Goal: Task Accomplishment & Management: Manage account settings

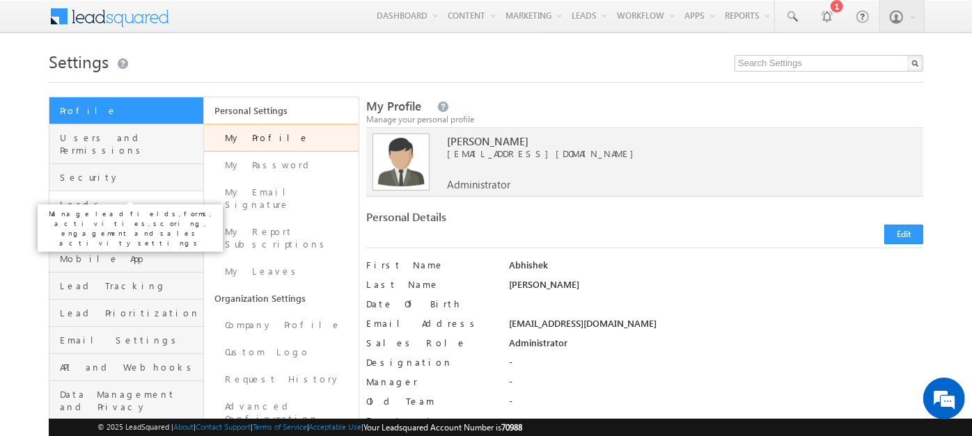
click at [67, 198] on span "Leads" at bounding box center [130, 204] width 140 height 13
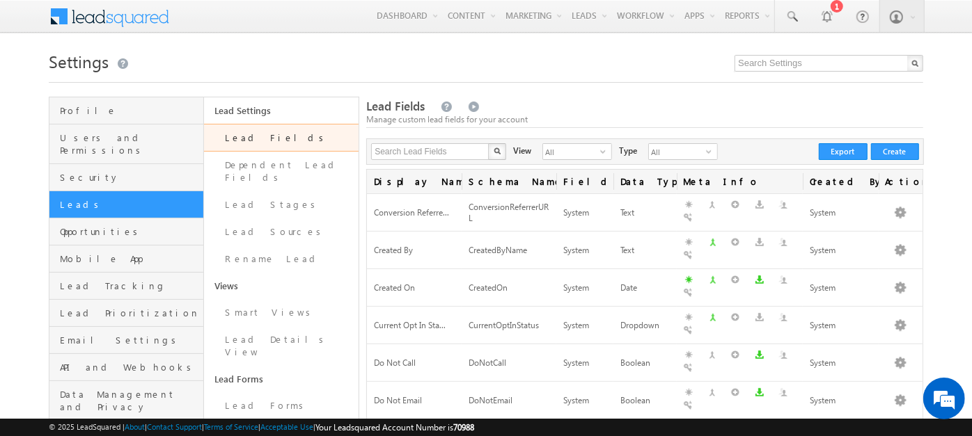
click at [320, 133] on link "Lead Fields" at bounding box center [281, 138] width 155 height 28
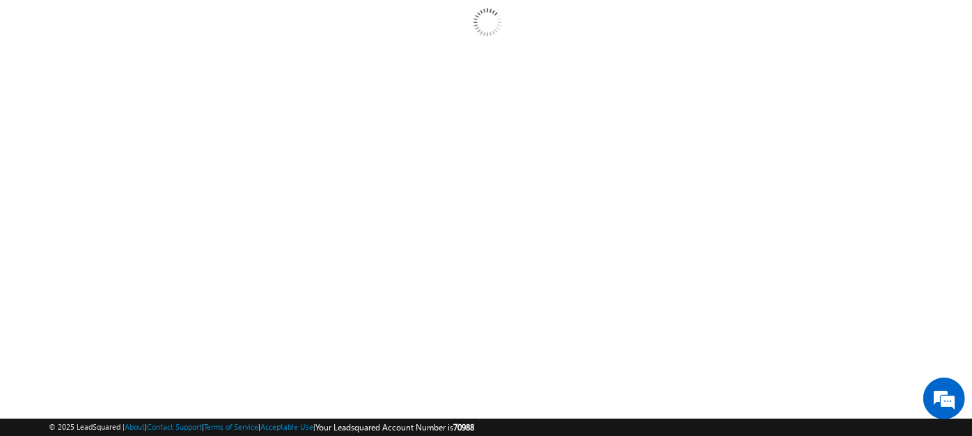
scroll to position [100, 0]
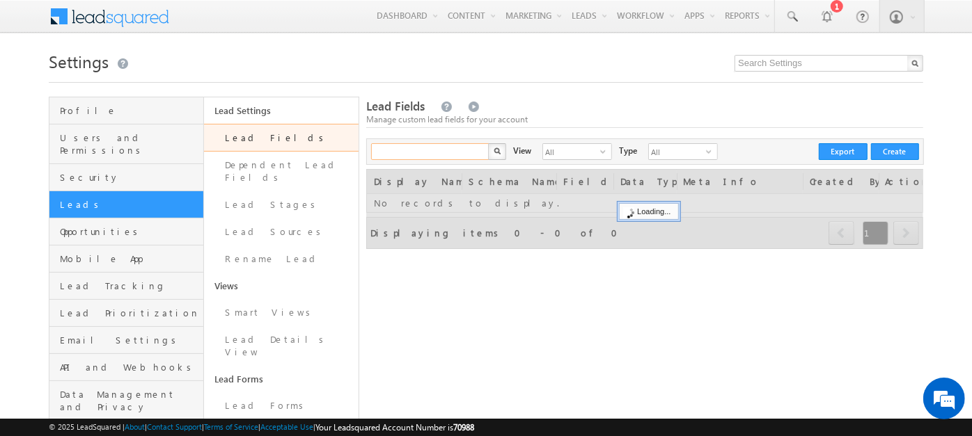
click at [409, 159] on input "text" at bounding box center [430, 151] width 119 height 17
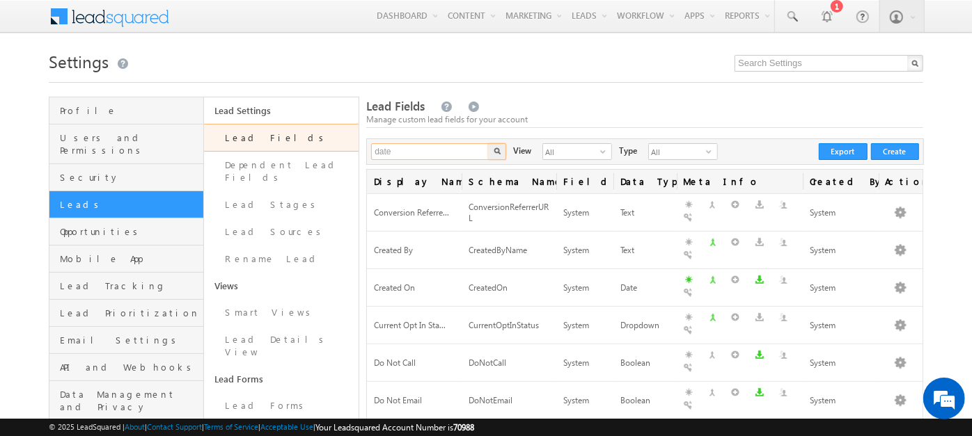
type input "date"
click at [488, 143] on button "button" at bounding box center [497, 151] width 18 height 17
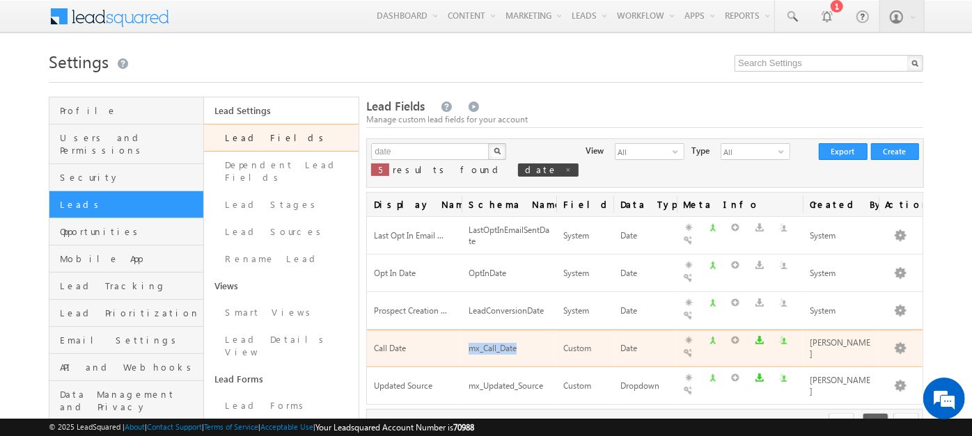
drag, startPoint x: 469, startPoint y: 317, endPoint x: 525, endPoint y: 314, distance: 55.8
click at [525, 342] on div "mx_Call_Date" at bounding box center [508, 349] width 81 height 15
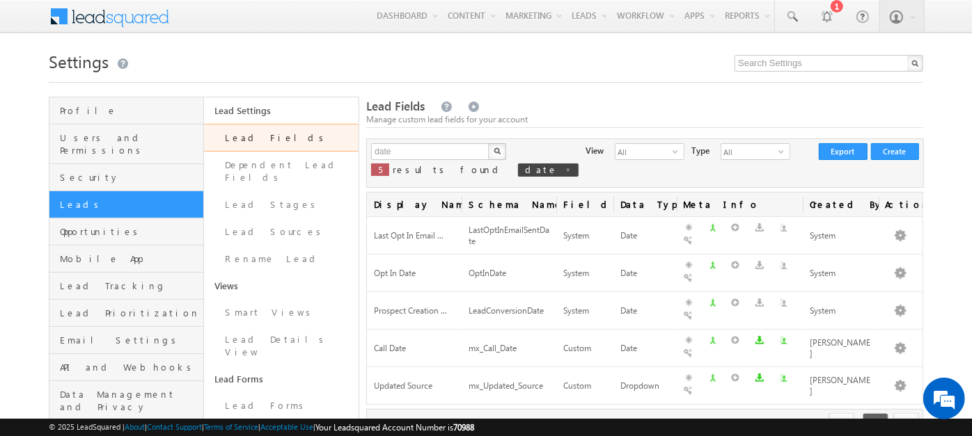
drag, startPoint x: 525, startPoint y: 314, endPoint x: 692, endPoint y: 119, distance: 256.7
click at [692, 119] on div "Manage custom lead fields for your account" at bounding box center [644, 119] width 557 height 13
click at [615, 154] on span "All" at bounding box center [643, 151] width 57 height 15
click at [579, 193] on li "Custom Fields" at bounding box center [568, 195] width 68 height 14
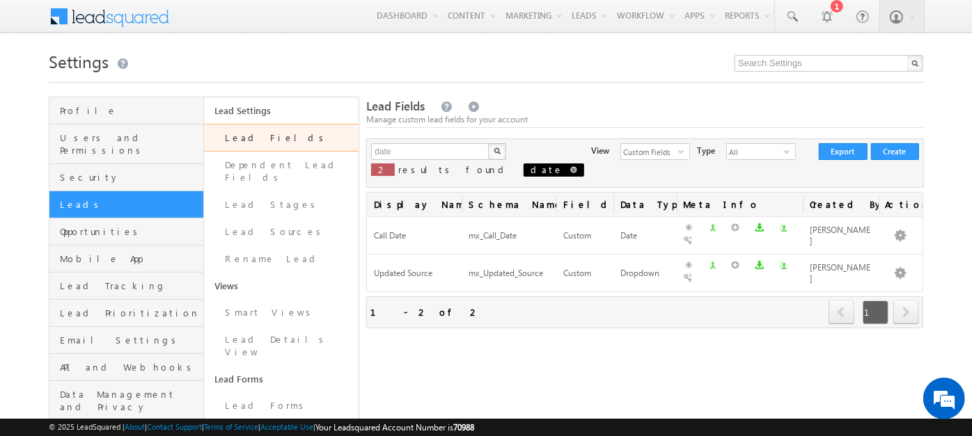
click at [570, 168] on span at bounding box center [573, 169] width 7 height 7
type input "Search Lead Fields"
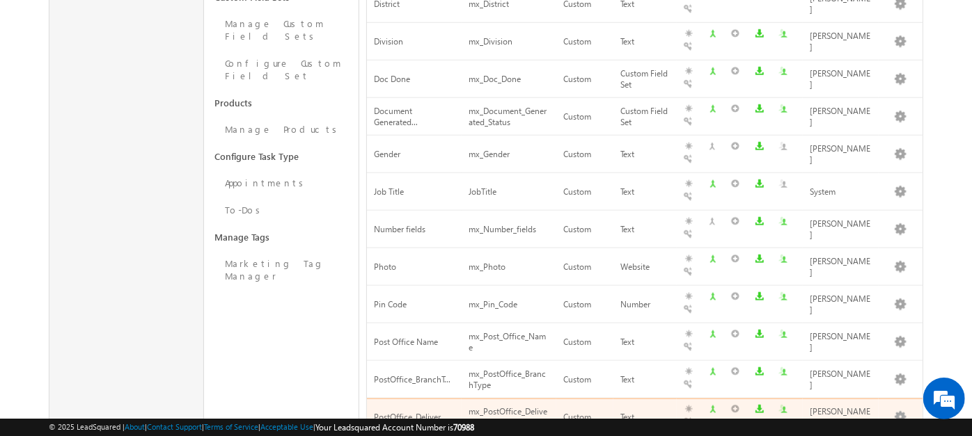
scroll to position [678, 0]
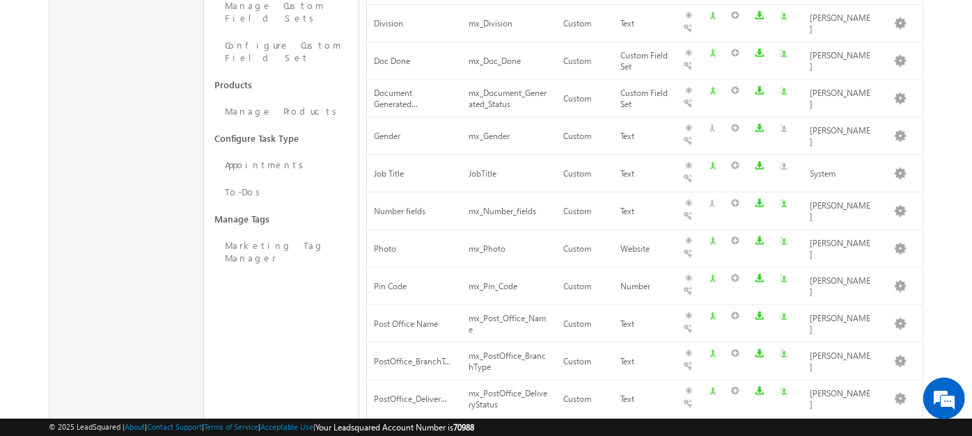
drag, startPoint x: 369, startPoint y: 274, endPoint x: 413, endPoint y: 278, distance: 44.8
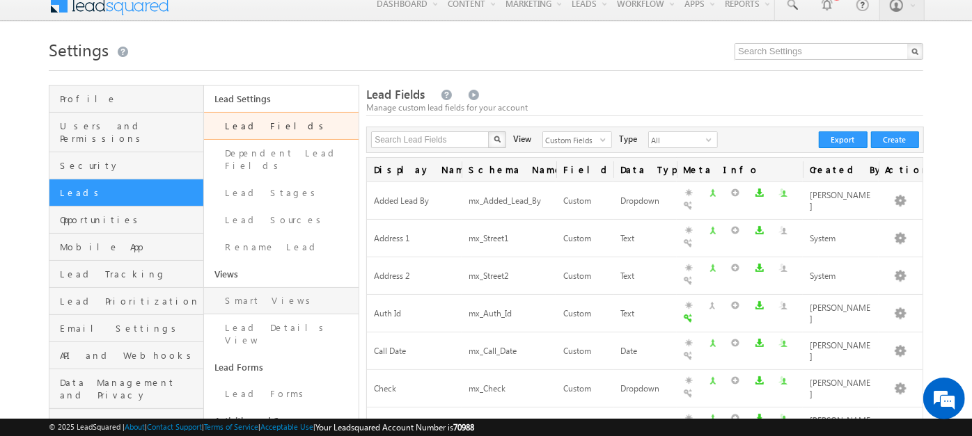
scroll to position [0, 0]
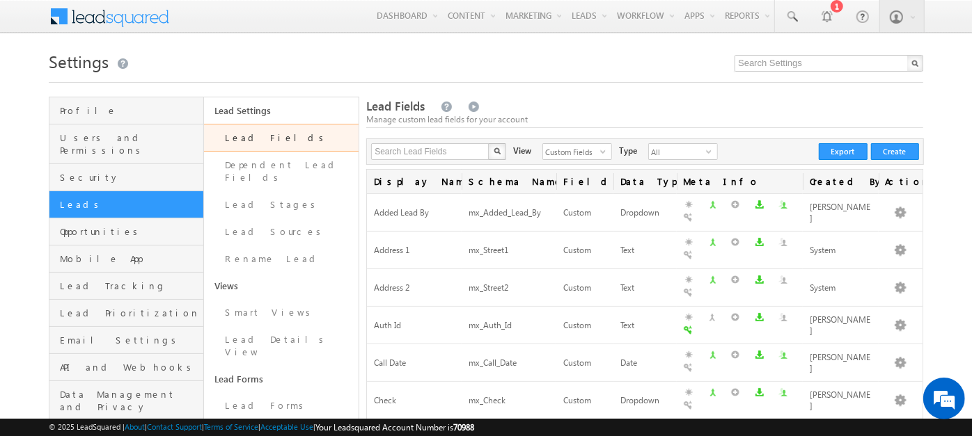
drag, startPoint x: 650, startPoint y: 62, endPoint x: 553, endPoint y: 64, distance: 97.5
click at [553, 64] on h1 "Settings" at bounding box center [486, 60] width 874 height 27
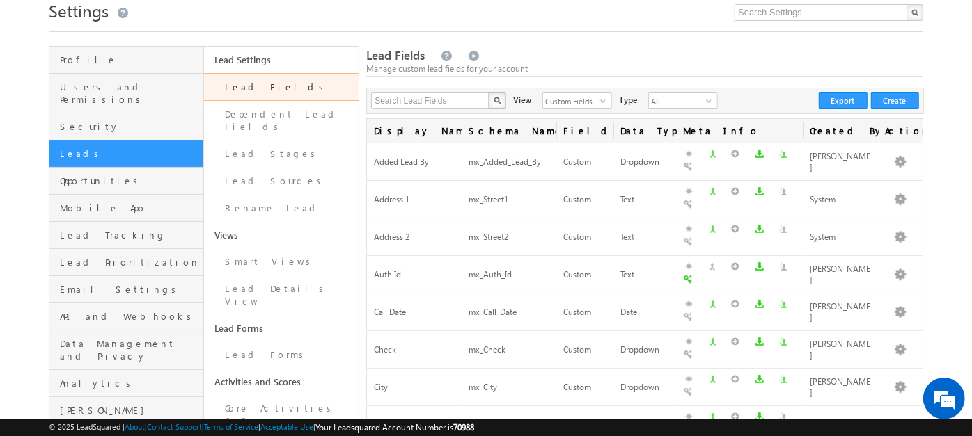
scroll to position [52, 0]
click at [887, 92] on button "Create" at bounding box center [895, 100] width 48 height 17
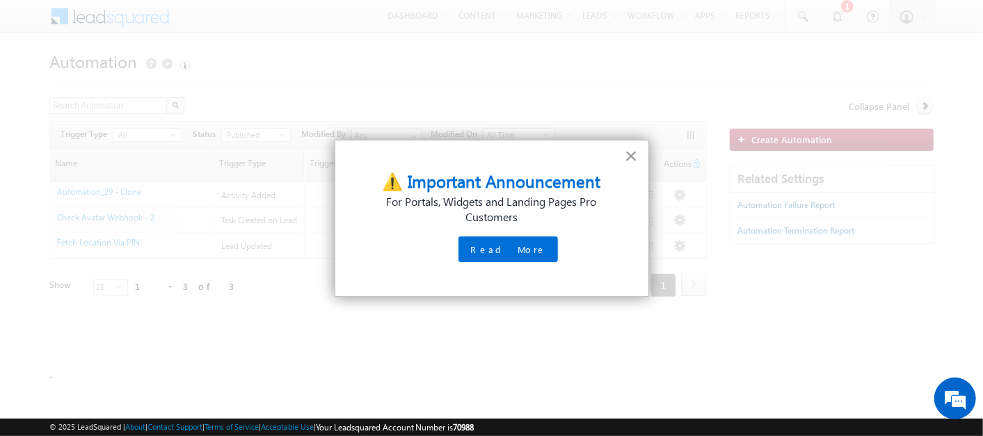
click at [632, 151] on button "×" at bounding box center [631, 156] width 13 height 22
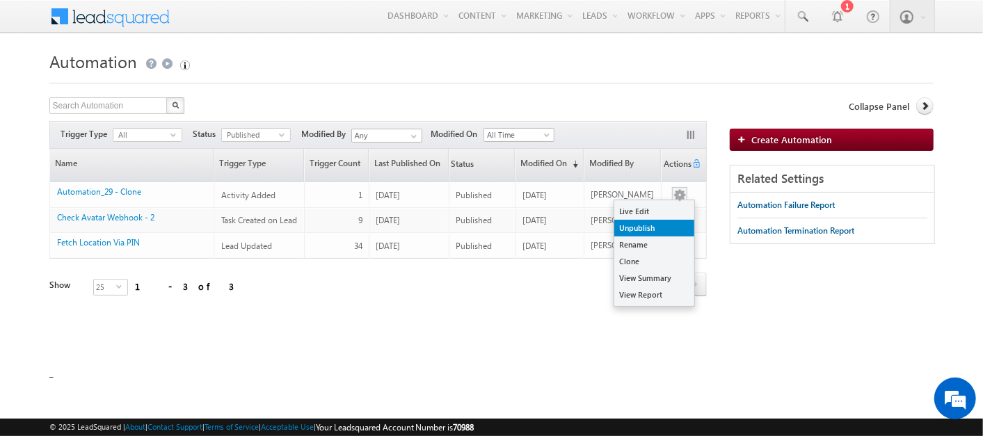
click at [659, 226] on link "Unpublish" at bounding box center [655, 228] width 80 height 17
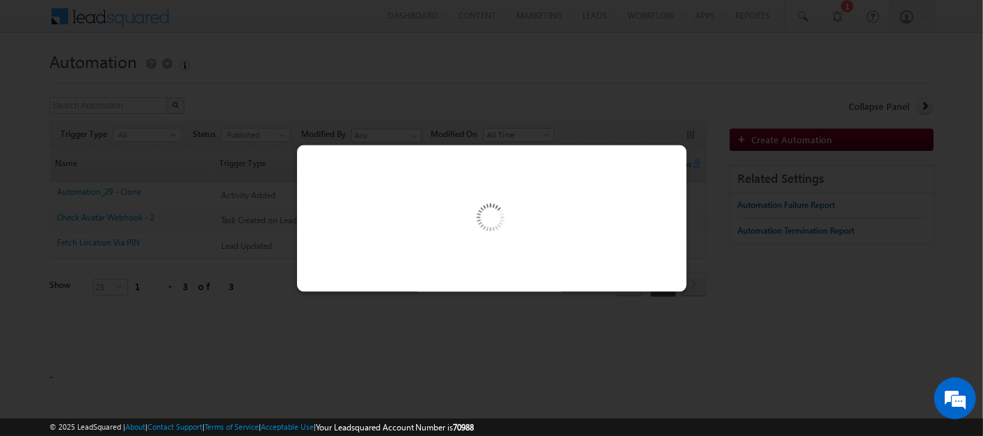
click at [638, 272] on div at bounding box center [492, 218] width 390 height 147
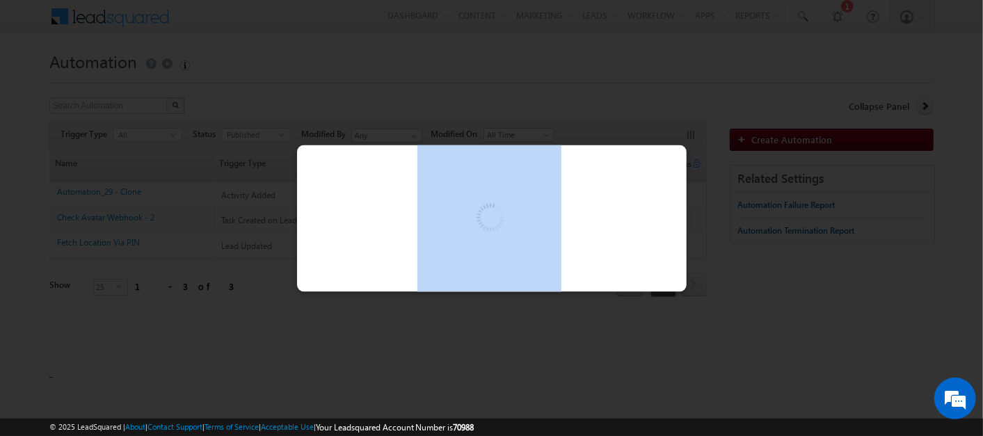
click at [638, 272] on div at bounding box center [492, 218] width 390 height 147
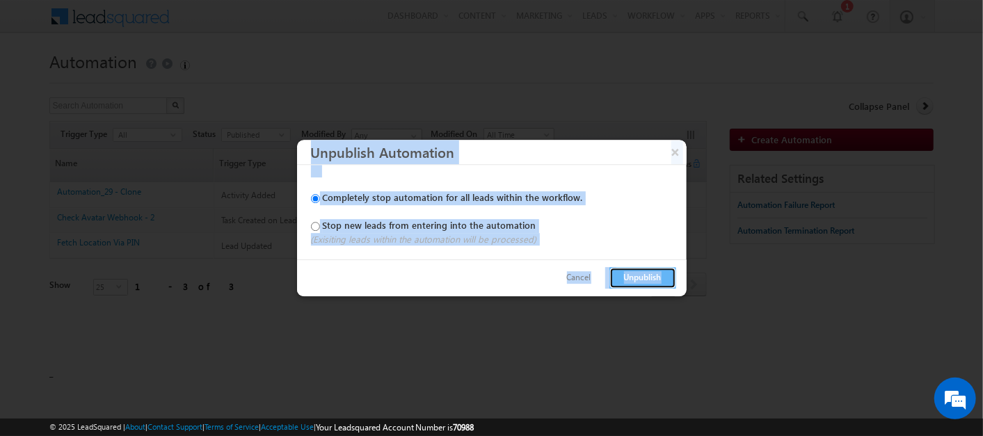
click at [638, 272] on button "Unpublish" at bounding box center [643, 278] width 67 height 22
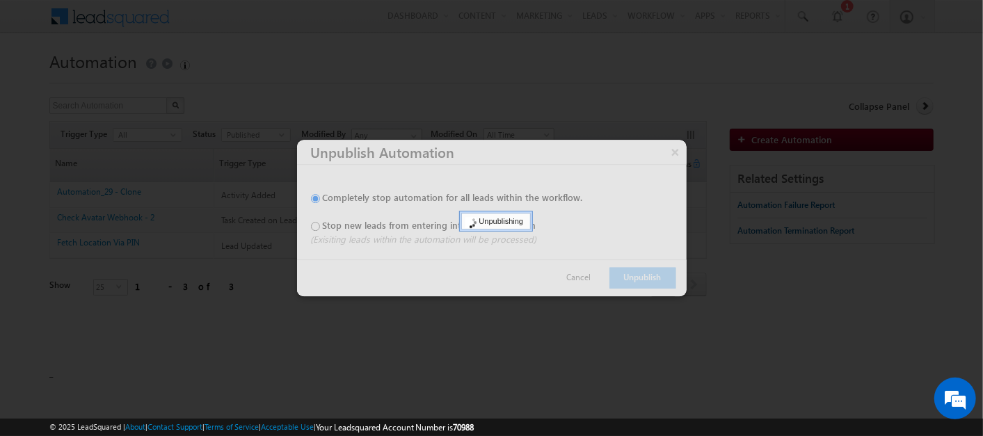
click at [803, 145] on div at bounding box center [491, 218] width 983 height 436
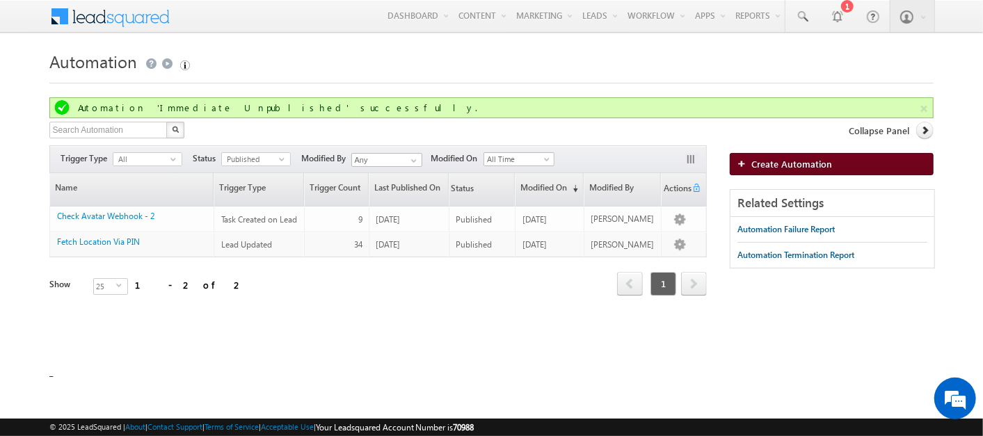
click at [780, 159] on span "Create Automation" at bounding box center [792, 164] width 81 height 12
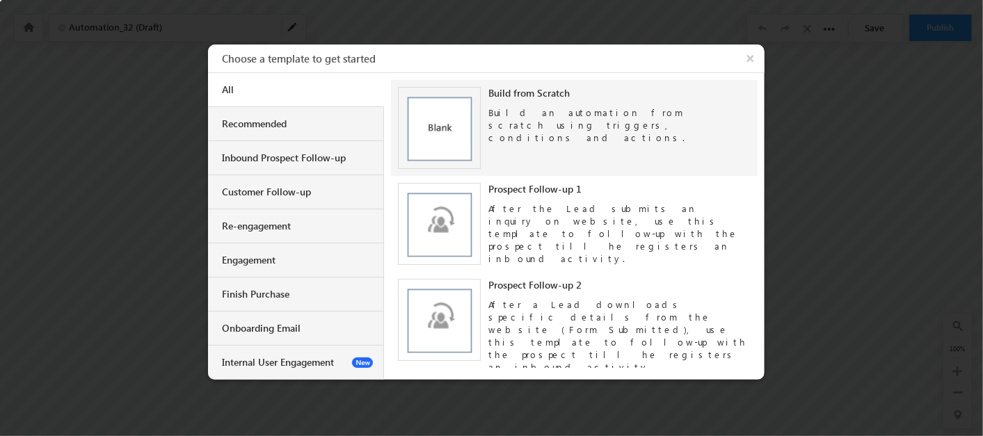
click at [434, 110] on img at bounding box center [439, 128] width 83 height 83
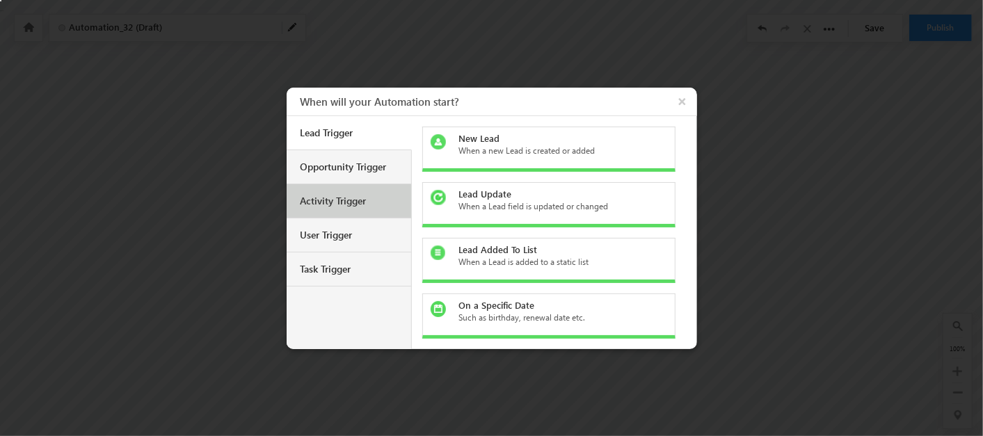
click at [372, 198] on div "Activity Trigger" at bounding box center [351, 201] width 100 height 13
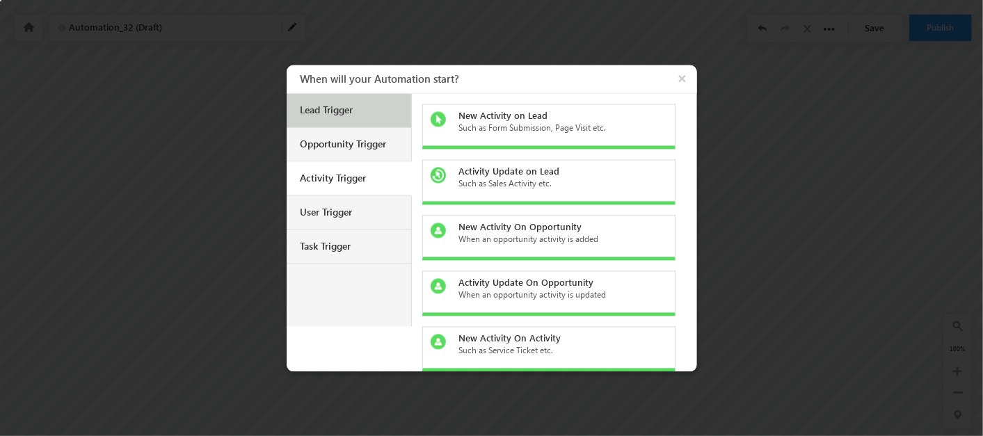
click at [332, 109] on div "Lead Trigger" at bounding box center [351, 110] width 100 height 13
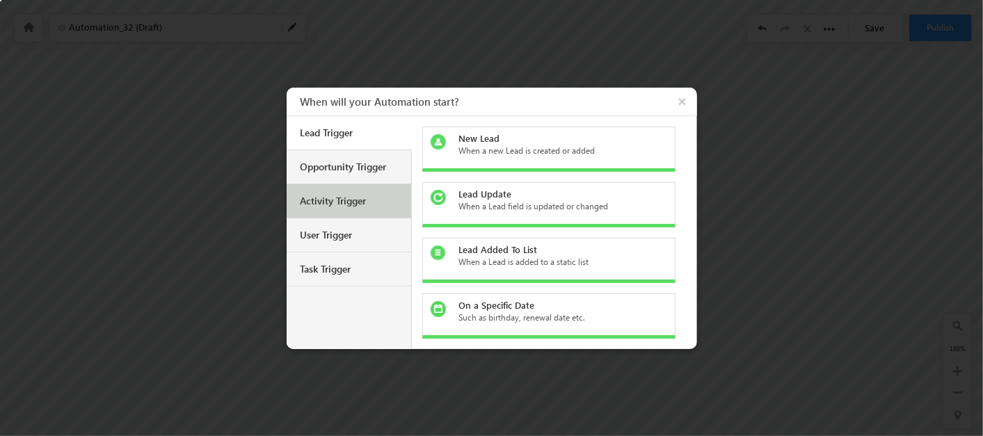
click at [375, 207] on div "Activity Trigger" at bounding box center [349, 201] width 125 height 34
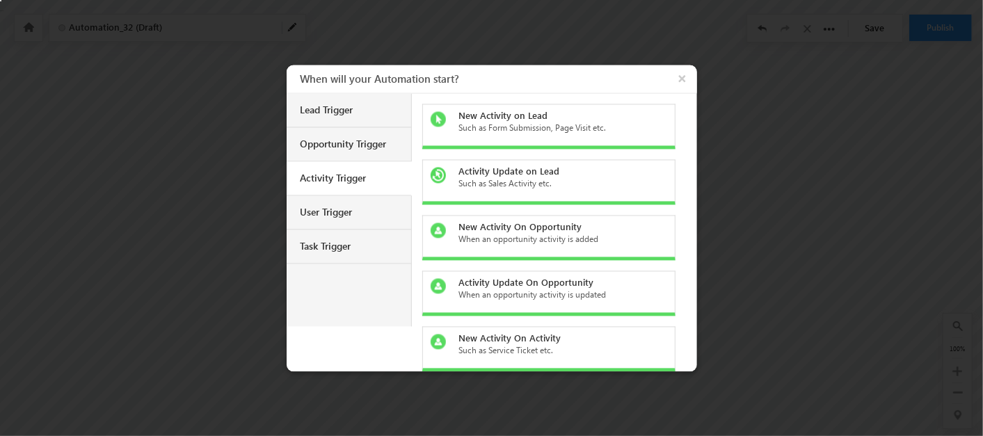
scroll to position [62, 0]
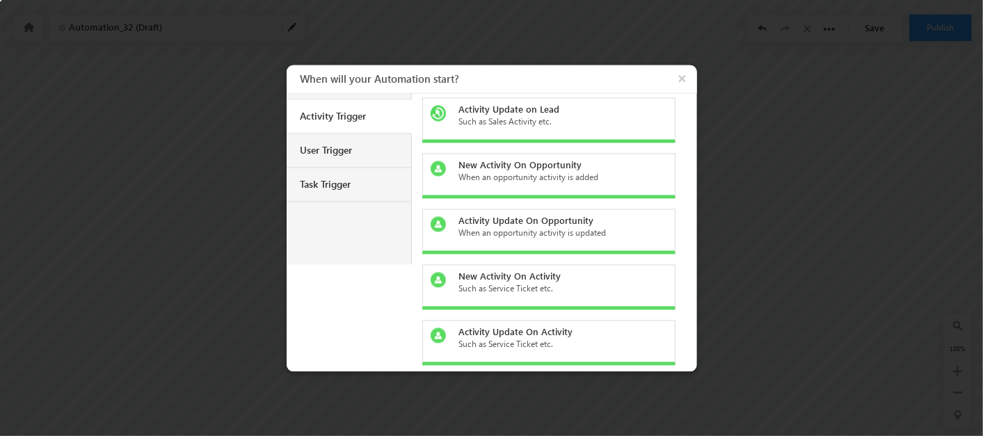
click at [341, 114] on div "Activity Trigger" at bounding box center [351, 116] width 100 height 13
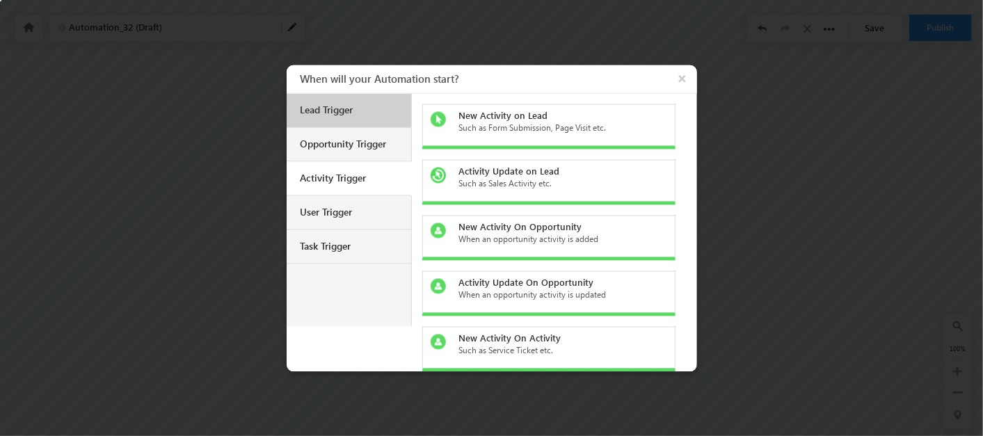
click at [348, 114] on div "Lead Trigger" at bounding box center [351, 110] width 100 height 13
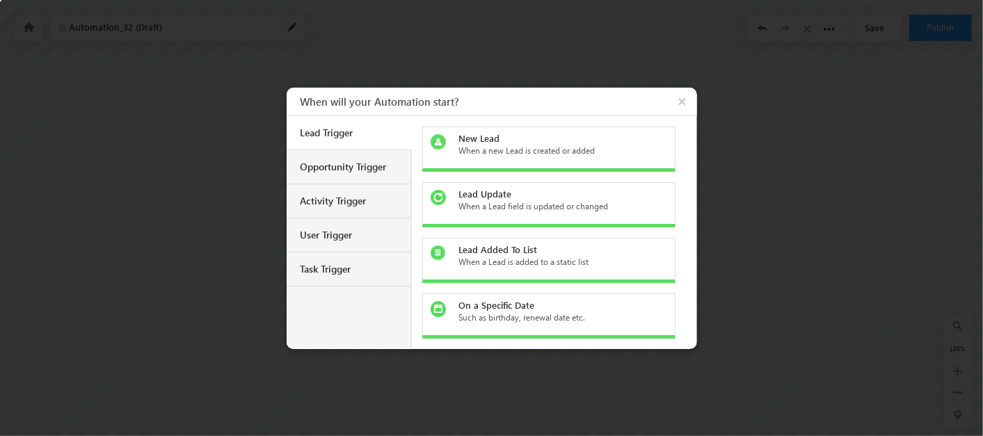
click at [522, 200] on div "When a Lead field is updated or changed" at bounding box center [557, 206] width 196 height 13
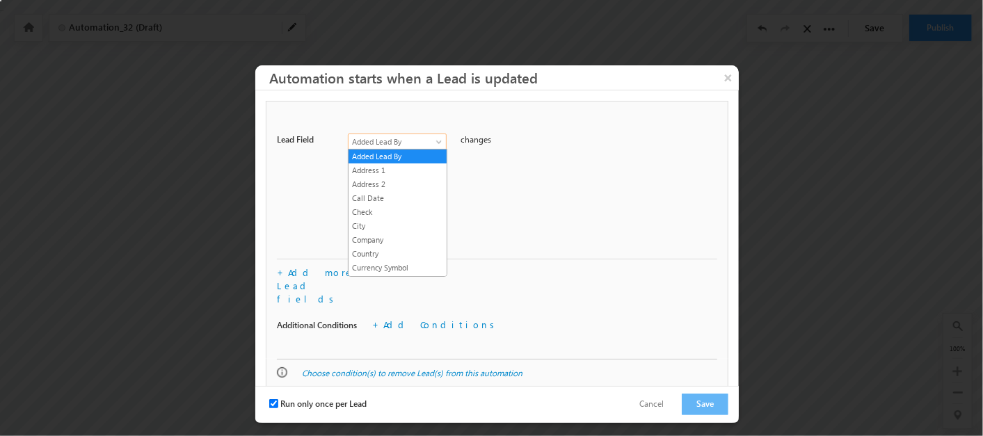
click at [436, 140] on span at bounding box center [440, 144] width 11 height 11
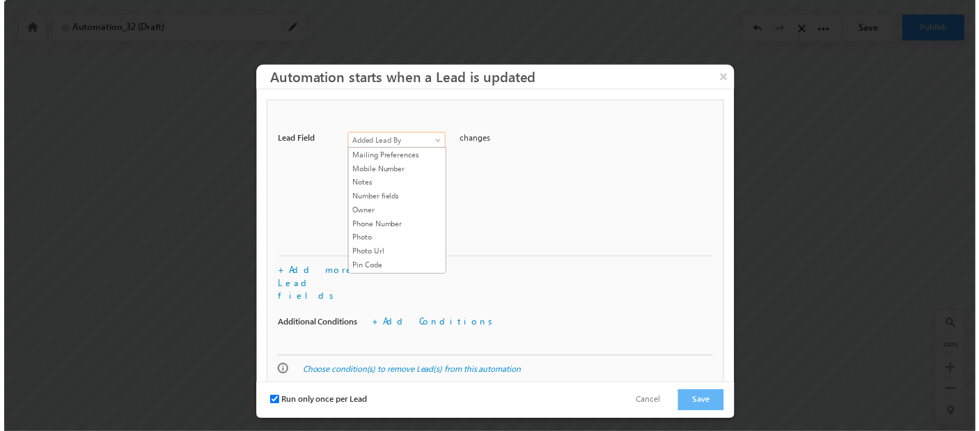
scroll to position [519, 0]
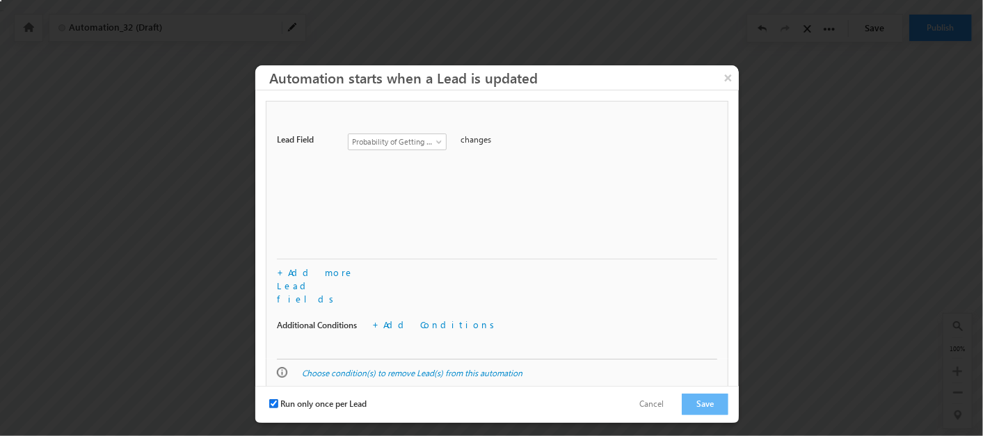
click at [274, 400] on input "Run only once per Lead" at bounding box center [273, 404] width 9 height 9
checkbox input "false"
click at [720, 398] on button "Save" at bounding box center [705, 405] width 47 height 22
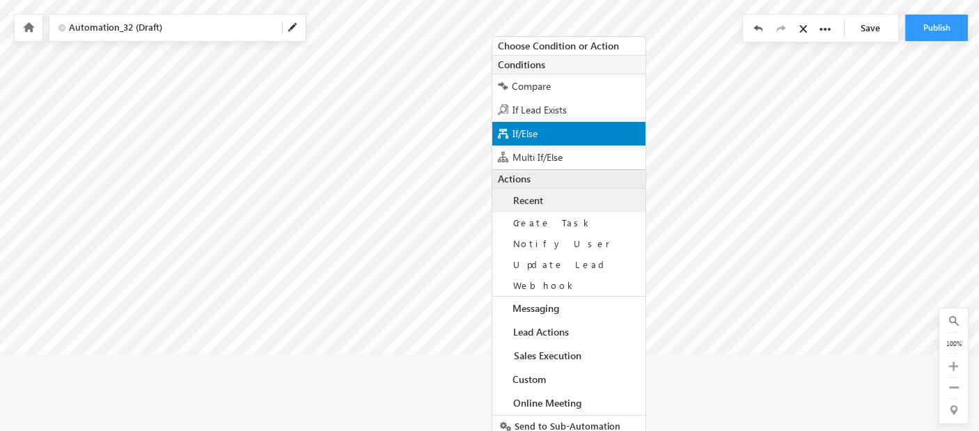
scroll to position [87, 0]
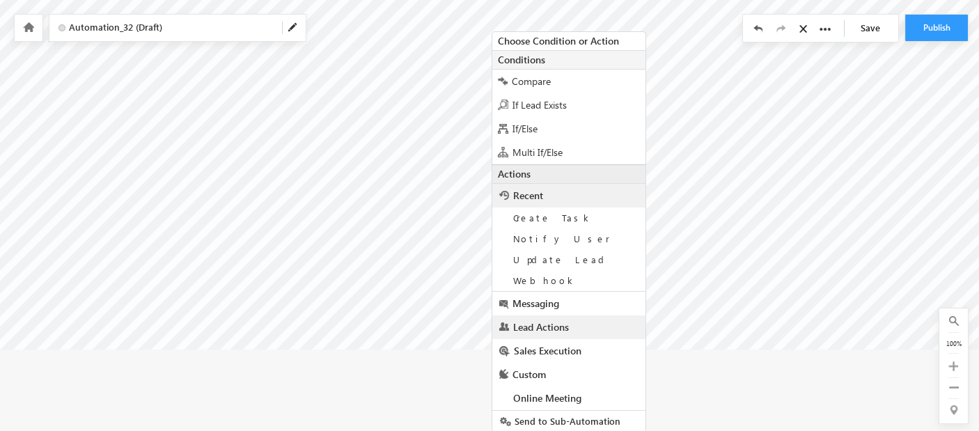
click at [543, 328] on span "Lead Actions" at bounding box center [541, 326] width 56 height 13
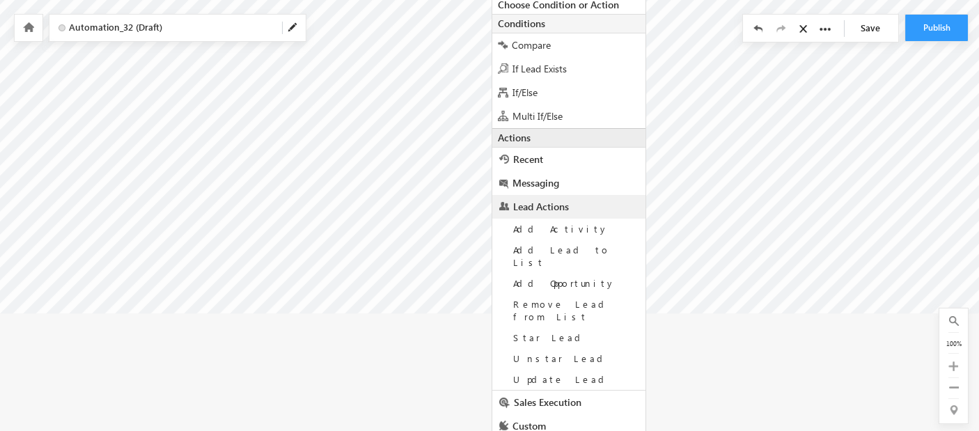
scroll to position [149, 0]
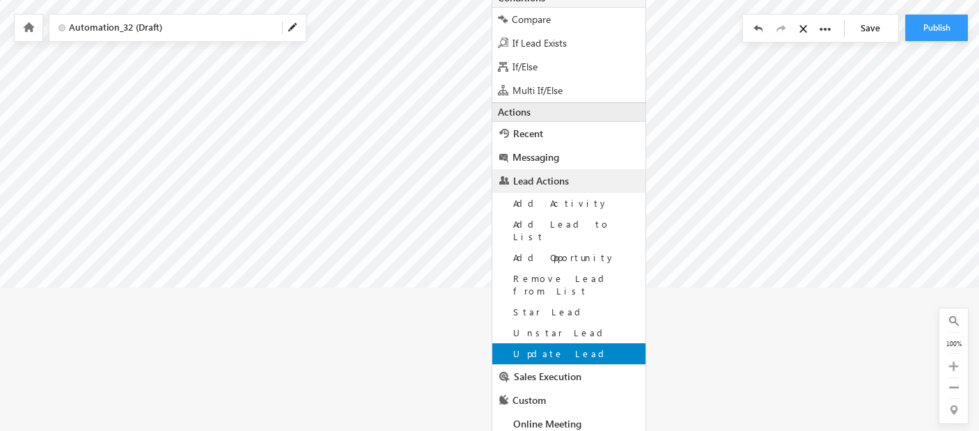
click at [560, 347] on span "Update Lead" at bounding box center [561, 353] width 96 height 12
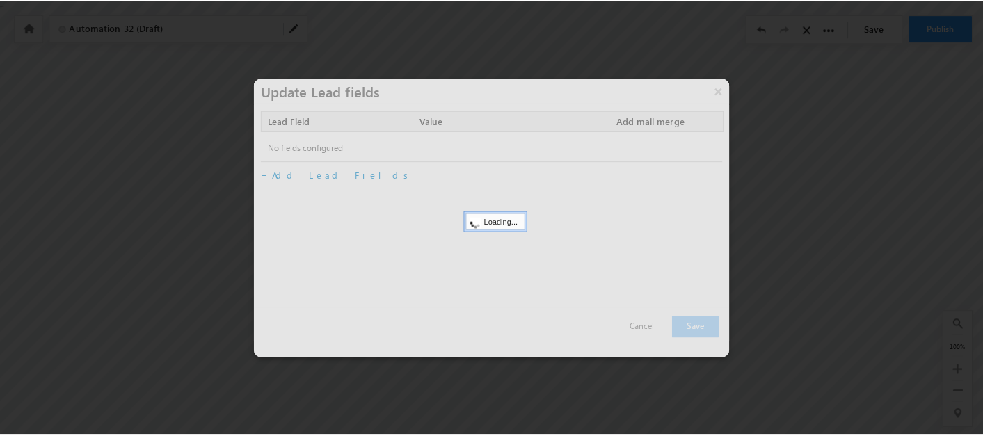
scroll to position [0, 0]
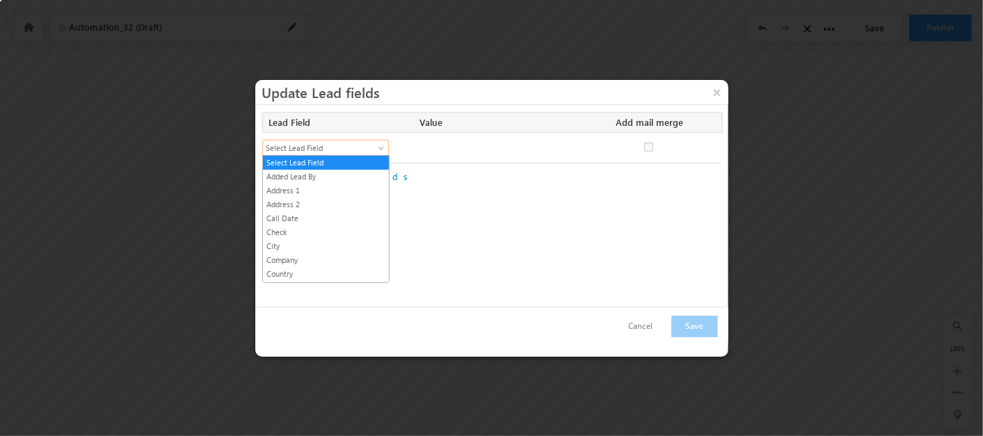
click at [359, 143] on span "Select Lead Field" at bounding box center [319, 148] width 113 height 13
click at [345, 218] on link "Call Date" at bounding box center [326, 218] width 126 height 13
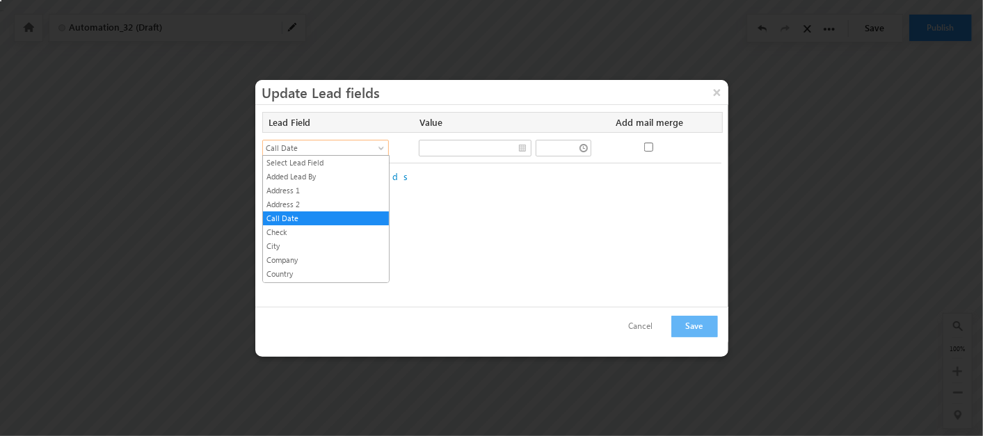
click at [375, 142] on span "Call Date" at bounding box center [319, 148] width 113 height 13
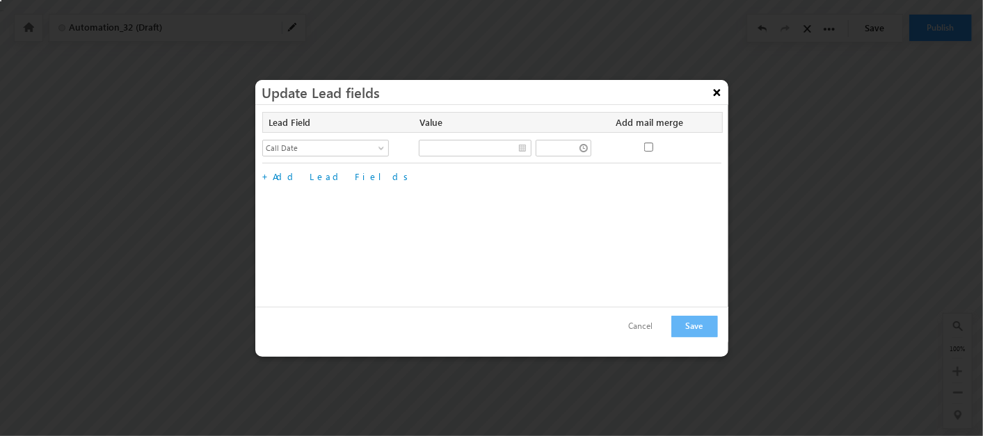
click at [724, 92] on button "×" at bounding box center [717, 92] width 22 height 24
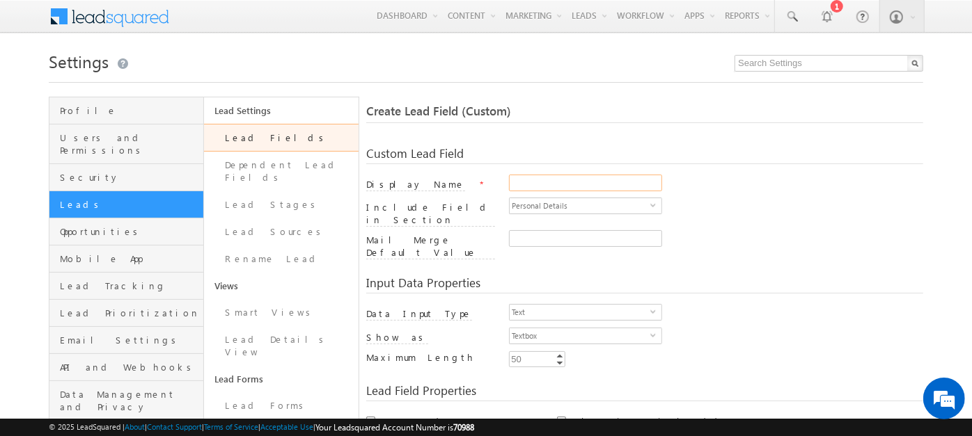
click at [562, 175] on input "Display Name" at bounding box center [585, 183] width 153 height 17
type input "Final Result"
click at [572, 207] on span "Personal Details" at bounding box center [579, 205] width 141 height 15
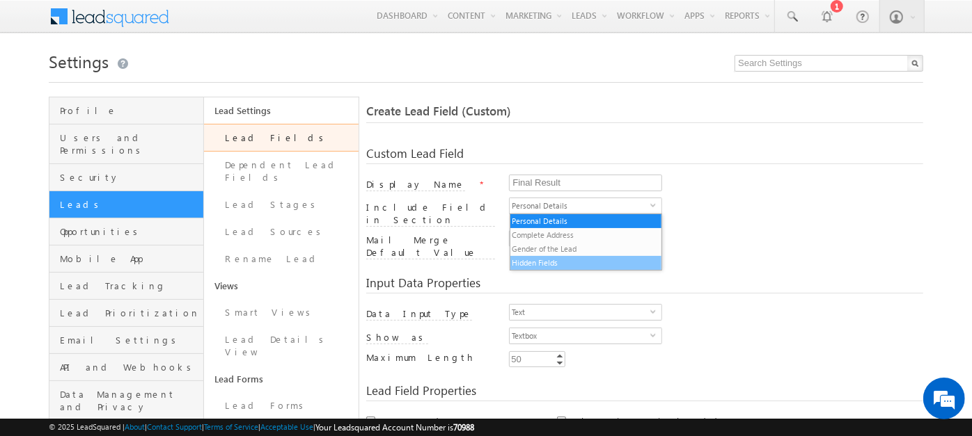
click at [580, 264] on li "Hidden Fields" at bounding box center [586, 263] width 152 height 14
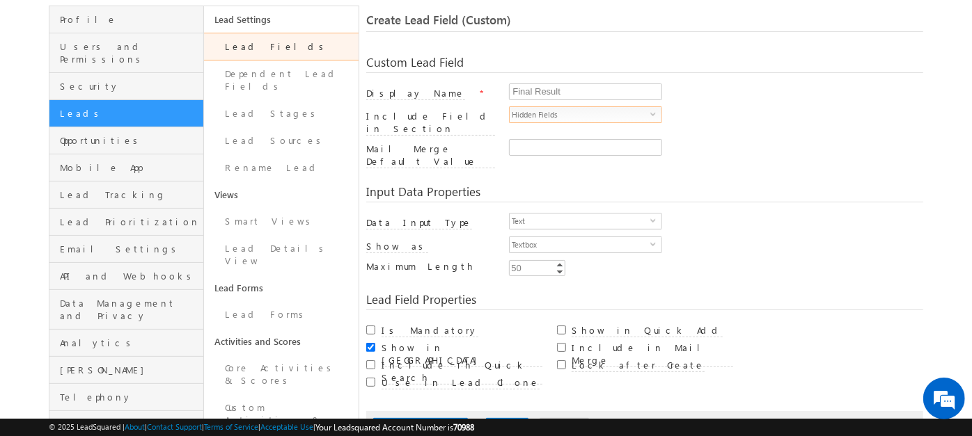
scroll to position [95, 0]
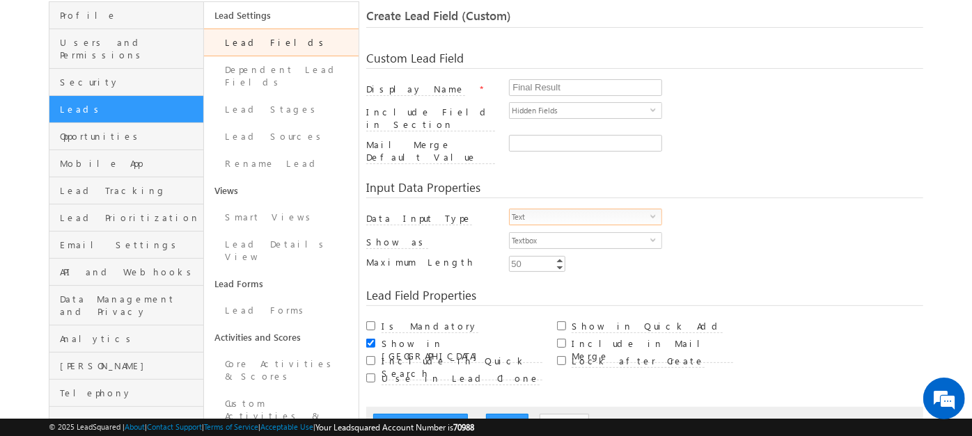
click at [554, 209] on span "Text" at bounding box center [579, 216] width 141 height 15
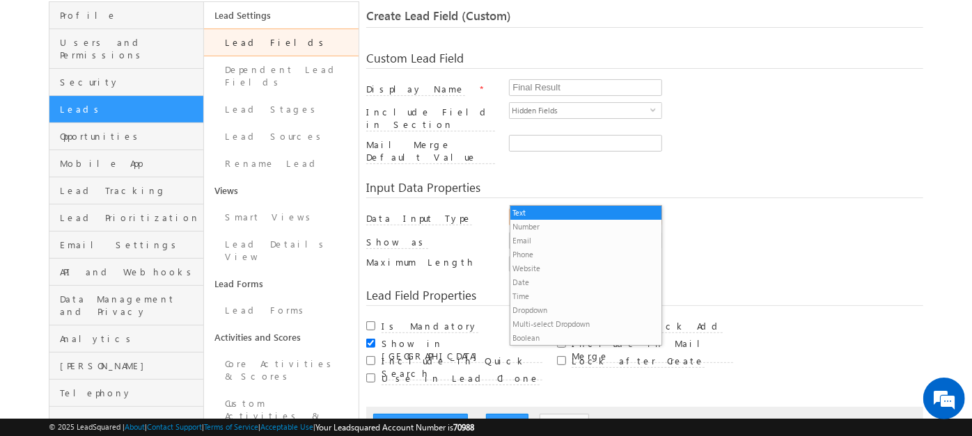
scroll to position [0, 0]
click at [546, 278] on li "Date" at bounding box center [586, 283] width 152 height 14
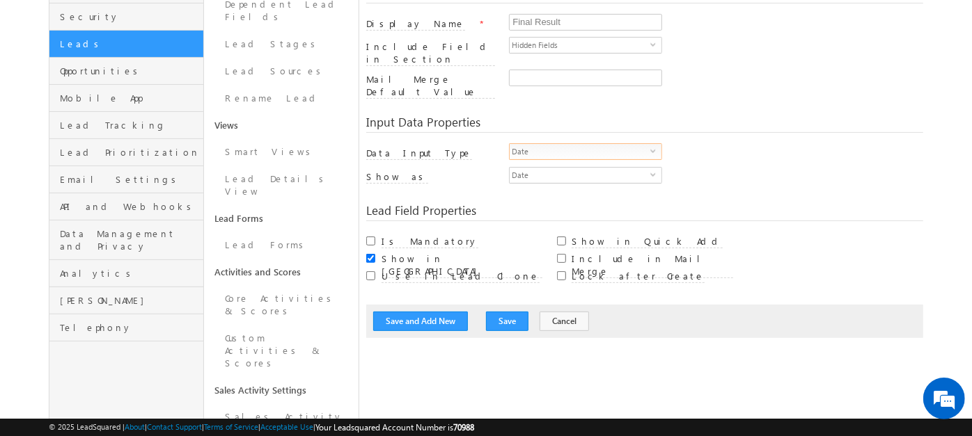
scroll to position [161, 0]
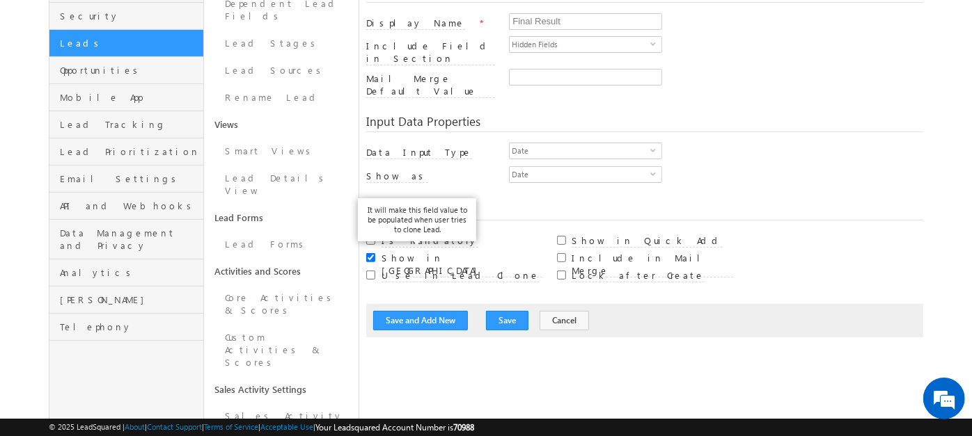
click at [427, 269] on label "Use in Lead Clone" at bounding box center [460, 275] width 158 height 13
click at [375, 271] on input "Use in Lead Clone" at bounding box center [370, 275] width 9 height 9
checkbox input "true"
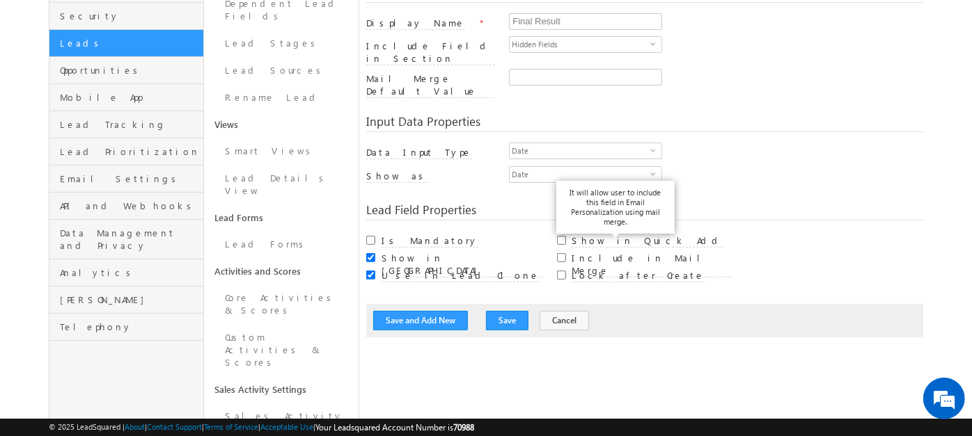
click at [590, 252] on label "Include in Mail Merge" at bounding box center [651, 265] width 161 height 26
click at [566, 253] on input "Include in Mail Merge" at bounding box center [561, 257] width 9 height 9
checkbox input "true"
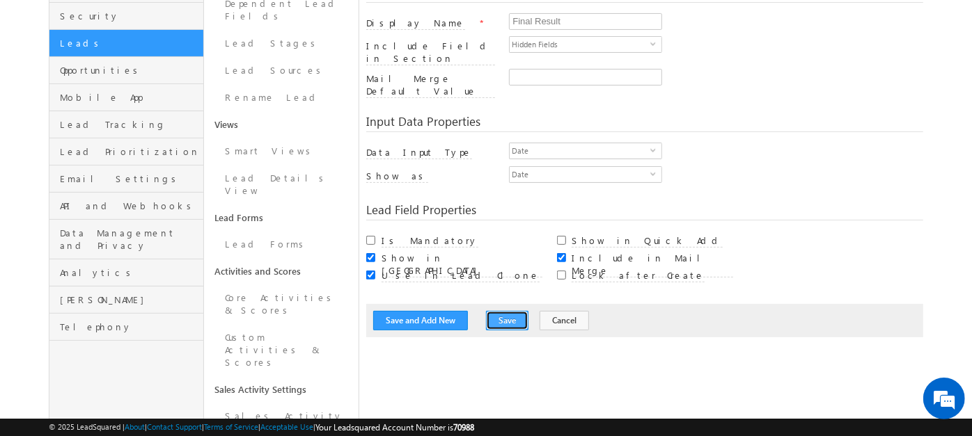
click at [498, 311] on button "Save" at bounding box center [507, 320] width 42 height 19
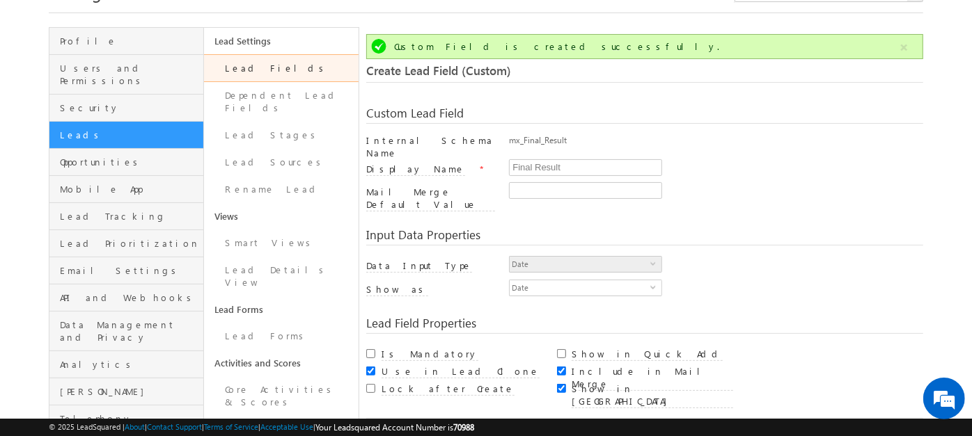
scroll to position [68, 0]
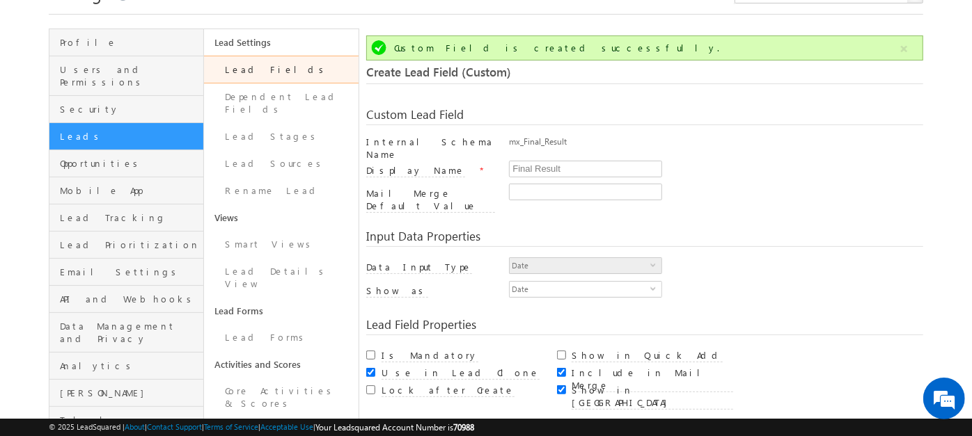
click at [296, 72] on link "Lead Fields" at bounding box center [281, 70] width 155 height 28
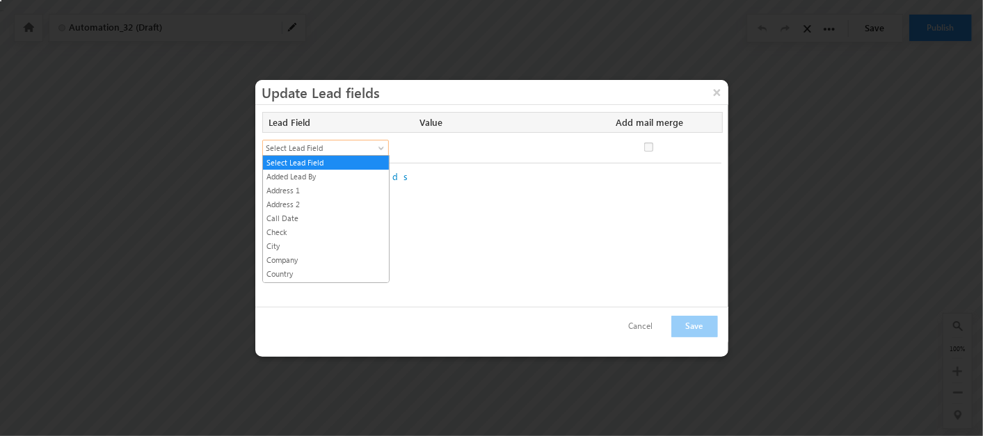
click at [349, 145] on span "Select Lead Field" at bounding box center [319, 148] width 113 height 13
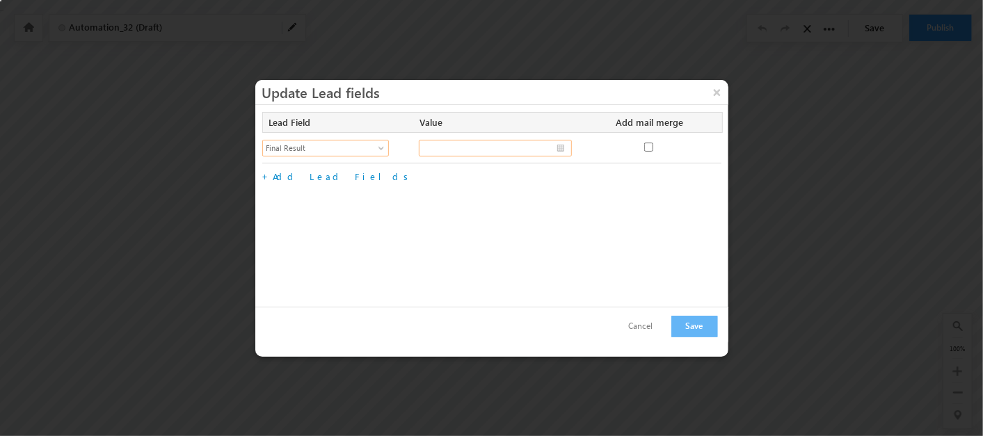
type input "__/__/____"
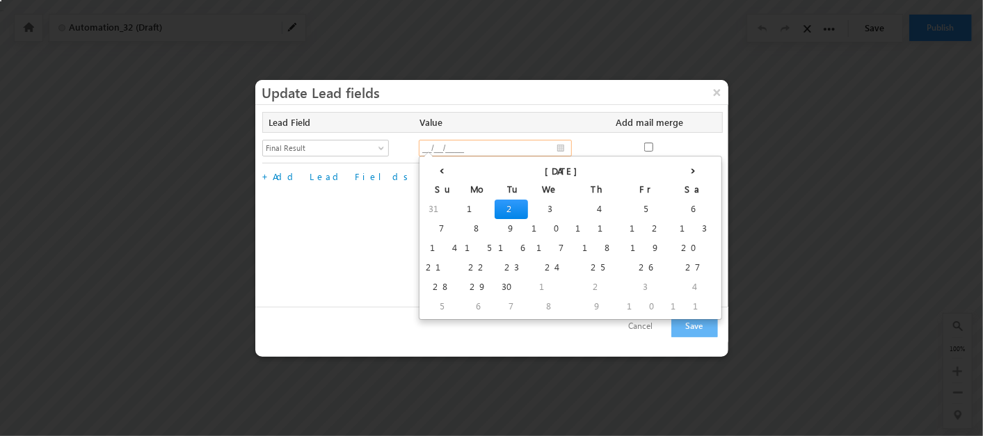
click at [514, 149] on input "__/__/____" at bounding box center [495, 148] width 153 height 17
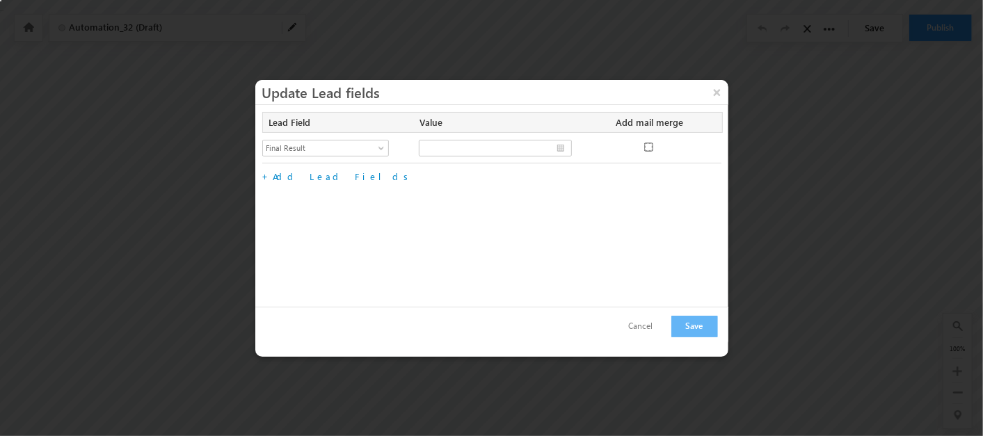
click at [650, 145] on input "checkbox" at bounding box center [649, 147] width 9 height 9
checkbox input "true"
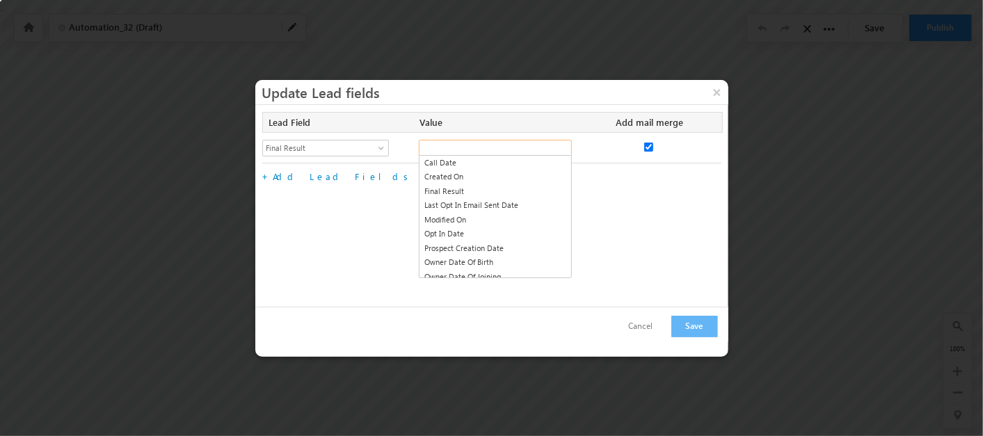
click at [517, 151] on input "text" at bounding box center [495, 148] width 153 height 17
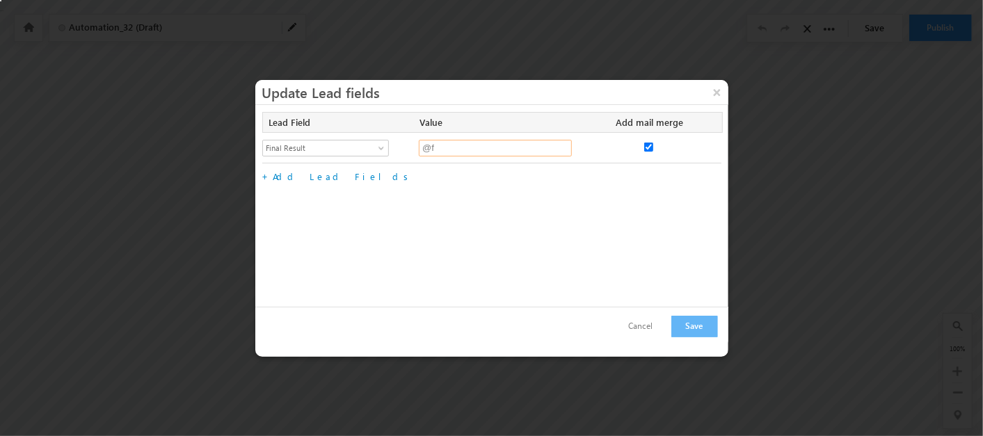
type input "@"
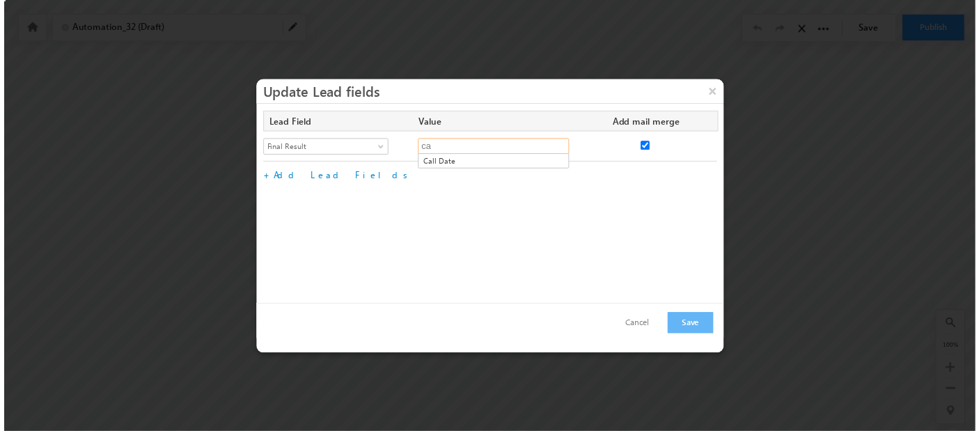
scroll to position [0, 0]
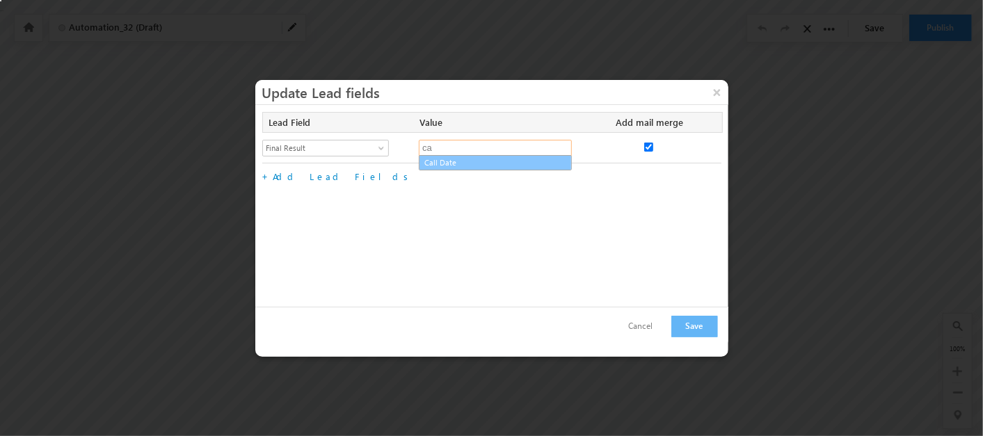
click at [474, 161] on link "Call Date" at bounding box center [495, 163] width 153 height 16
type input "@"
click at [725, 85] on button "×" at bounding box center [717, 92] width 22 height 24
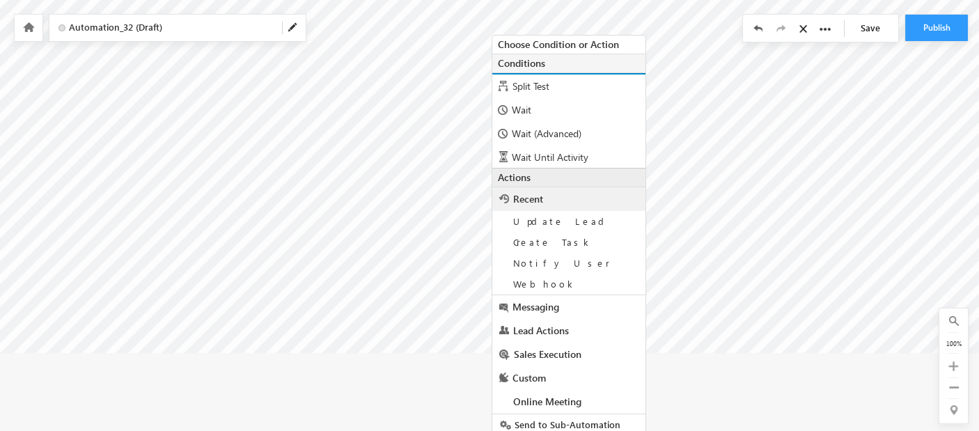
scroll to position [101, 0]
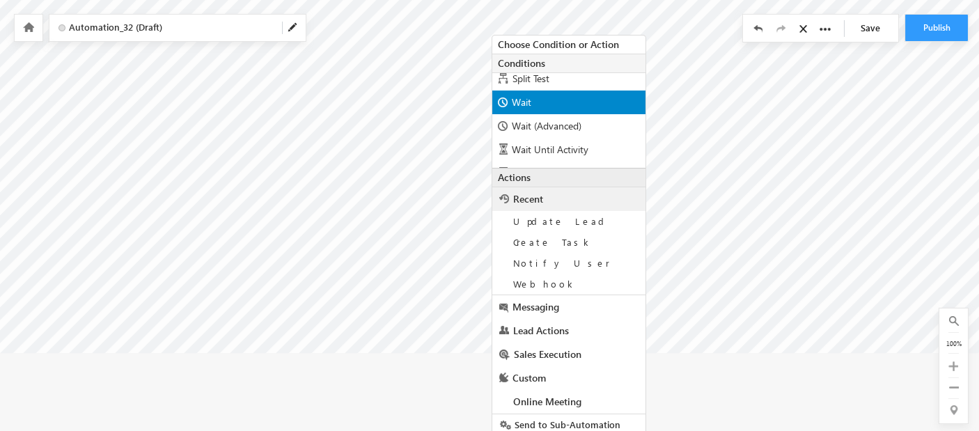
click at [562, 100] on div "Wait" at bounding box center [568, 102] width 153 height 24
radio input "true"
type input "1"
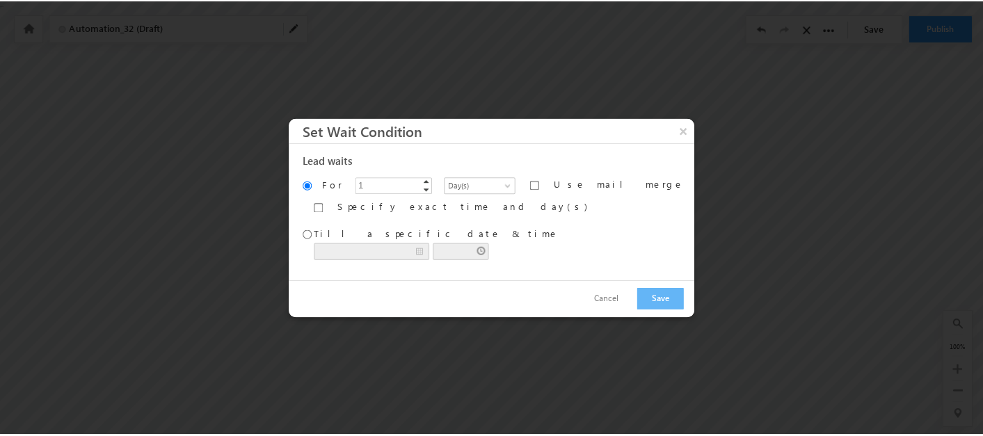
scroll to position [0, 0]
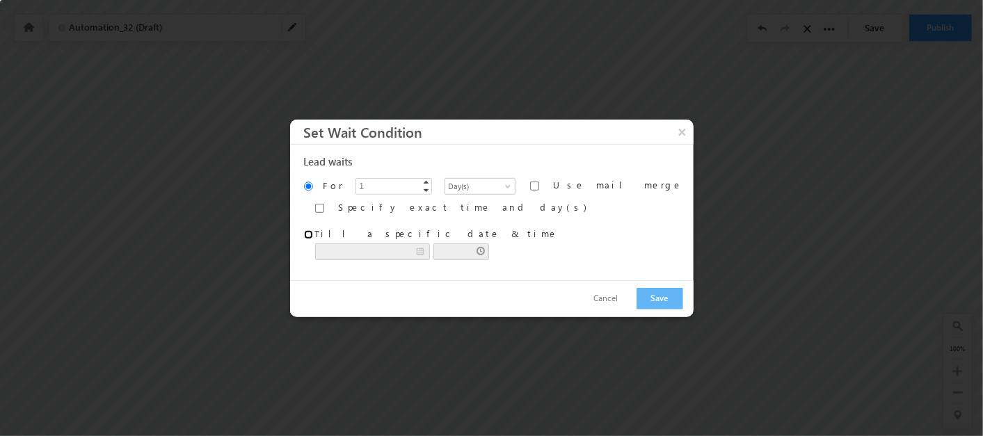
click at [313, 234] on input "Till a specific date & time" at bounding box center [308, 234] width 9 height 9
radio input "true"
type input "[DATE]"
type input "04:56 PM"
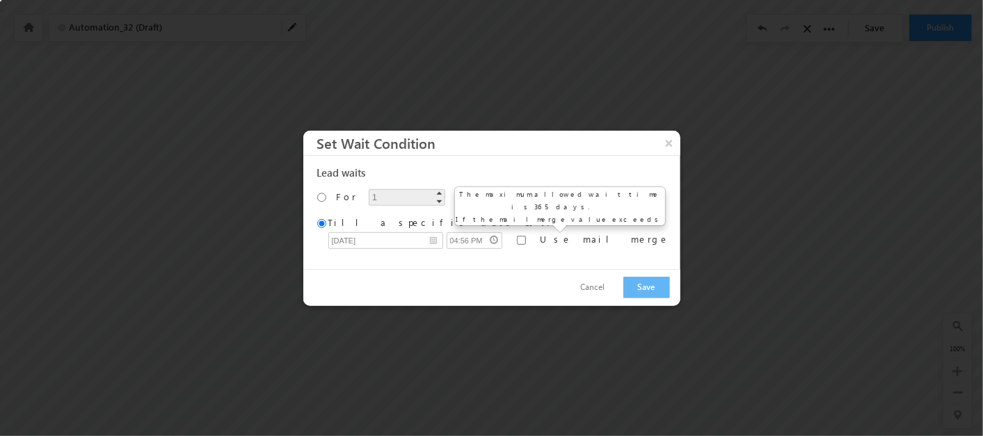
click at [554, 240] on label "Use mail merge" at bounding box center [605, 239] width 129 height 13
click at [526, 240] on input "Use mail merge" at bounding box center [521, 240] width 9 height 9
checkbox input "true"
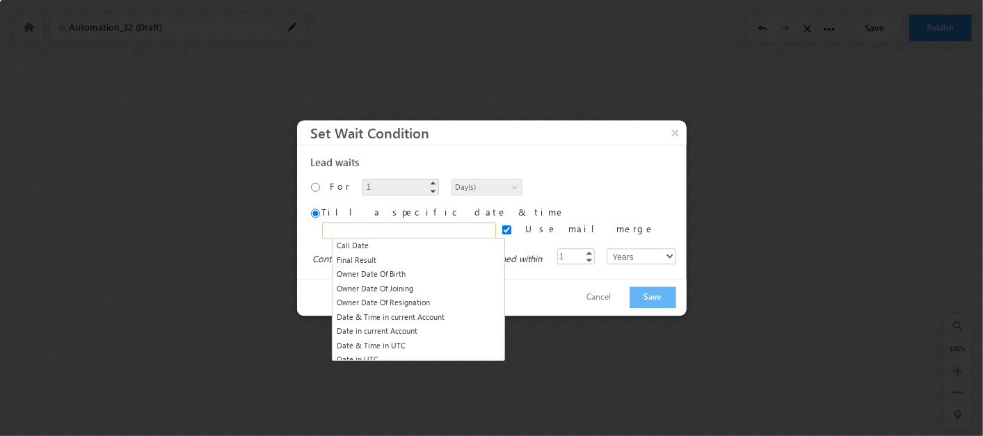
click at [453, 233] on input "text" at bounding box center [409, 230] width 174 height 17
click at [416, 243] on link "Call Date" at bounding box center [419, 246] width 174 height 16
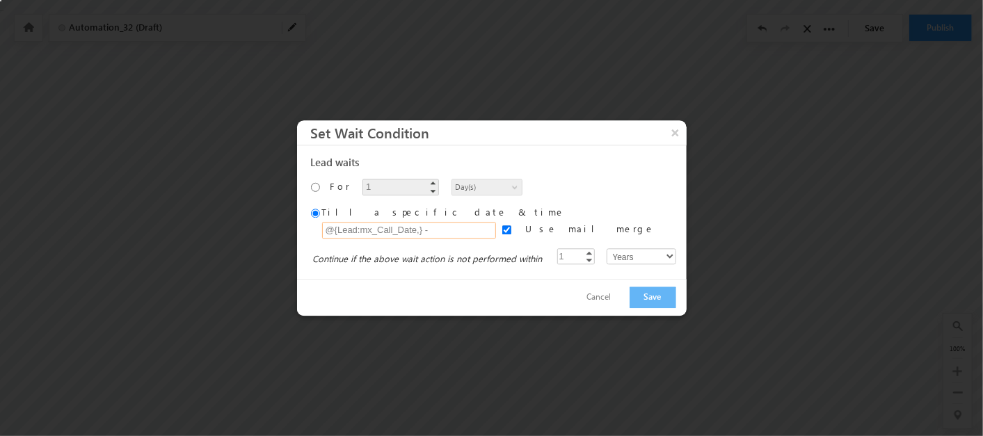
click at [471, 226] on input "@{Lead:mx_Call_Date,} -" at bounding box center [409, 230] width 174 height 17
click at [460, 228] on input "@{Lead:mx_Call_Date,} -" at bounding box center [409, 230] width 174 height 17
paste input "mx_Probability"
type input "@{Lead:mx_Call_Date,} - @{Lead:mx_Probability,}"
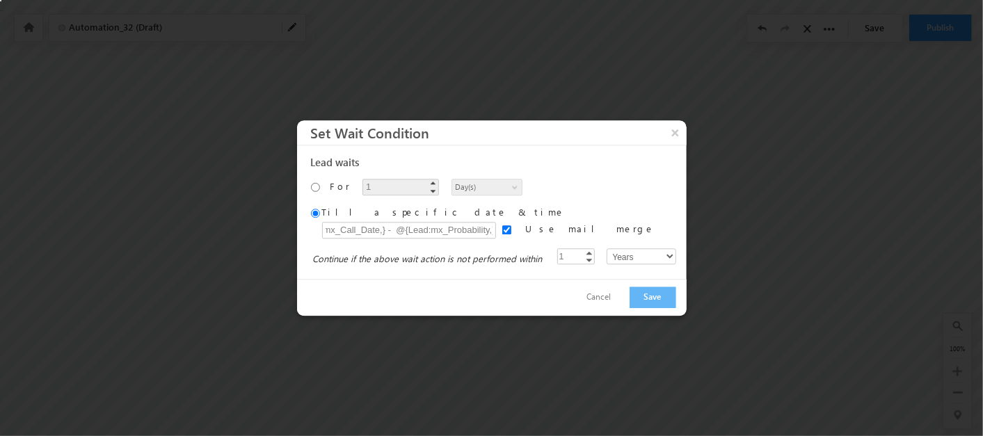
scroll to position [0, 0]
click at [600, 171] on div "Lead waits For 1 ▲ ▼ Minutes Hours Days Weeks Months Years Day(s) Use mail merg…" at bounding box center [492, 212] width 390 height 134
click at [637, 300] on button "Save" at bounding box center [653, 298] width 47 height 22
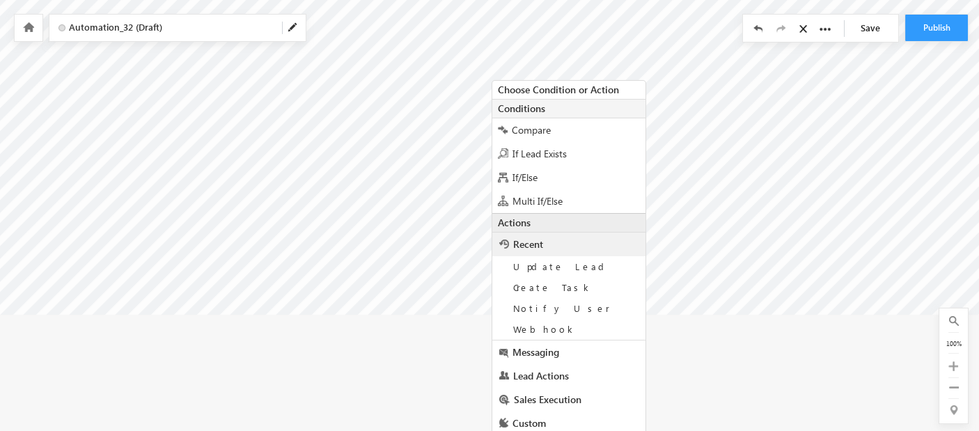
scroll to position [171, 0]
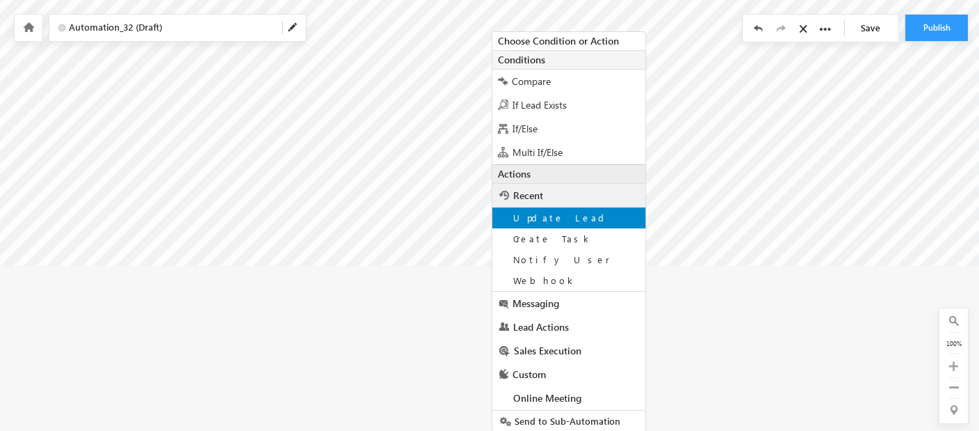
click at [558, 221] on span "Update Lead" at bounding box center [561, 218] width 96 height 12
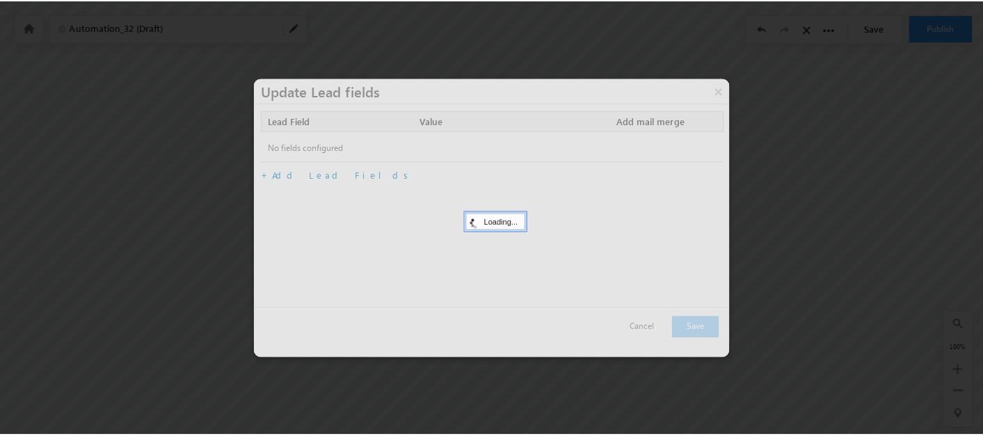
scroll to position [0, 0]
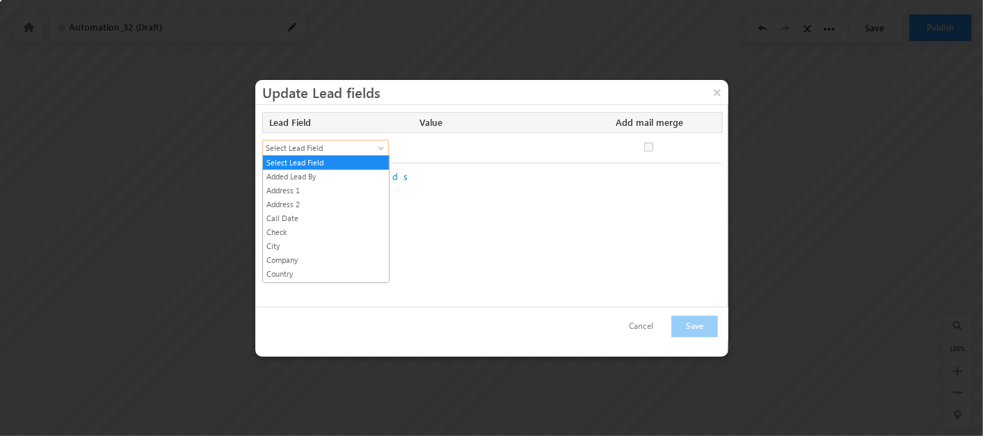
click at [344, 147] on span "Select Lead Field" at bounding box center [319, 148] width 113 height 13
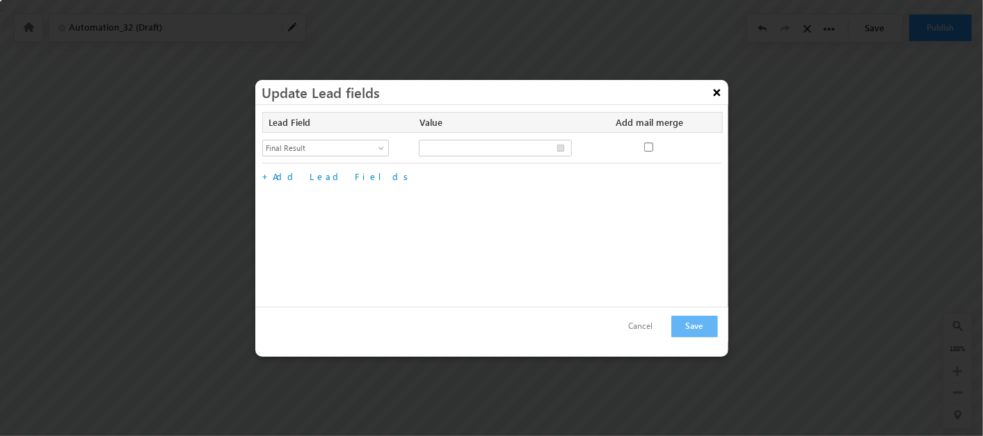
click at [713, 89] on button "×" at bounding box center [717, 92] width 22 height 24
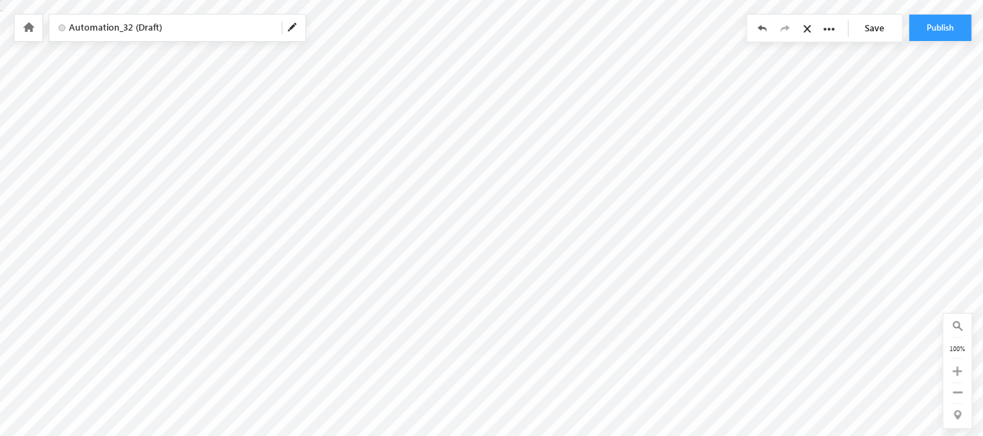
radio input "false"
type input "@{Lead:mx_Call_Date,} - @{Lead:mx_Probability,}"
checkbox input "true"
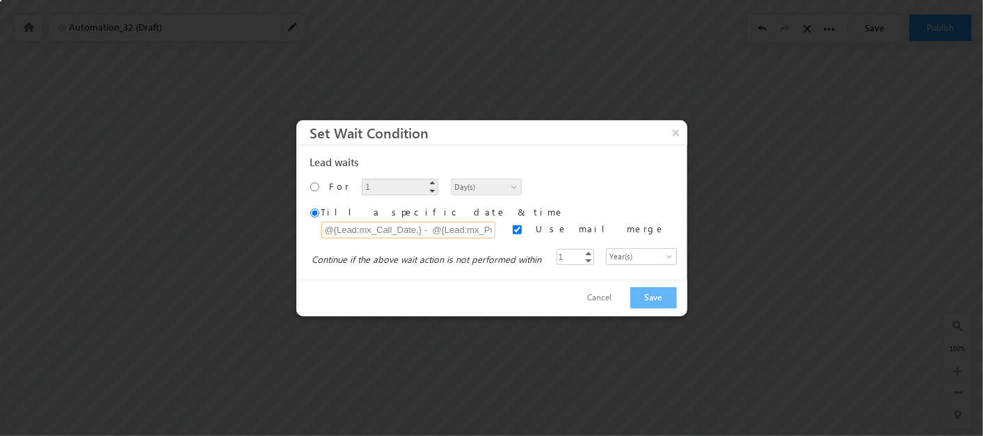
scroll to position [0, 40]
drag, startPoint x: 334, startPoint y: 229, endPoint x: 521, endPoint y: 227, distance: 186.5
click at [521, 227] on div "03/09/2025 04:56 PM @{Lead:mx_Call_Date,} - @{Lead:mx_Probability,} No search r…" at bounding box center [500, 229] width 356 height 17
click at [639, 292] on button "Save" at bounding box center [654, 298] width 47 height 22
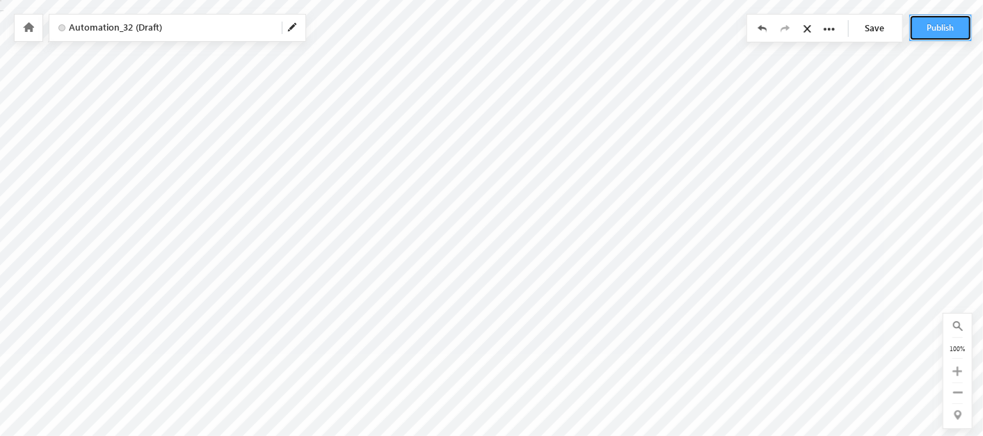
click at [928, 36] on button "Publish" at bounding box center [941, 28] width 63 height 26
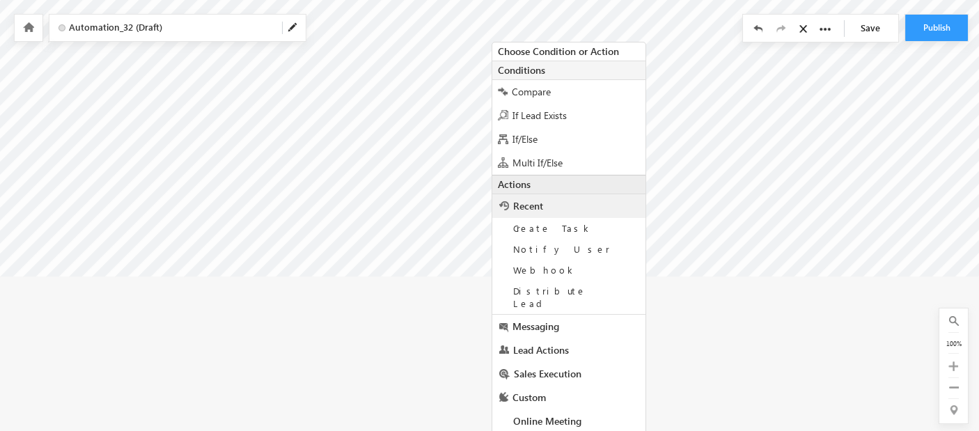
scroll to position [171, 0]
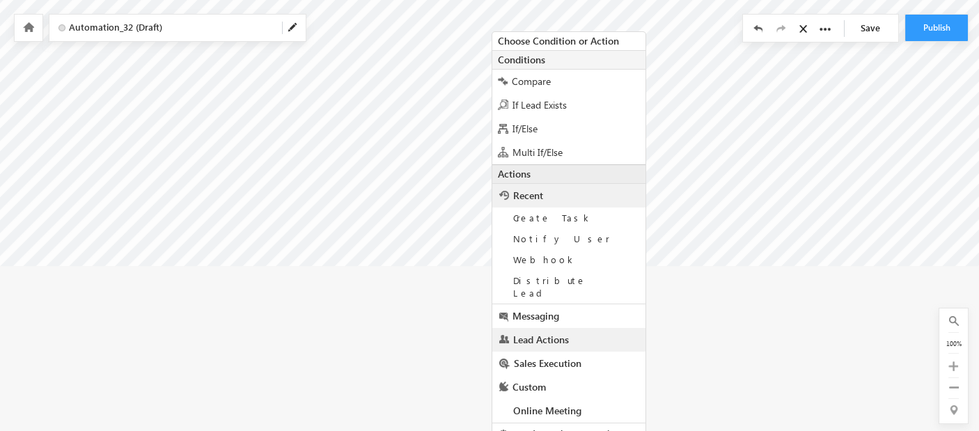
click at [569, 328] on link "Lead Actions" at bounding box center [568, 340] width 153 height 24
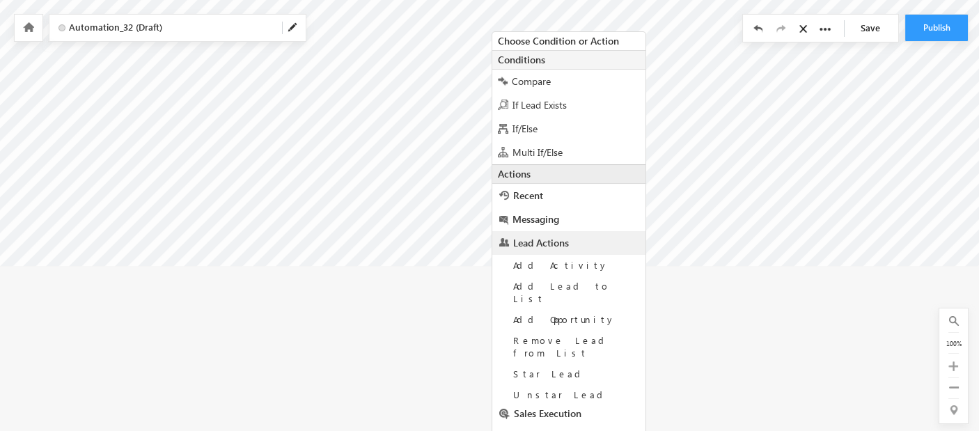
scroll to position [232, 0]
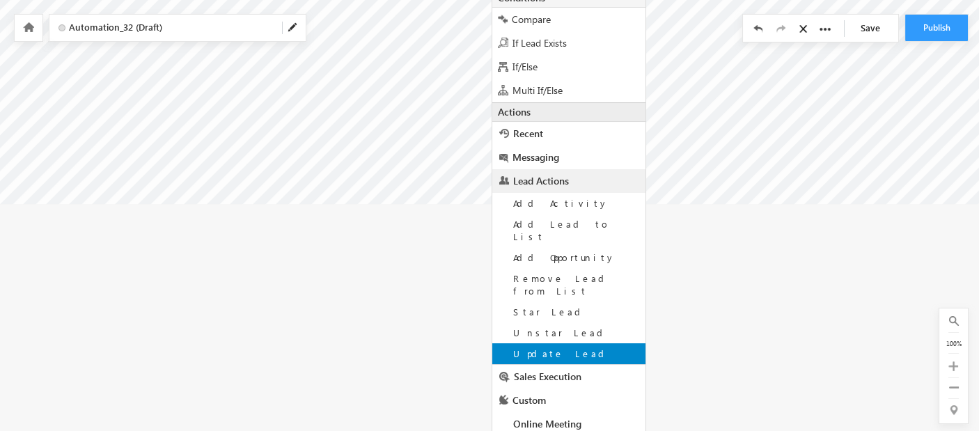
click at [547, 347] on span "Update Lead" at bounding box center [561, 353] width 96 height 12
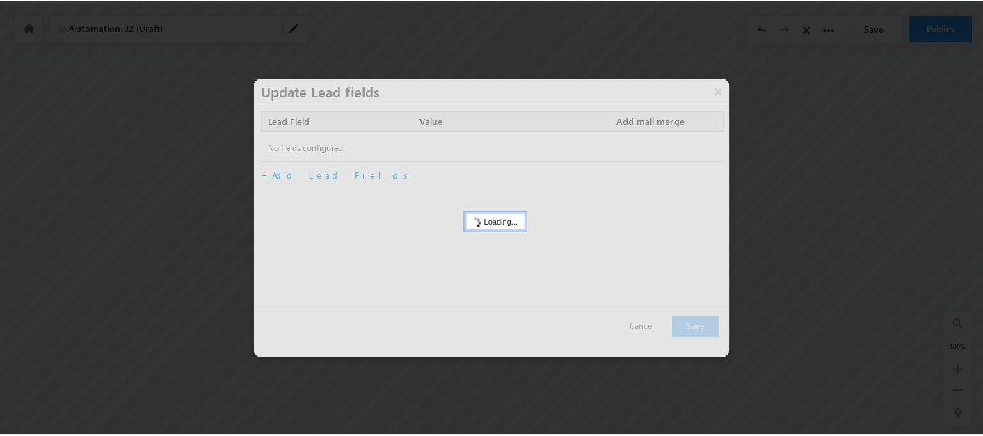
scroll to position [0, 0]
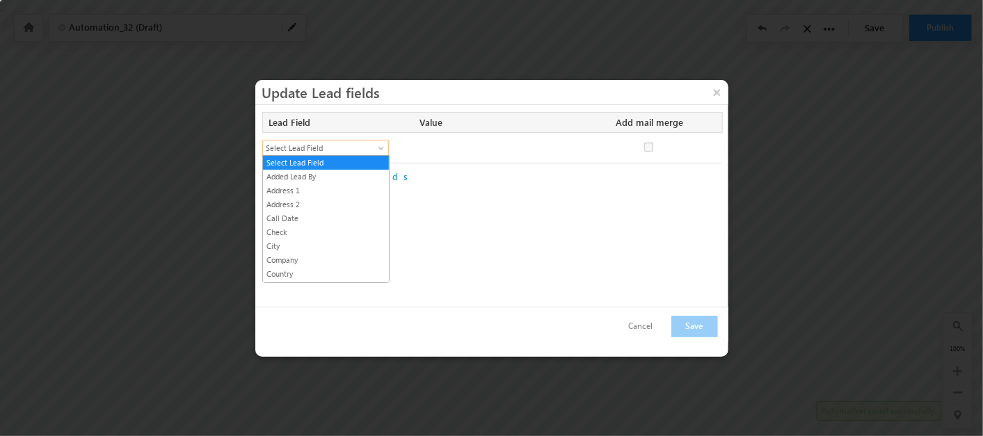
click at [347, 149] on span "Select Lead Field" at bounding box center [319, 148] width 113 height 13
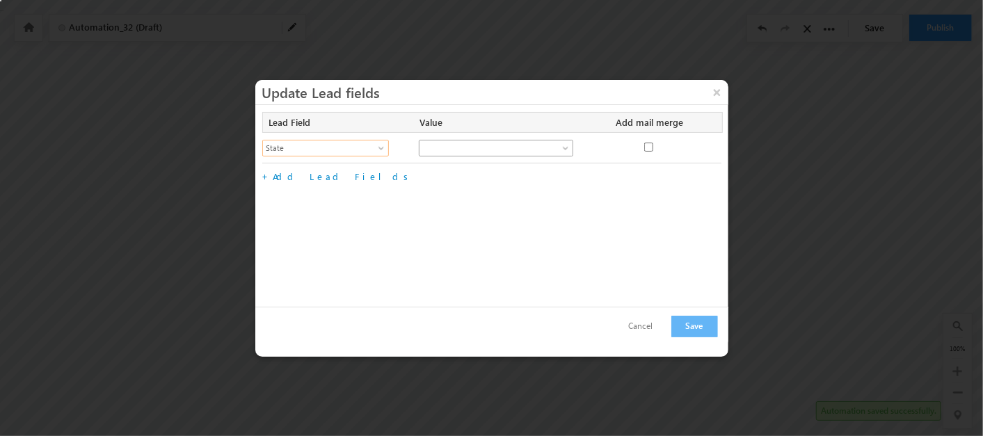
click at [480, 150] on span at bounding box center [488, 148] width 137 height 13
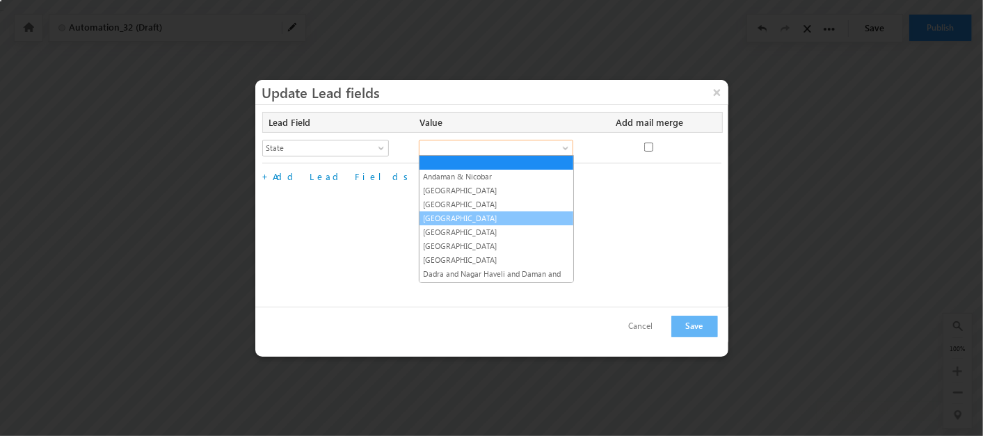
click at [491, 216] on link "[GEOGRAPHIC_DATA]" at bounding box center [497, 218] width 154 height 13
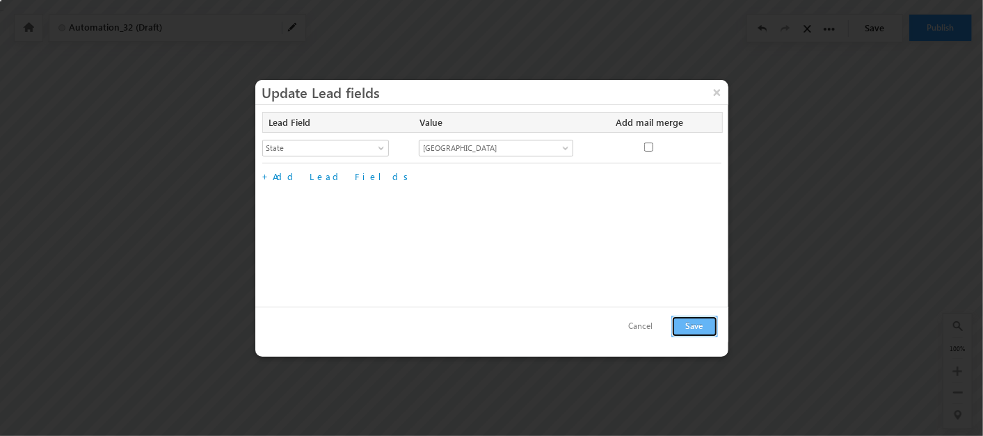
click at [682, 333] on button "Save" at bounding box center [695, 327] width 47 height 22
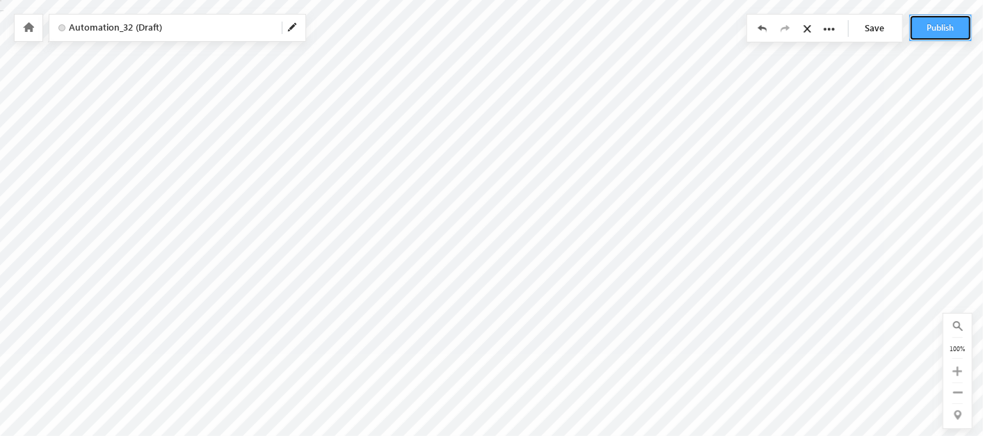
click at [955, 32] on button "Publish" at bounding box center [941, 28] width 63 height 26
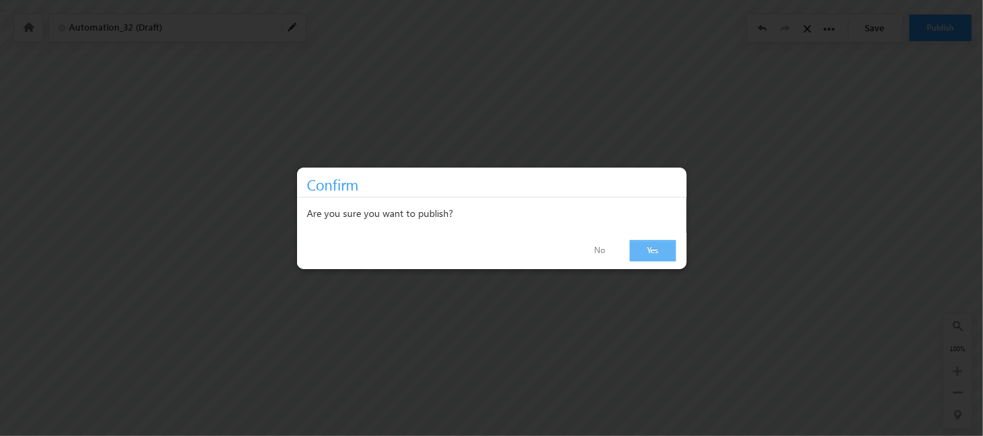
click at [660, 240] on link "Yes" at bounding box center [653, 251] width 47 height 22
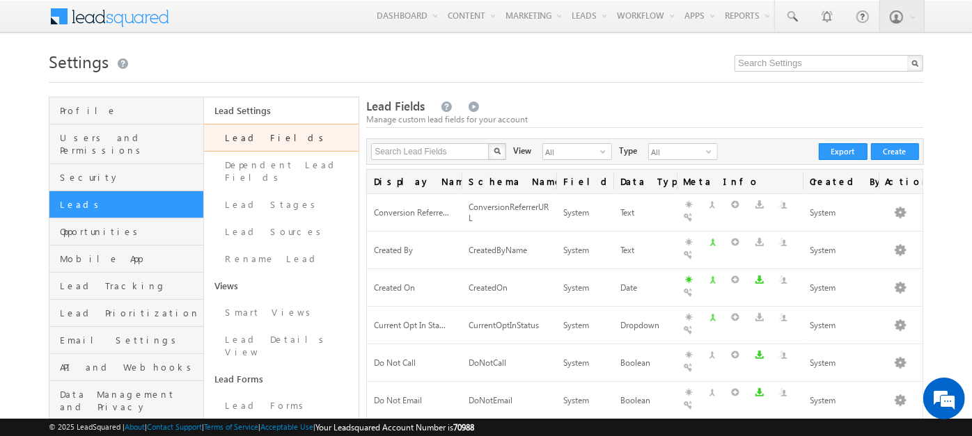
click at [444, 164] on div "Search Lead Fields X 80 results found View All select 3 Type All select 1 Creat…" at bounding box center [644, 152] width 557 height 26
click at [436, 157] on input "text" at bounding box center [430, 151] width 119 height 17
type input "pro"
click at [488, 143] on button "button" at bounding box center [497, 151] width 18 height 17
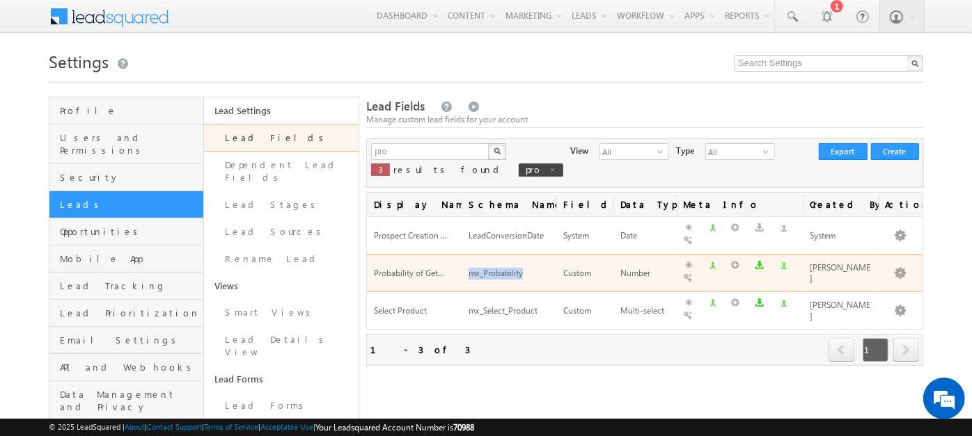
drag, startPoint x: 467, startPoint y: 258, endPoint x: 522, endPoint y: 257, distance: 55.0
click at [522, 257] on td "mx_Probability" at bounding box center [508, 274] width 95 height 38
copy div "mx_Probability"
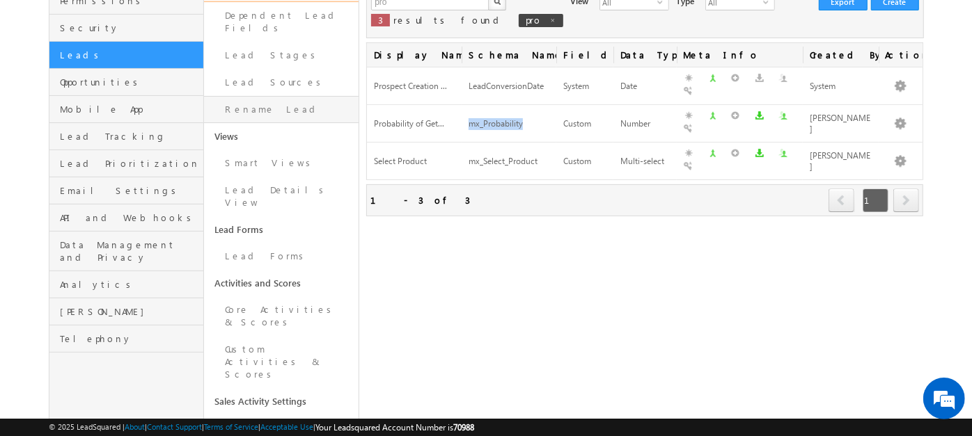
scroll to position [157, 0]
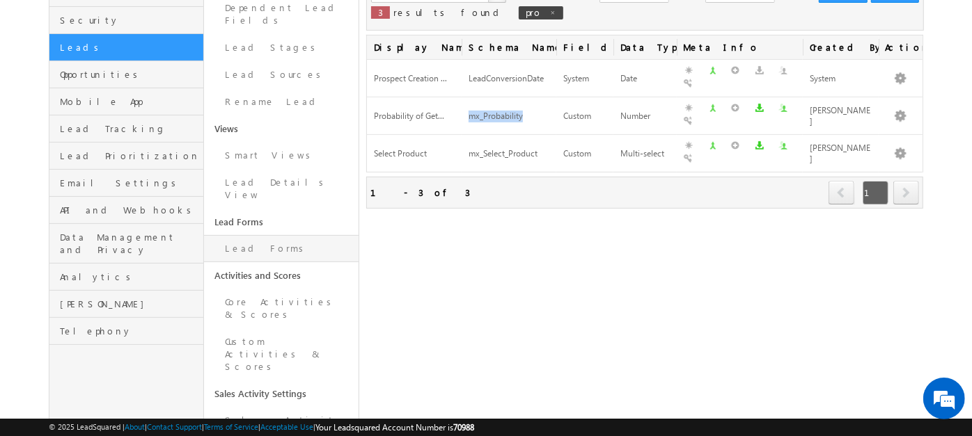
click at [264, 235] on link "Lead Forms" at bounding box center [281, 248] width 155 height 27
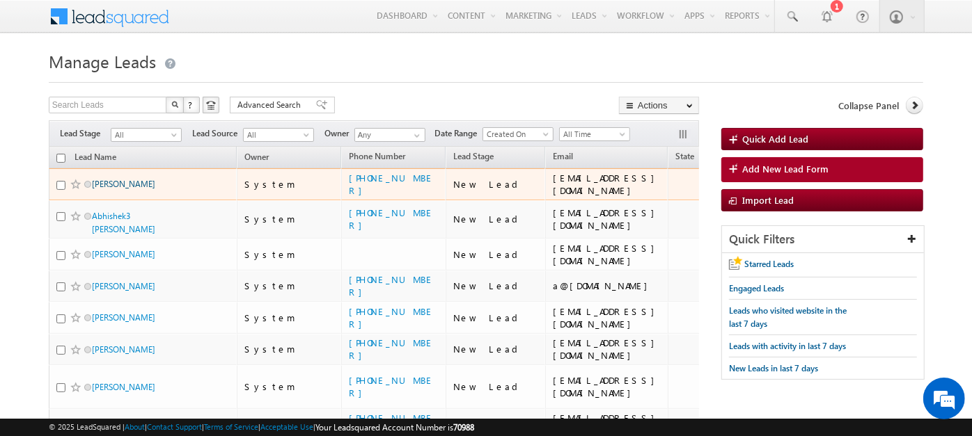
click at [136, 185] on link "[PERSON_NAME]" at bounding box center [123, 184] width 63 height 10
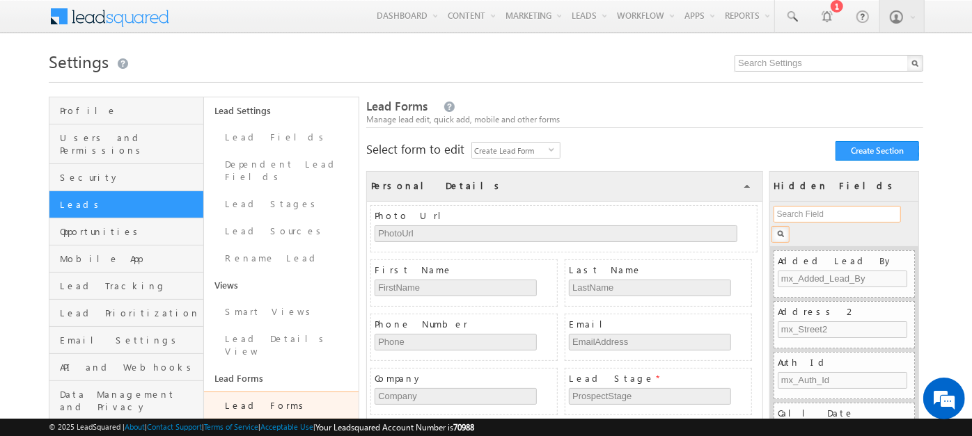
click at [805, 216] on input "text" at bounding box center [836, 214] width 127 height 17
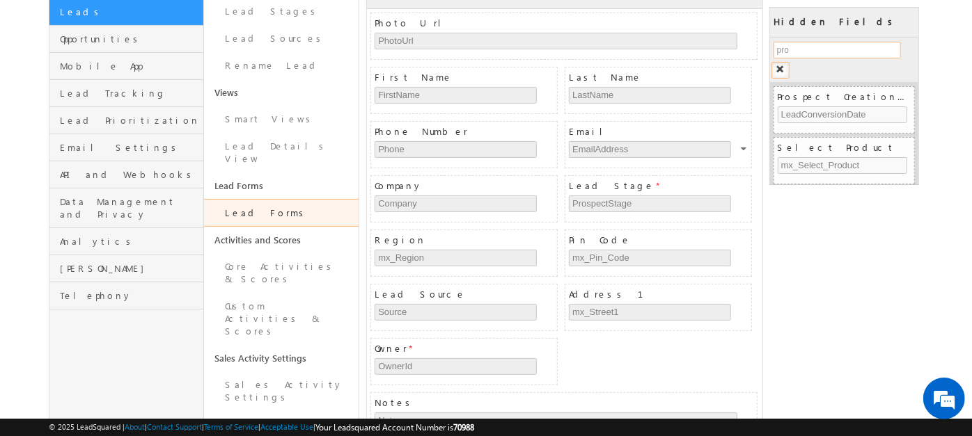
scroll to position [193, 0]
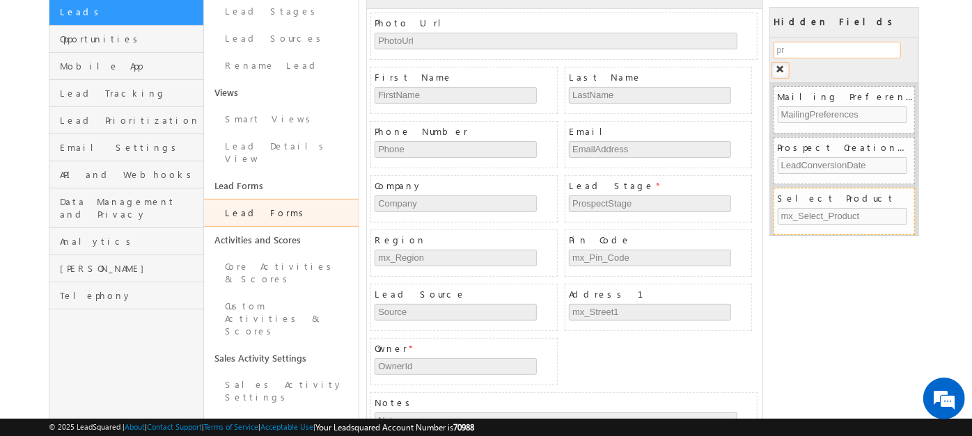
type input "p"
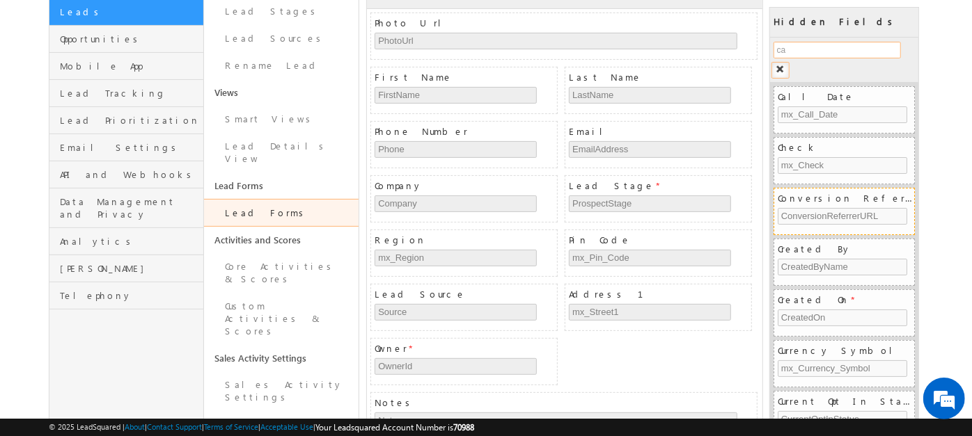
type input "cal"
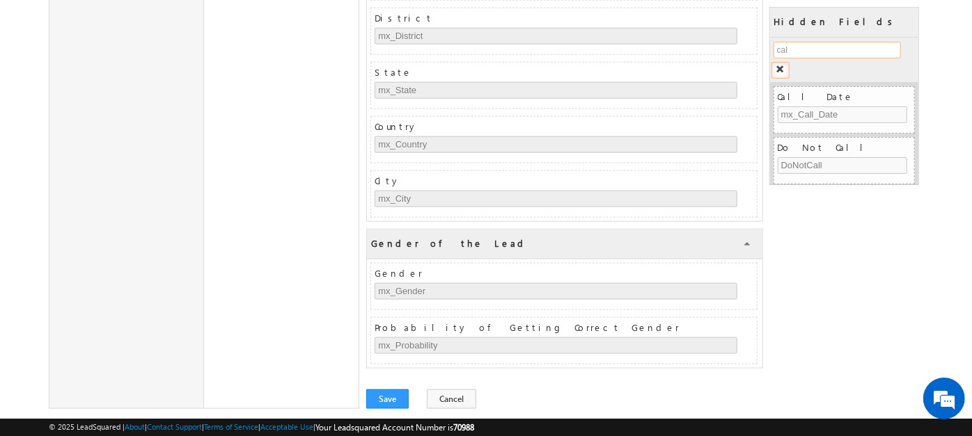
scroll to position [1007, 0]
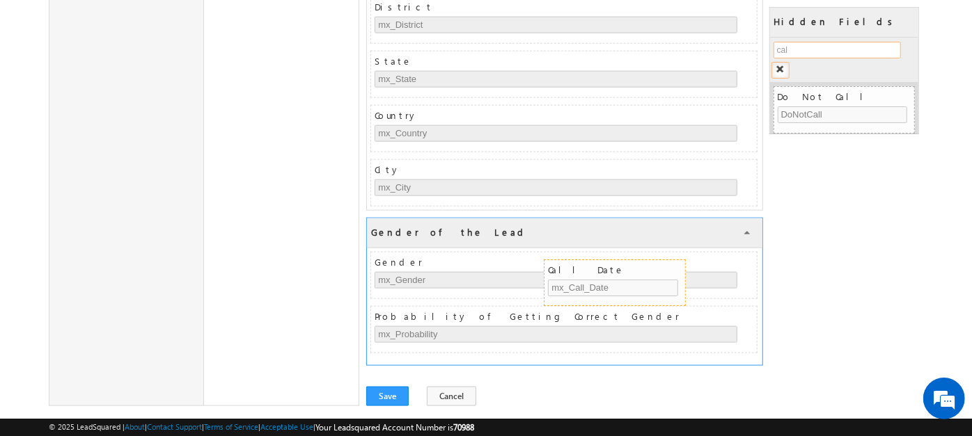
drag, startPoint x: 807, startPoint y: 99, endPoint x: 578, endPoint y: 272, distance: 287.7
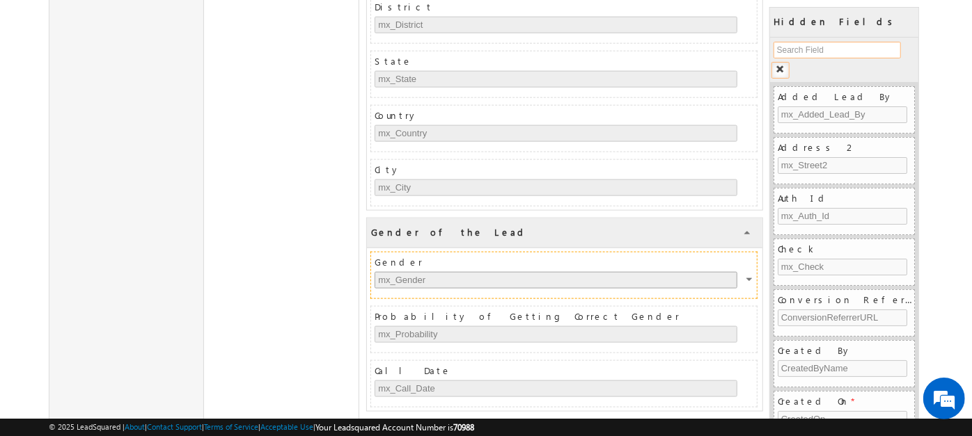
scroll to position [1060, 0]
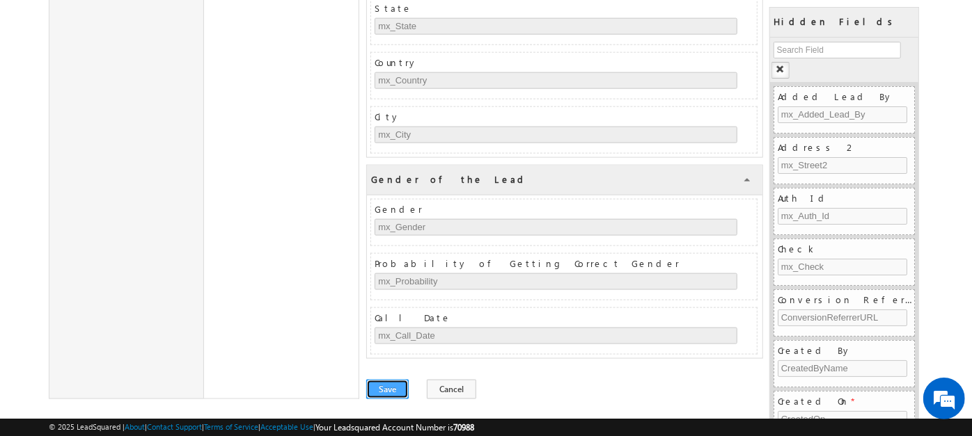
click at [384, 380] on button "Save" at bounding box center [387, 389] width 42 height 19
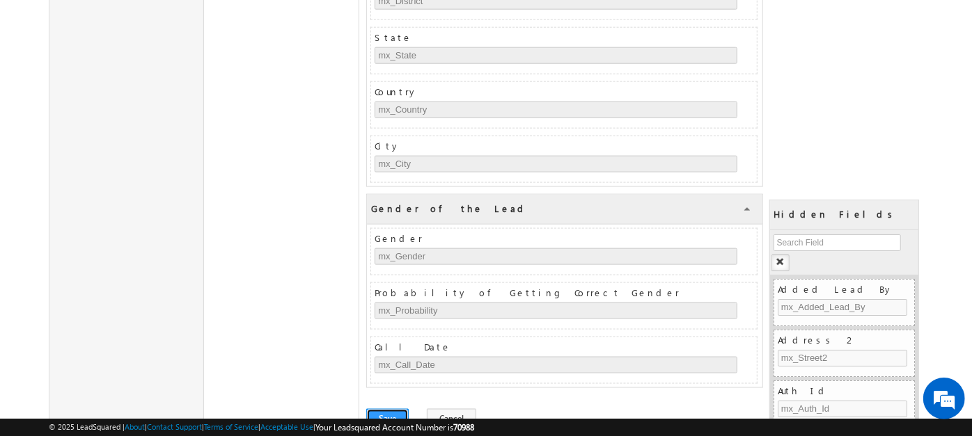
scroll to position [0, 0]
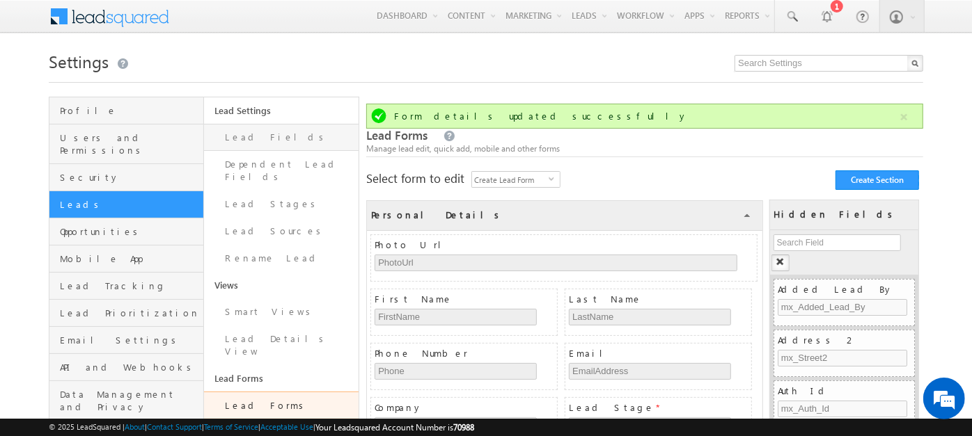
click at [268, 141] on link "Lead Fields" at bounding box center [281, 137] width 155 height 27
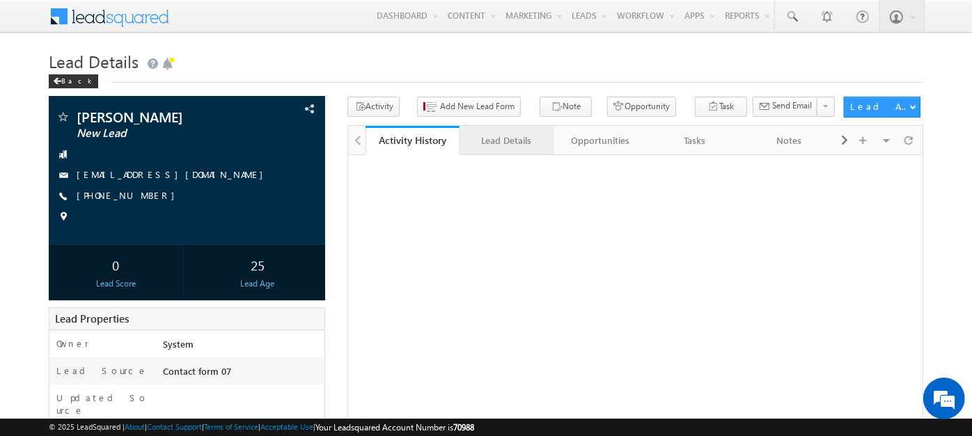
drag, startPoint x: 0, startPoint y: 0, endPoint x: 487, endPoint y: 143, distance: 507.7
click at [487, 143] on div "Lead Details" at bounding box center [506, 140] width 70 height 17
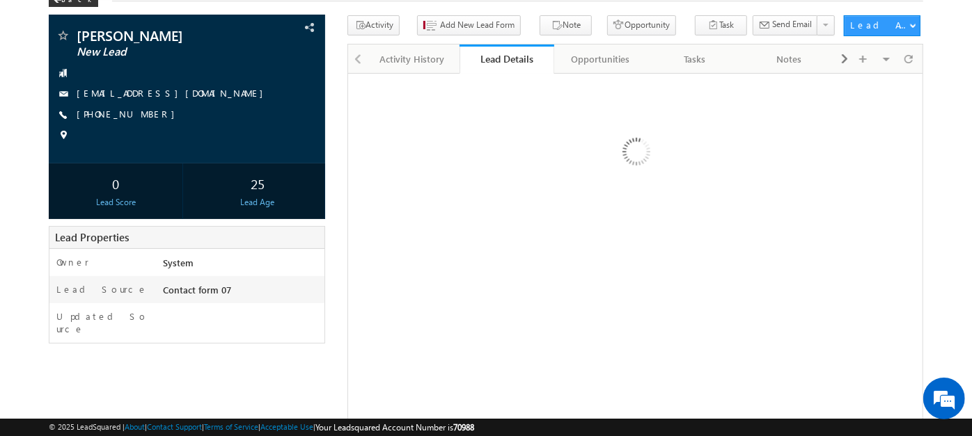
scroll to position [81, 0]
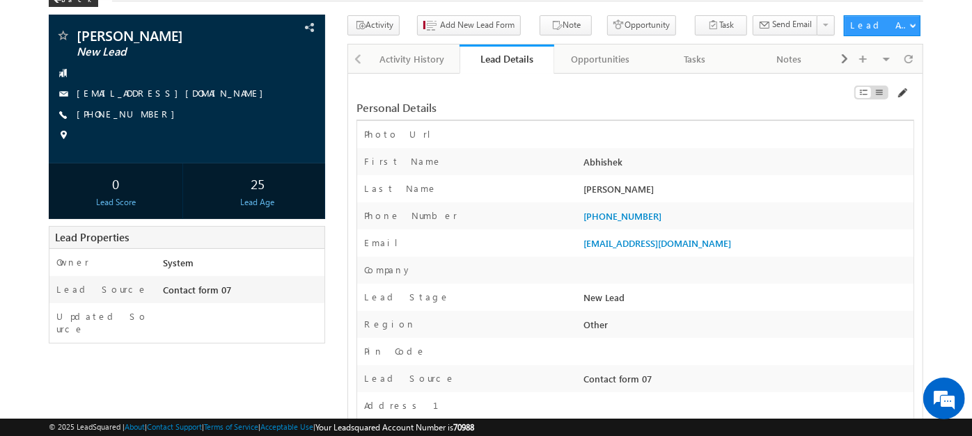
click at [905, 91] on span at bounding box center [901, 93] width 11 height 11
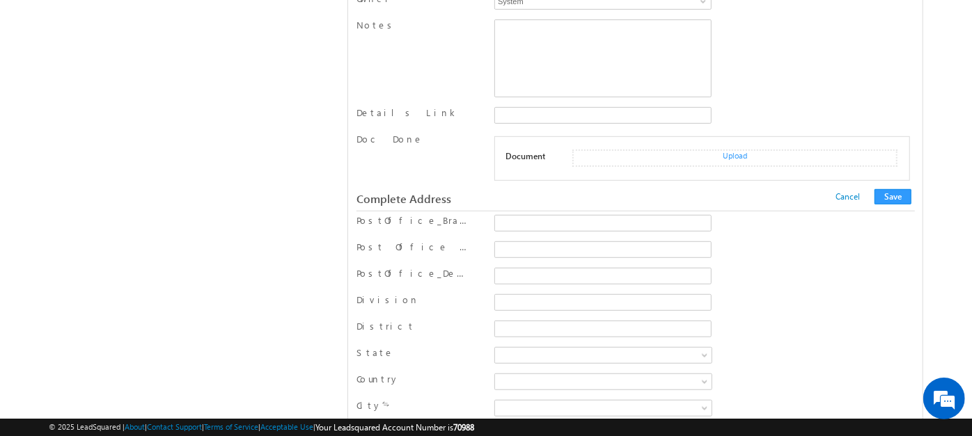
scroll to position [614, 0]
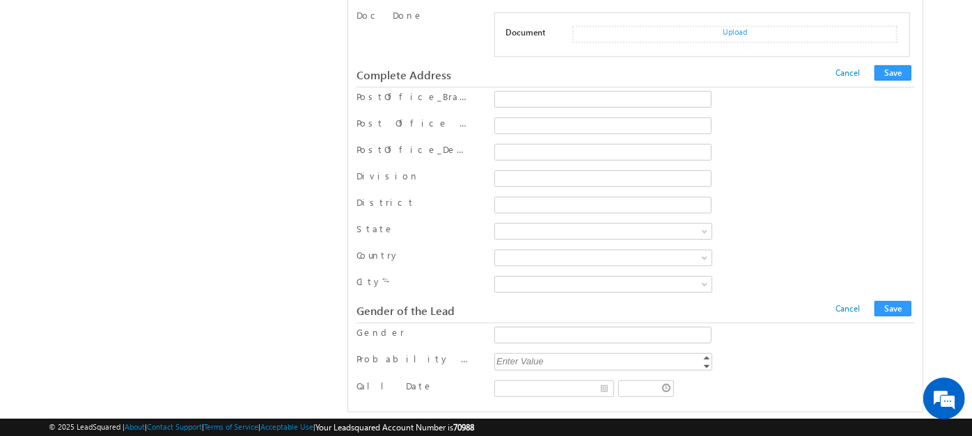
click at [528, 354] on div "Enter Value" at bounding box center [604, 362] width 220 height 16
type input "1"
type input "10"
click at [553, 327] on input "Gender" at bounding box center [602, 335] width 217 height 17
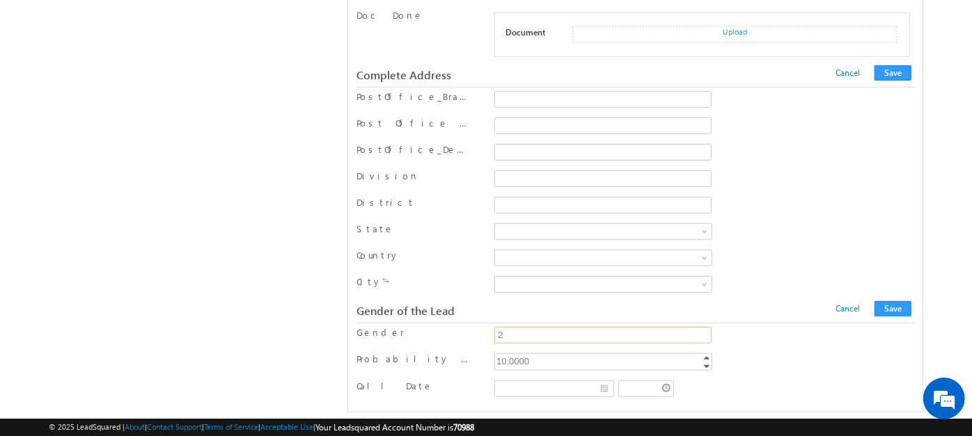
type input "2"
click at [764, 353] on div "Probability of Getting Correct Gender 10.0000 10 Increment Decrement" at bounding box center [635, 364] width 558 height 22
click at [887, 301] on button "Save" at bounding box center [892, 308] width 37 height 15
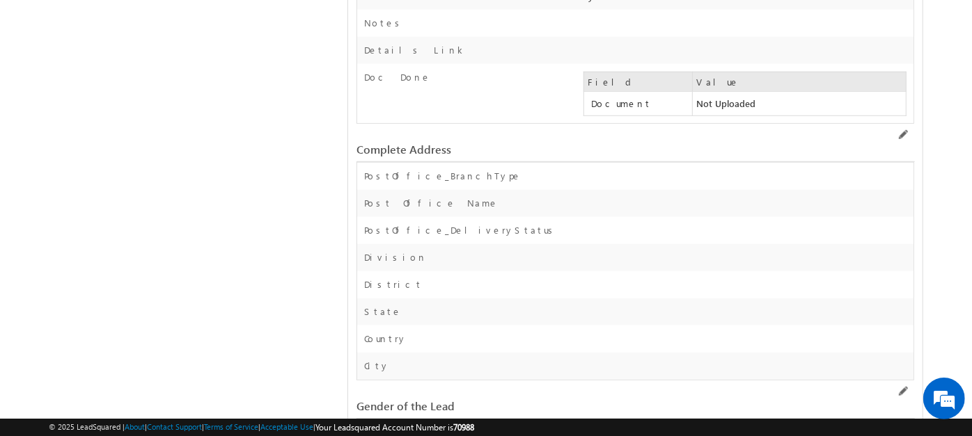
scroll to position [624, 0]
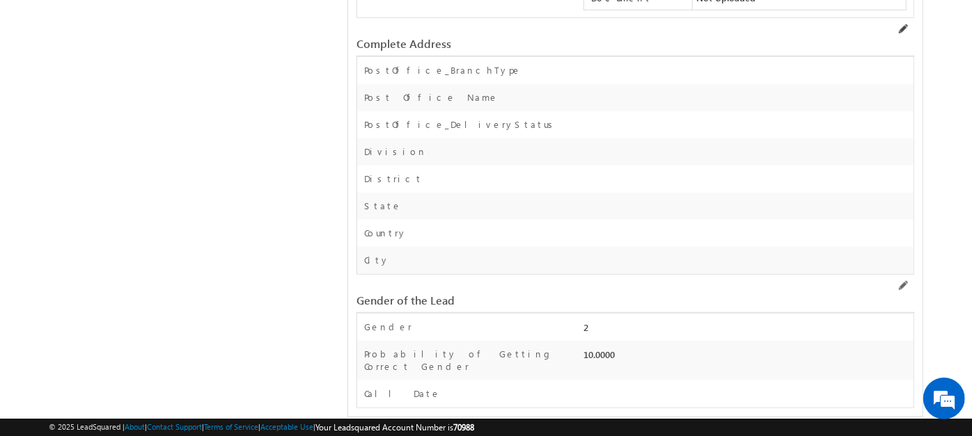
click at [906, 28] on span at bounding box center [901, 29] width 11 height 11
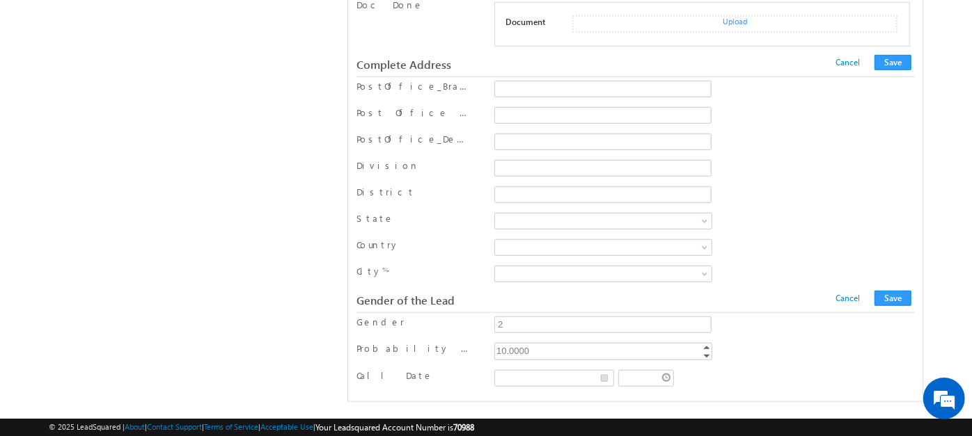
scroll to position [614, 0]
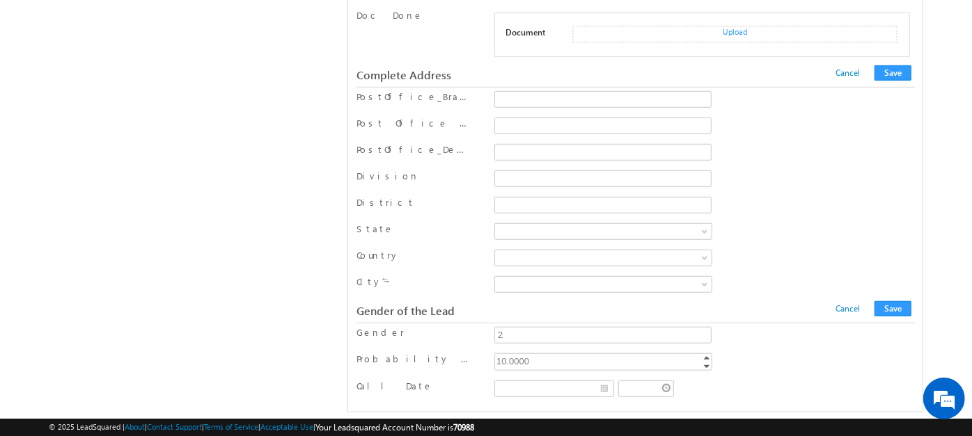
click at [549, 354] on div "10.0000" at bounding box center [604, 362] width 220 height 16
type input "2"
click at [560, 381] on input "__/__/____" at bounding box center [554, 389] width 120 height 17
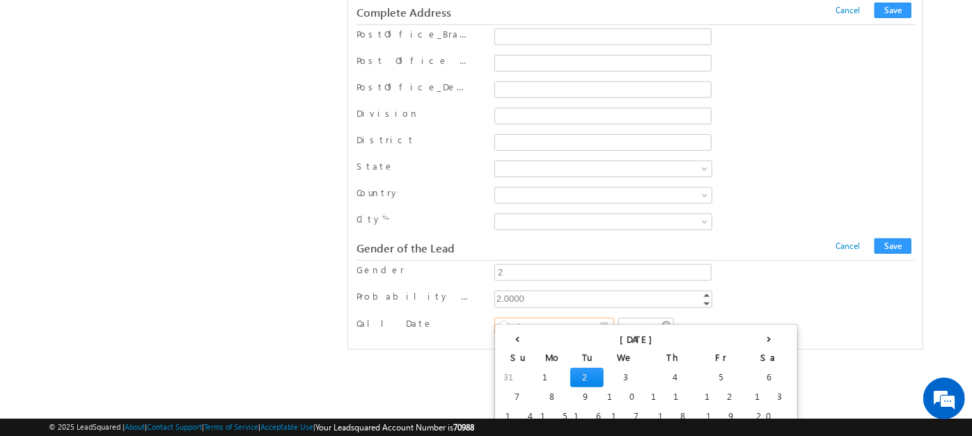
click at [570, 377] on td "2" at bounding box center [586, 377] width 33 height 19
type input "02/09/2025"
type input "05:00 PM"
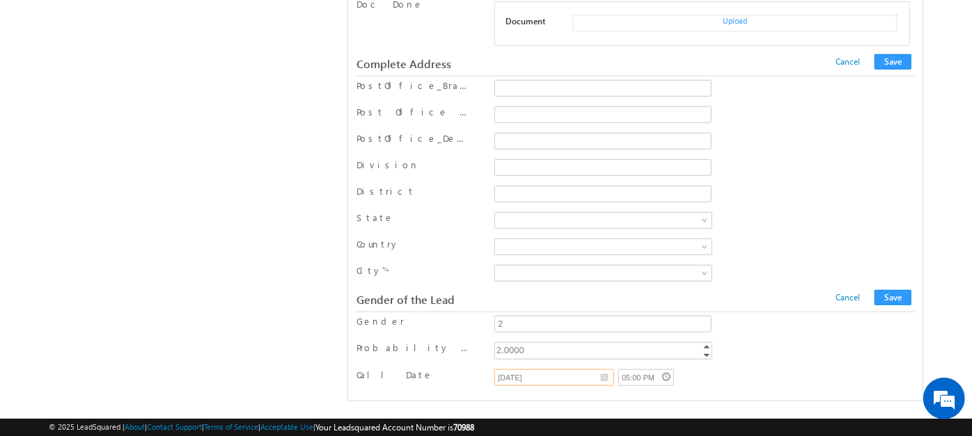
scroll to position [614, 0]
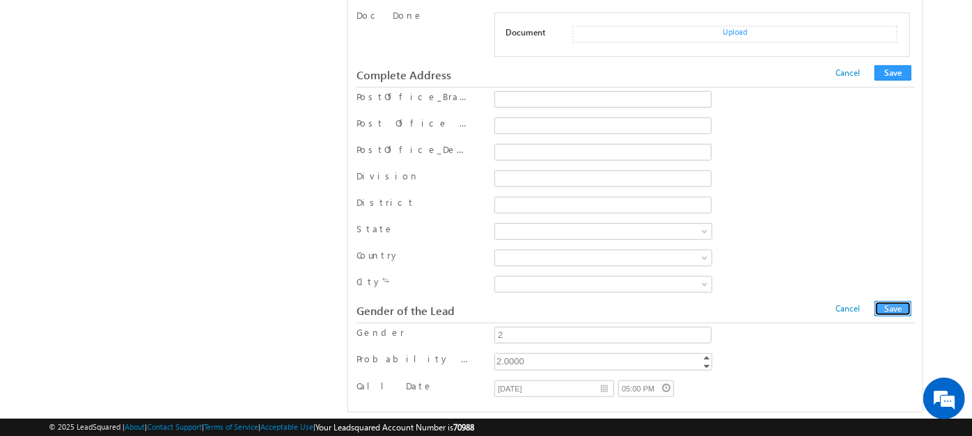
click at [879, 301] on button "Save" at bounding box center [892, 308] width 37 height 15
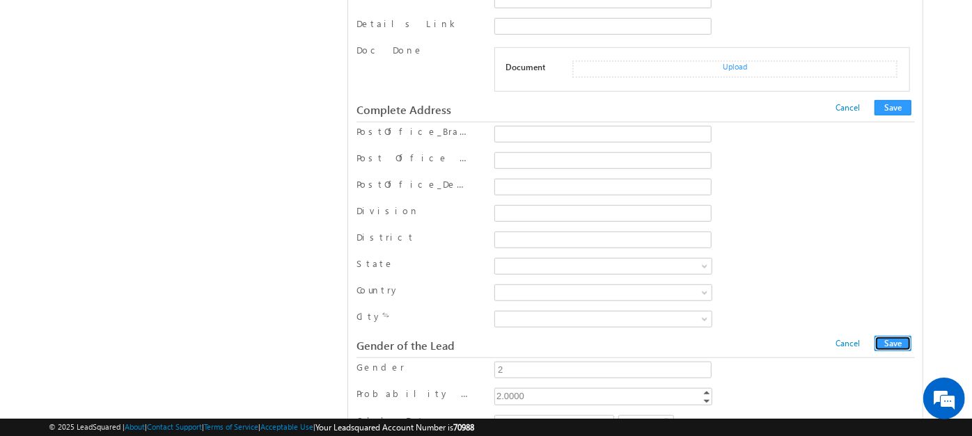
scroll to position [0, 0]
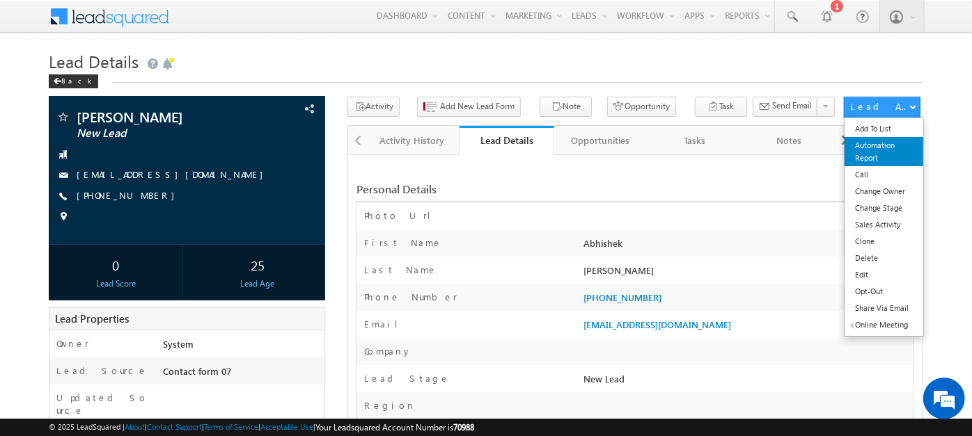
click at [899, 154] on link "Automation Report" at bounding box center [883, 151] width 79 height 29
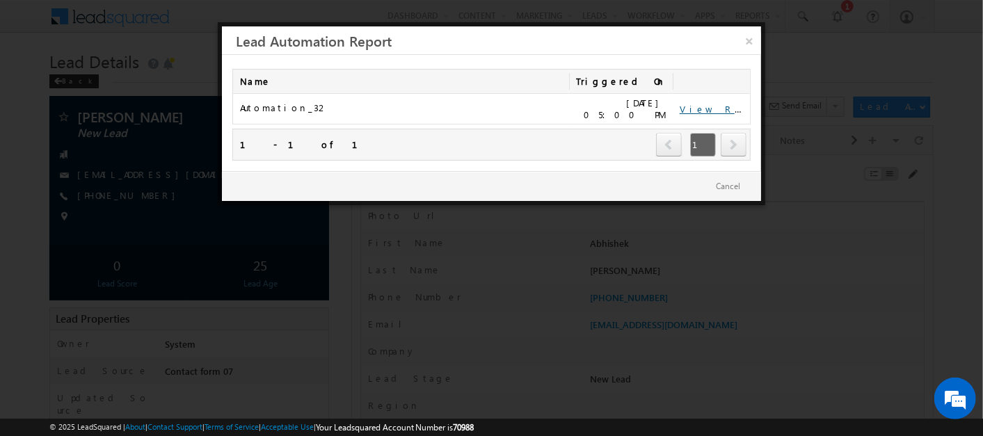
click at [689, 110] on link "View Report" at bounding box center [723, 109] width 86 height 12
click at [740, 33] on link "×" at bounding box center [749, 38] width 24 height 24
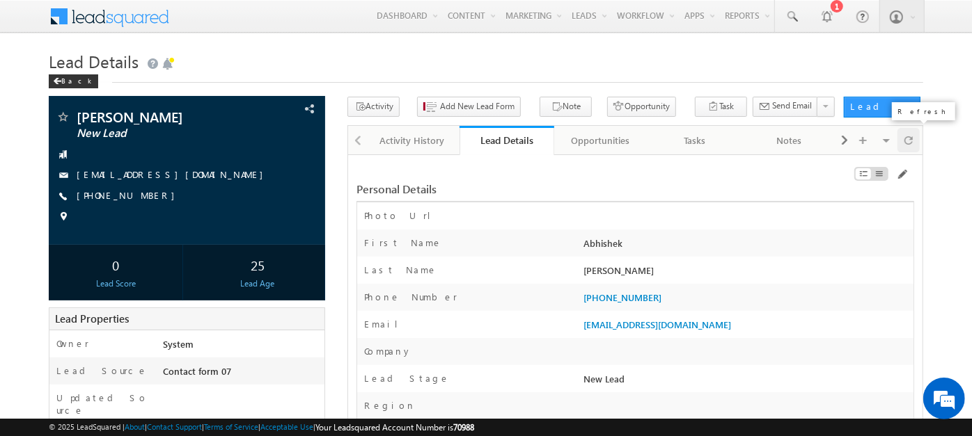
click at [915, 135] on div at bounding box center [908, 140] width 22 height 24
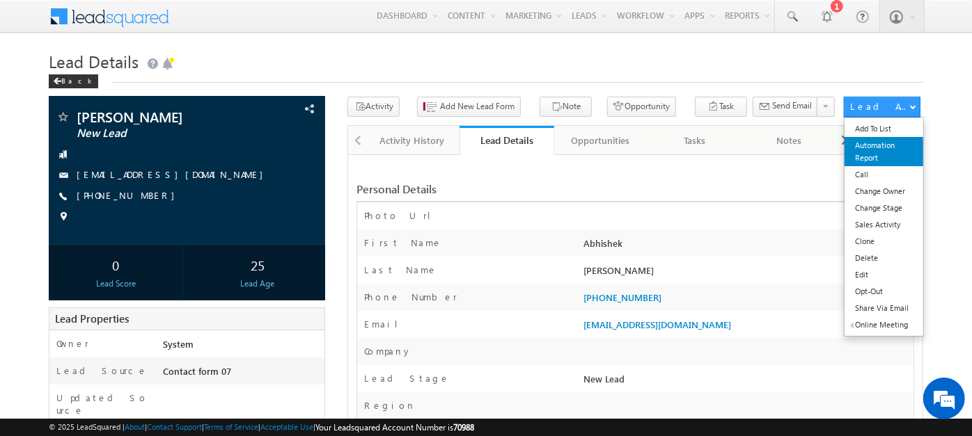
click at [863, 143] on link "Automation Report" at bounding box center [883, 151] width 79 height 29
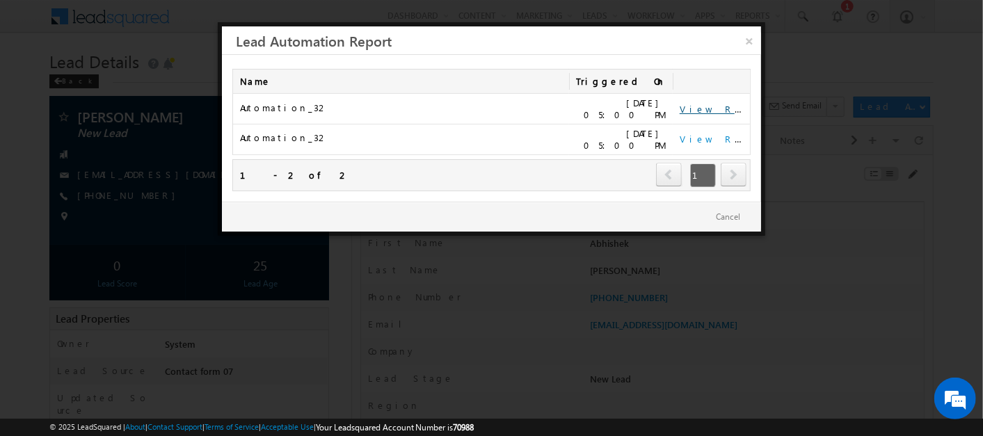
click at [697, 107] on link "View Report" at bounding box center [723, 109] width 86 height 12
click at [746, 41] on link "×" at bounding box center [749, 38] width 24 height 24
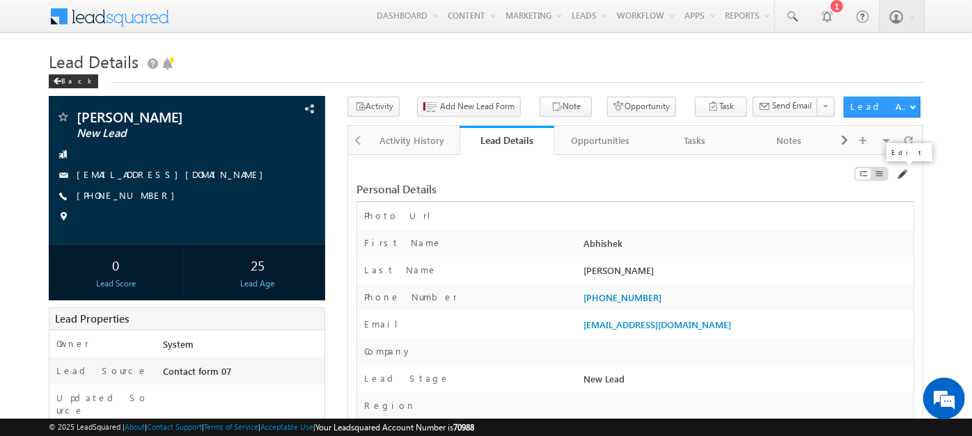
click at [899, 175] on span at bounding box center [901, 174] width 11 height 11
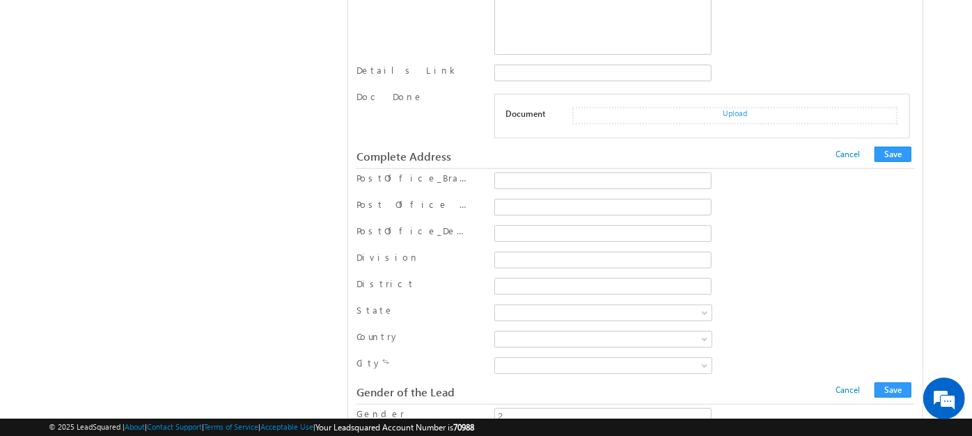
scroll to position [614, 0]
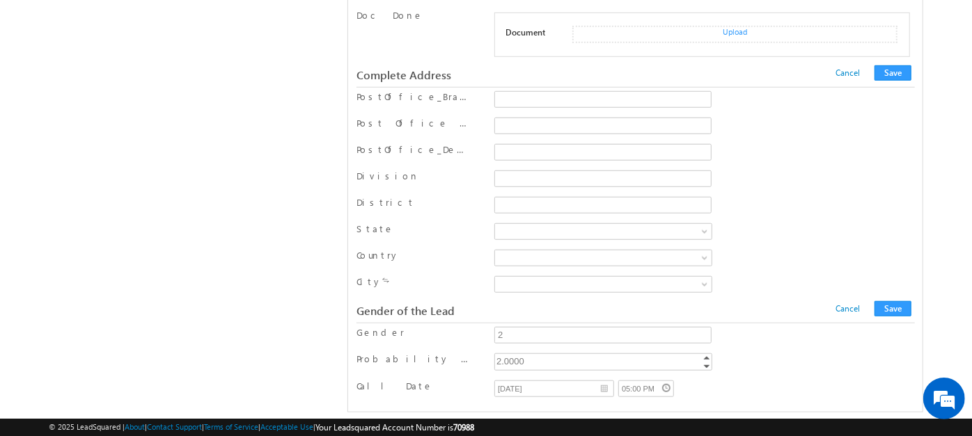
click at [549, 357] on div "2.0000" at bounding box center [604, 362] width 220 height 16
type input "4"
click at [596, 381] on input "02/09/2025" at bounding box center [554, 389] width 120 height 17
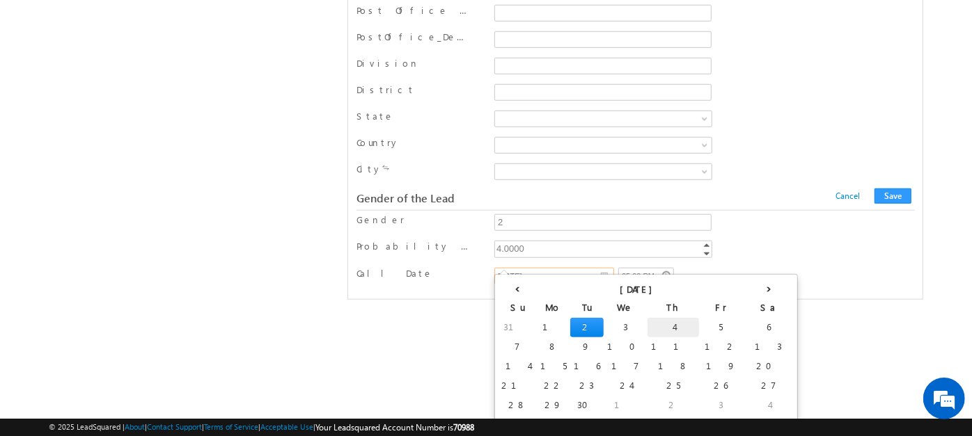
click at [647, 326] on td "4" at bounding box center [673, 327] width 52 height 19
type input "04/09/2025"
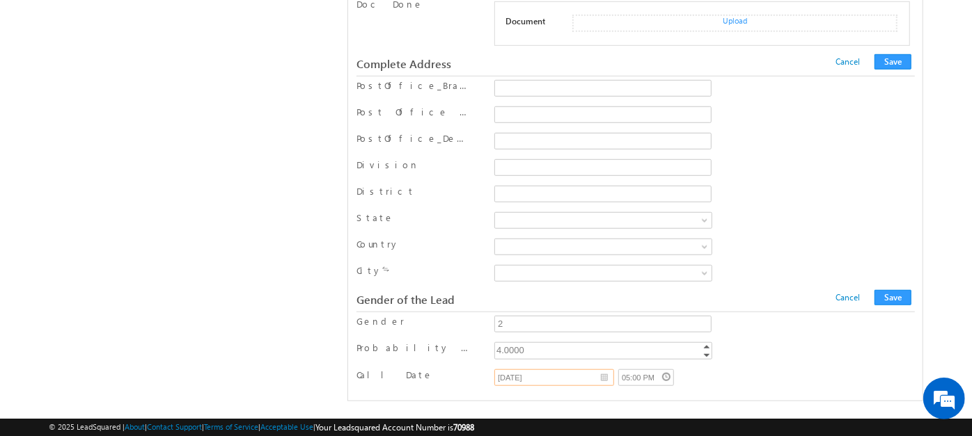
scroll to position [614, 0]
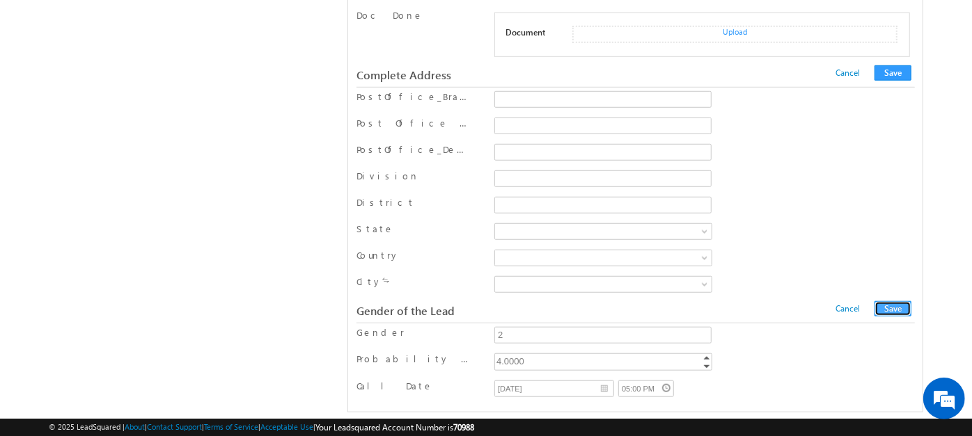
click at [896, 302] on button "Save" at bounding box center [892, 308] width 37 height 15
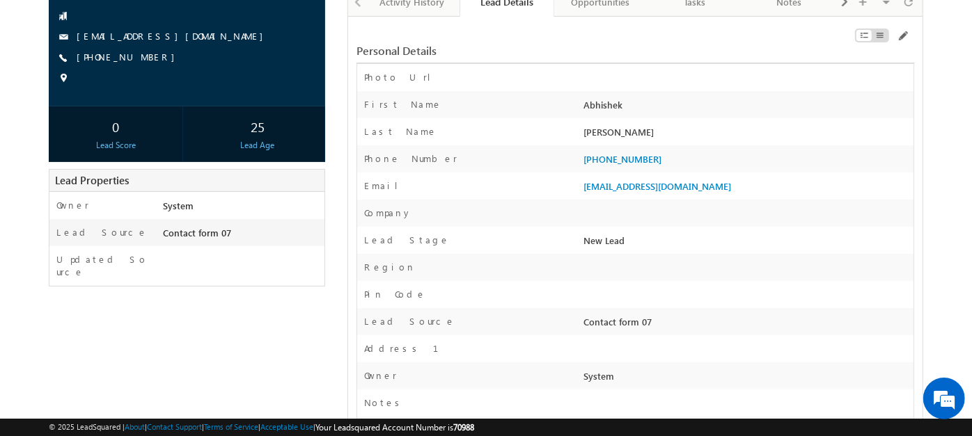
scroll to position [40, 0]
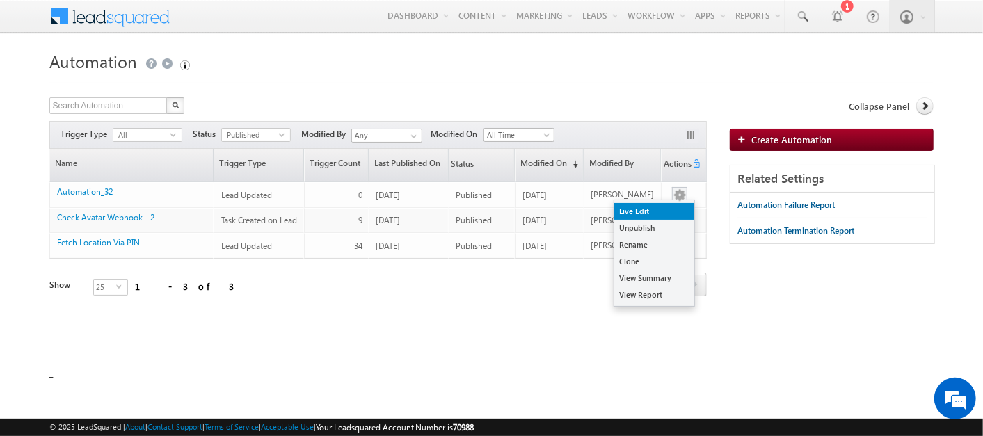
click at [678, 216] on link "Live Edit" at bounding box center [655, 211] width 80 height 17
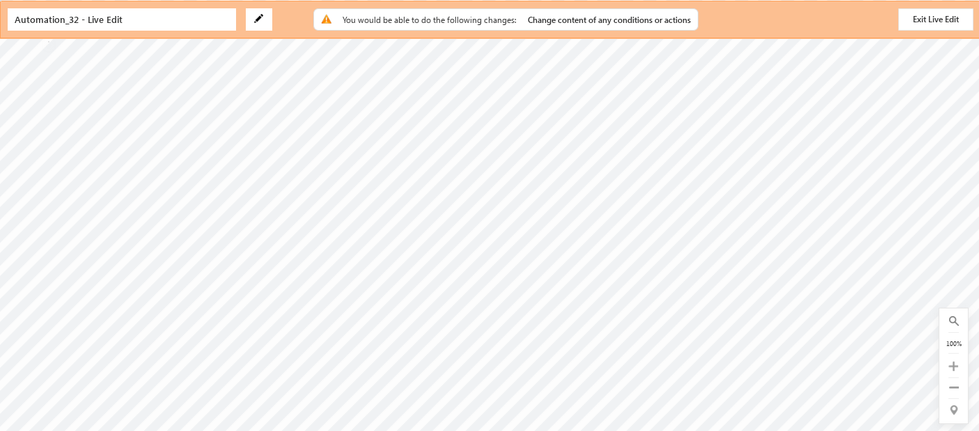
radio input "false"
type input "1"
radio input "true"
type input "@{Lead:mx_Call_Date,} - @{Lead:mx_Probability,}"
checkbox input "true"
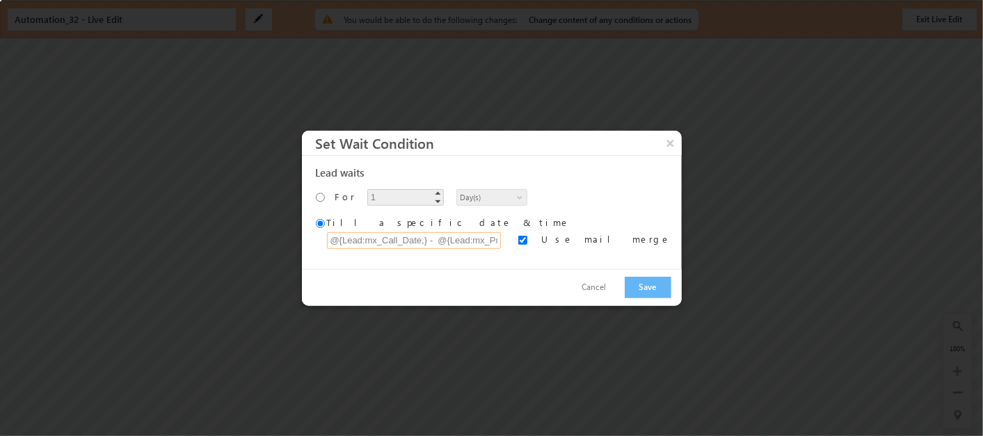
scroll to position [0, 40]
drag, startPoint x: 456, startPoint y: 239, endPoint x: 535, endPoint y: 239, distance: 78.6
click at [535, 239] on div "[DATE] 05:01 PM @{Lead:mx_Call_Date,} - @{Lead:mx_Probability,} No search resul…" at bounding box center [499, 240] width 345 height 17
type input "@{Lead:mx_Call_Date,} - 10"
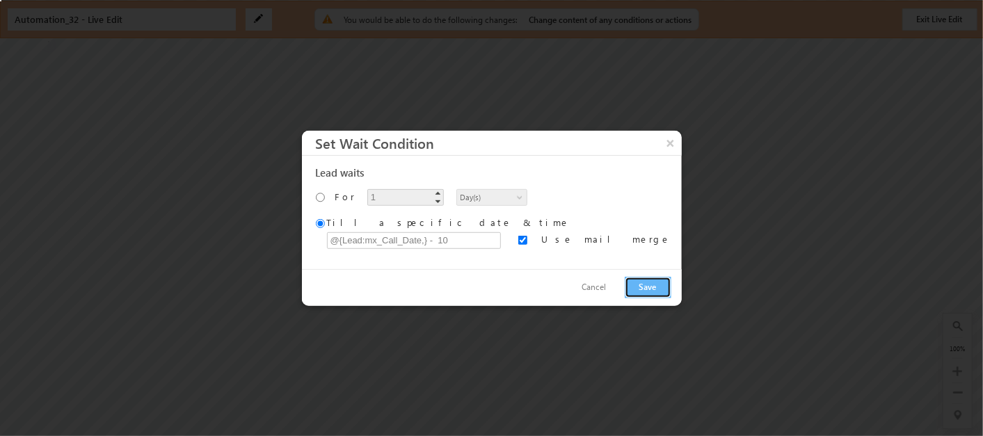
click at [642, 279] on button "Save" at bounding box center [648, 288] width 47 height 22
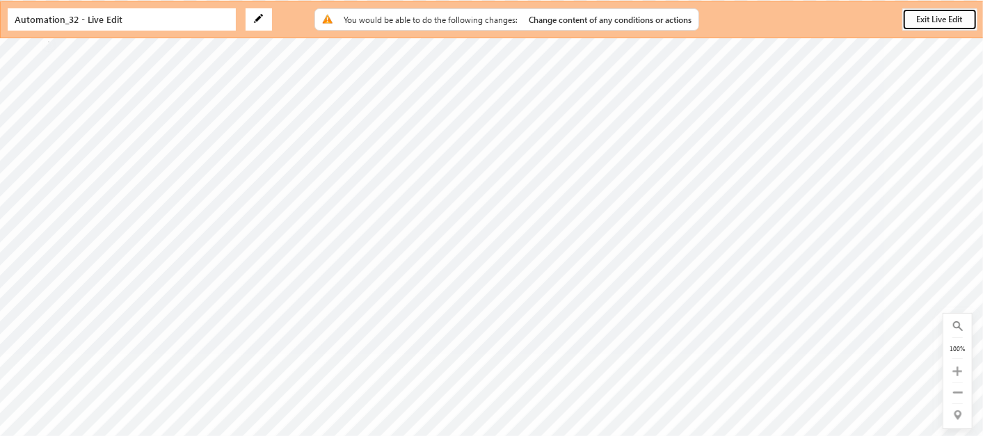
click at [950, 21] on button "Exit Live Edit" at bounding box center [940, 19] width 75 height 22
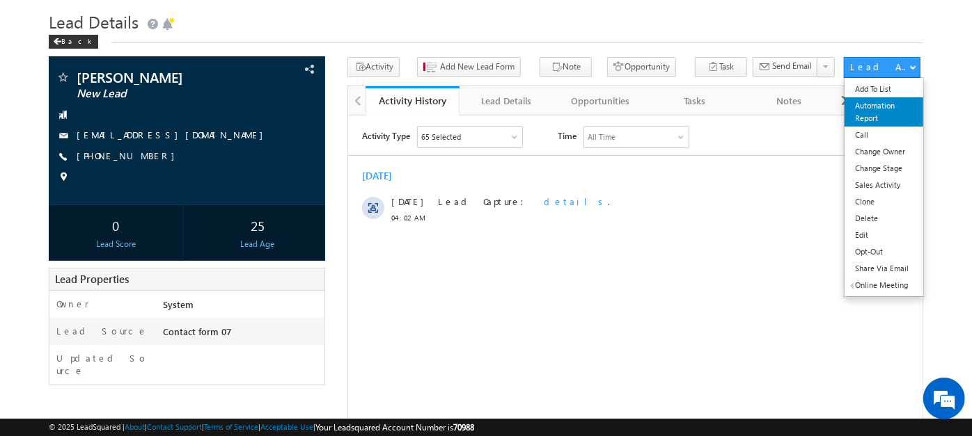
click at [894, 111] on link "Automation Report" at bounding box center [883, 111] width 79 height 29
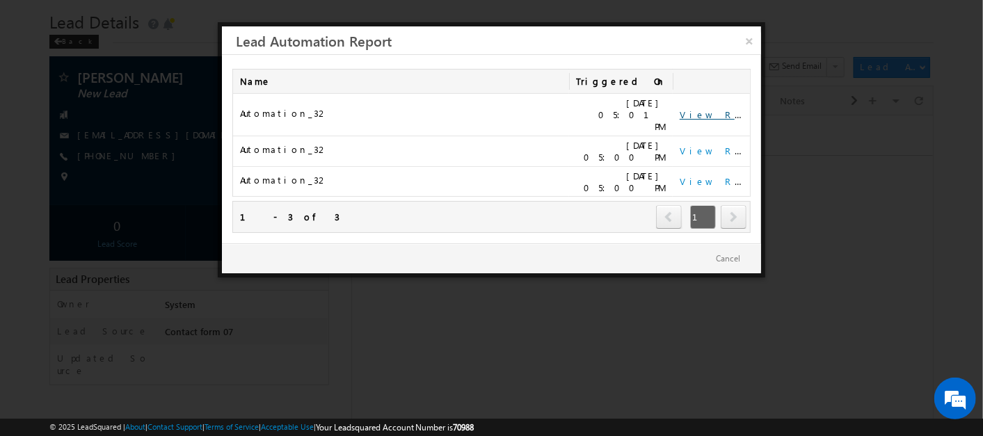
click at [722, 109] on link "View Report" at bounding box center [723, 115] width 86 height 12
click at [748, 40] on link "×" at bounding box center [749, 38] width 24 height 24
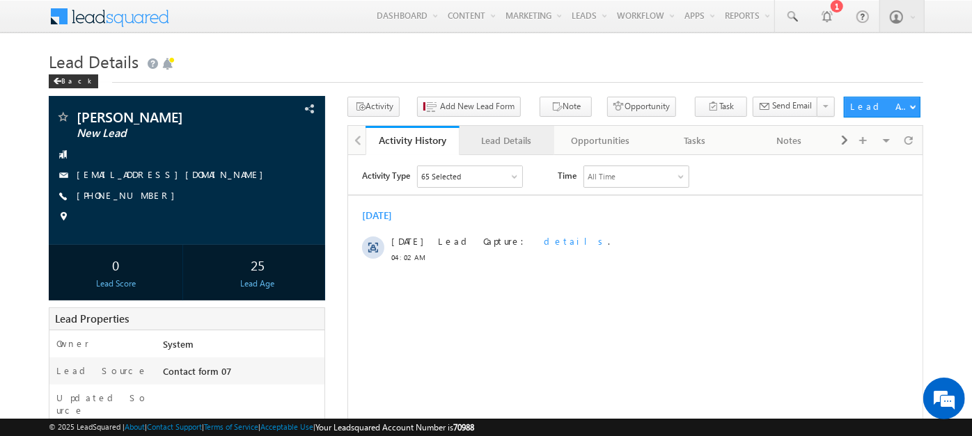
click at [539, 137] on div "Lead Details" at bounding box center [506, 140] width 70 height 17
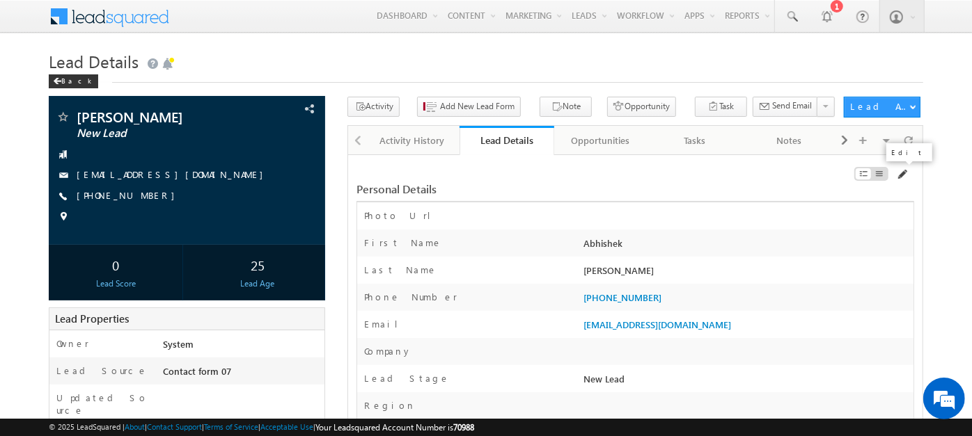
click at [901, 175] on span at bounding box center [901, 174] width 11 height 11
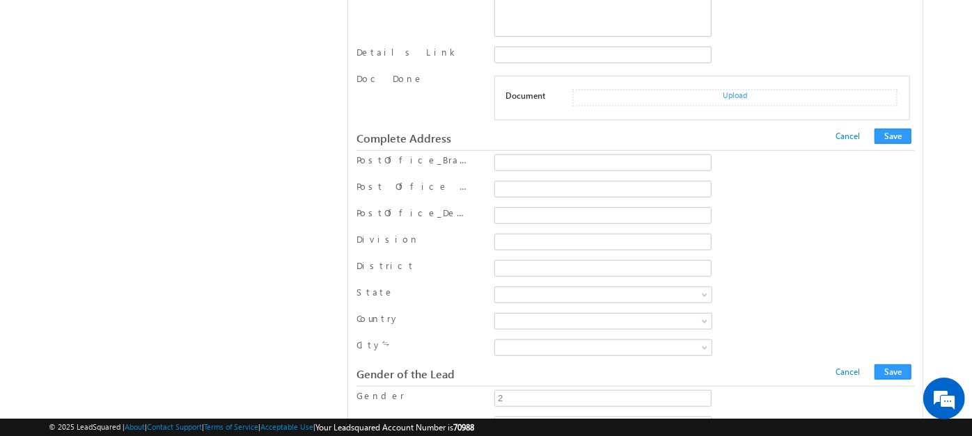
scroll to position [614, 0]
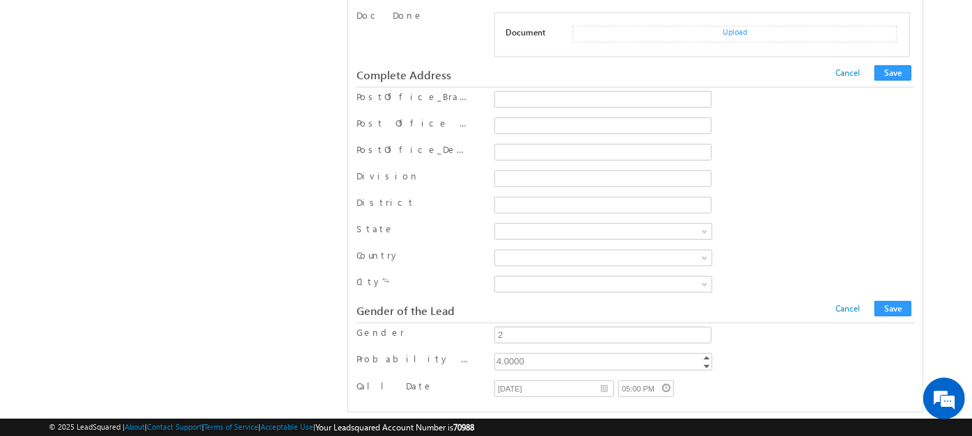
click at [543, 354] on div "4.0000" at bounding box center [604, 362] width 220 height 16
type input "5"
click at [529, 327] on input "2" at bounding box center [602, 335] width 217 height 17
type input "10"
click at [885, 302] on button "Save" at bounding box center [892, 308] width 37 height 15
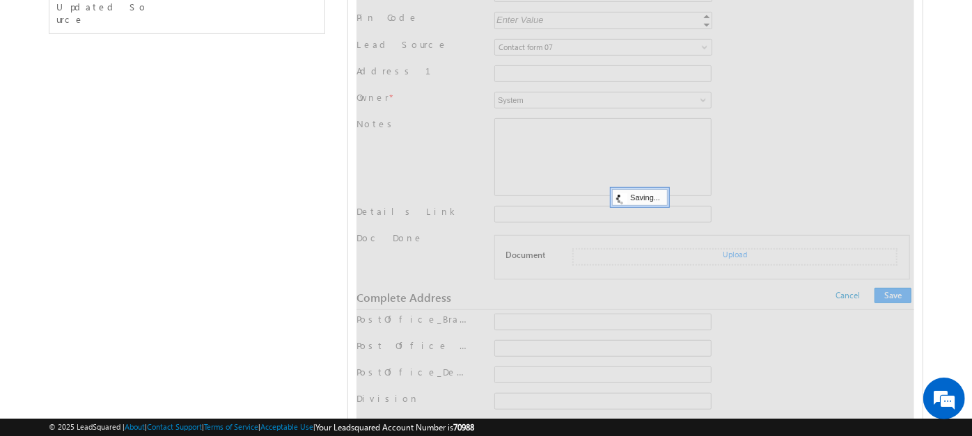
scroll to position [0, 0]
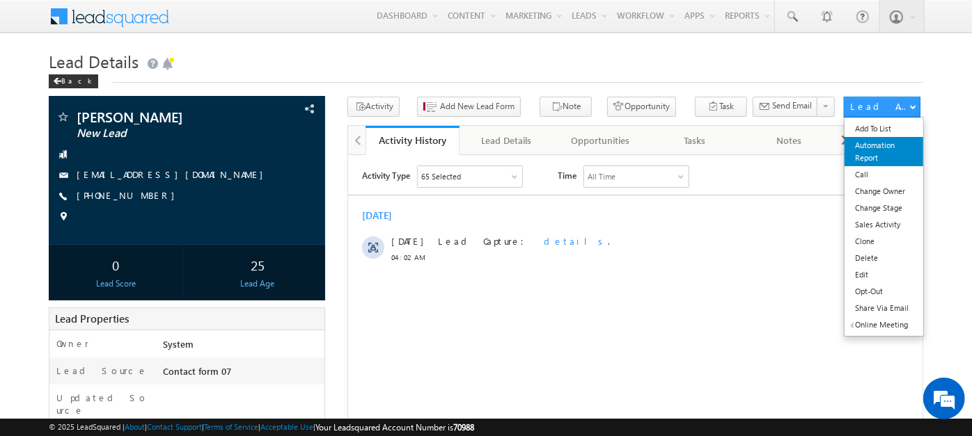
click at [890, 152] on link "Automation Report" at bounding box center [883, 151] width 79 height 29
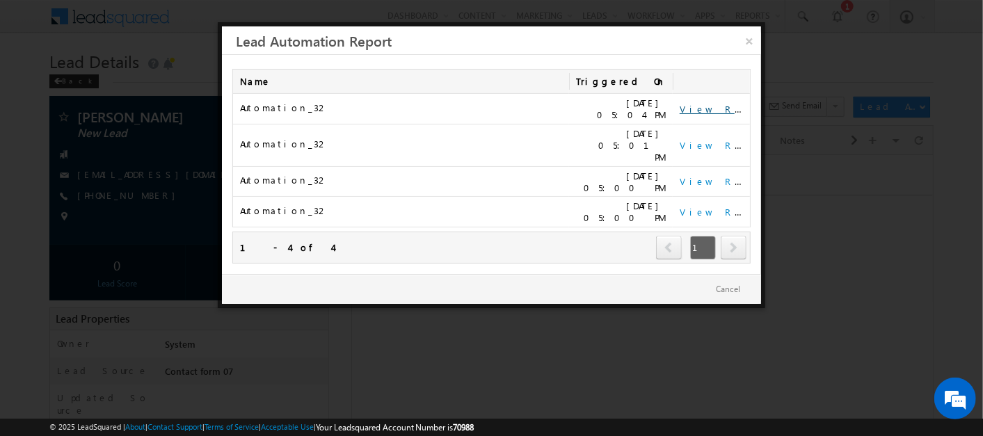
click at [708, 108] on link "View Report" at bounding box center [723, 109] width 86 height 12
click at [743, 40] on link "×" at bounding box center [749, 38] width 24 height 24
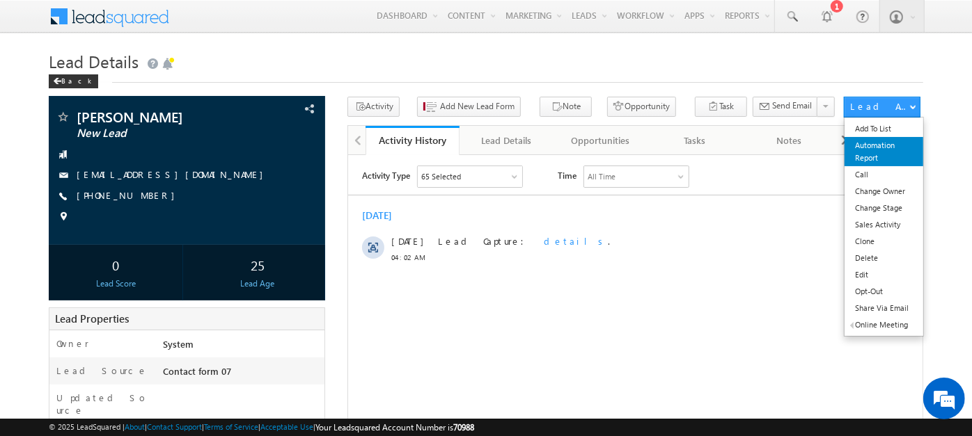
click at [892, 150] on link "Automation Report" at bounding box center [883, 151] width 79 height 29
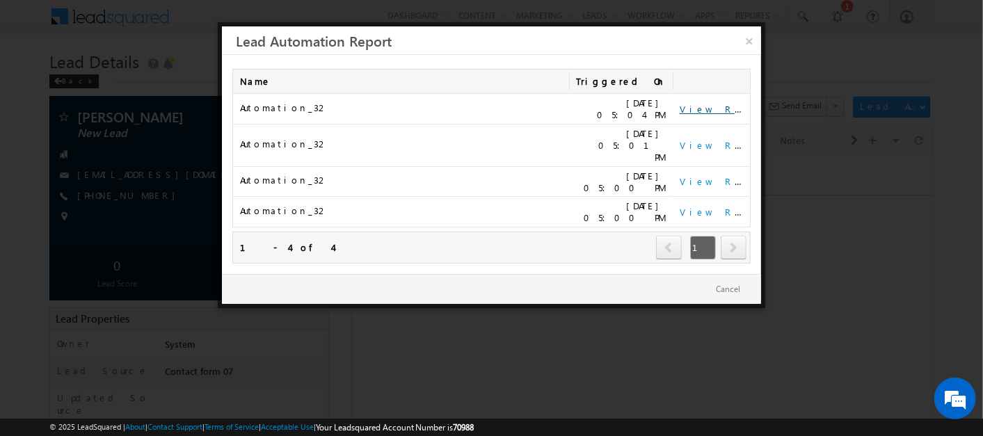
click at [703, 109] on link "View Report" at bounding box center [723, 109] width 86 height 12
click at [747, 43] on link "×" at bounding box center [749, 38] width 24 height 24
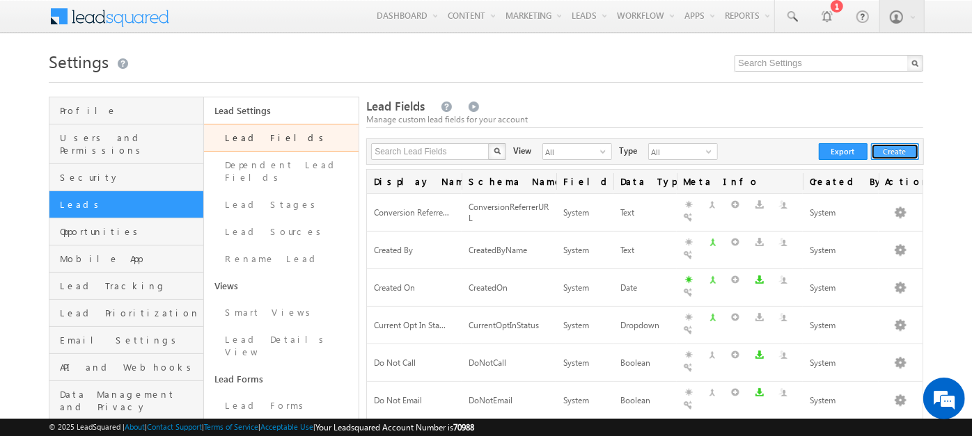
click at [910, 155] on button "Create" at bounding box center [895, 151] width 48 height 17
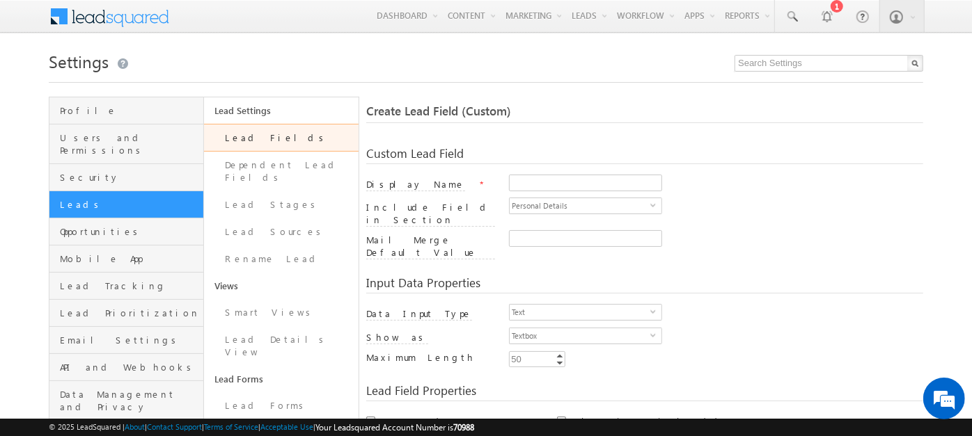
drag, startPoint x: 599, startPoint y: 171, endPoint x: 628, endPoint y: 171, distance: 29.2
click at [628, 171] on div "Custom Lead Field Display Name * Include Field in Section Personal Details sele…" at bounding box center [644, 198] width 557 height 129
click at [626, 189] on input "Display Name" at bounding box center [585, 183] width 153 height 17
type input "Test Number"
click at [612, 202] on span "Personal Details" at bounding box center [579, 205] width 141 height 15
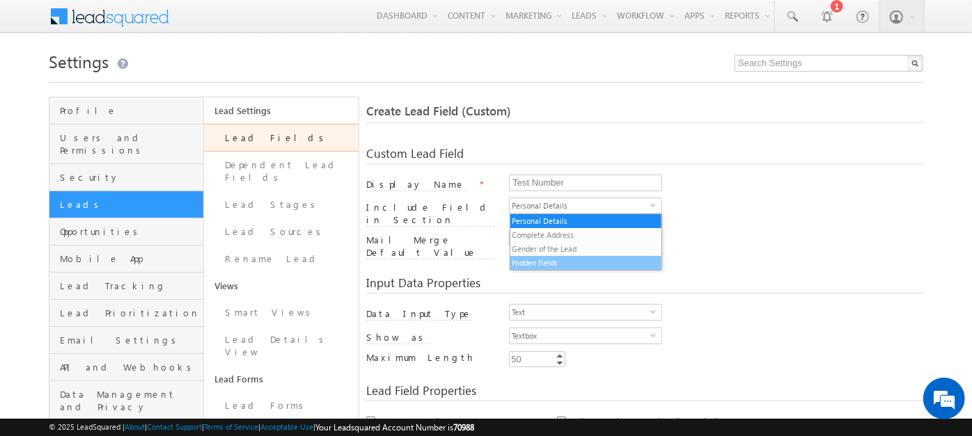
click at [582, 260] on li "Hidden Fields" at bounding box center [586, 263] width 152 height 14
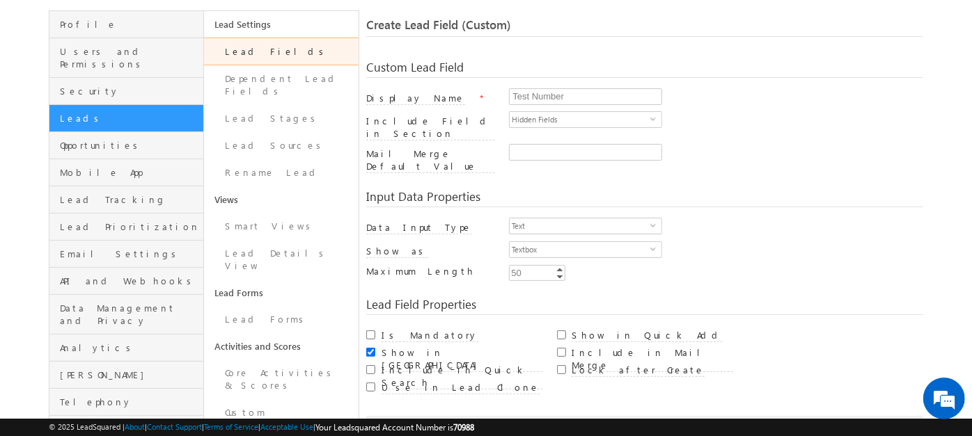
click at [549, 195] on div "Input Data Properties Data Input Type Text select 0 Number Type Integer select …" at bounding box center [644, 231] width 557 height 108
click at [557, 219] on span "Text" at bounding box center [579, 226] width 141 height 15
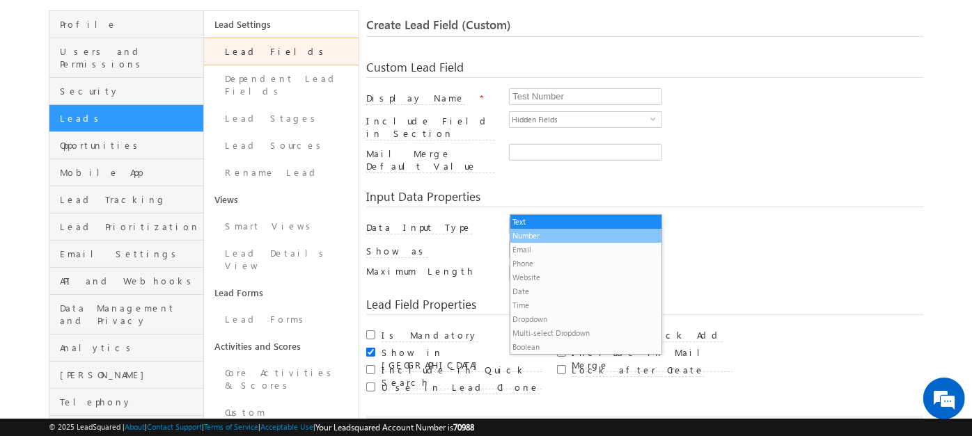
click at [575, 237] on li "Number" at bounding box center [586, 236] width 152 height 14
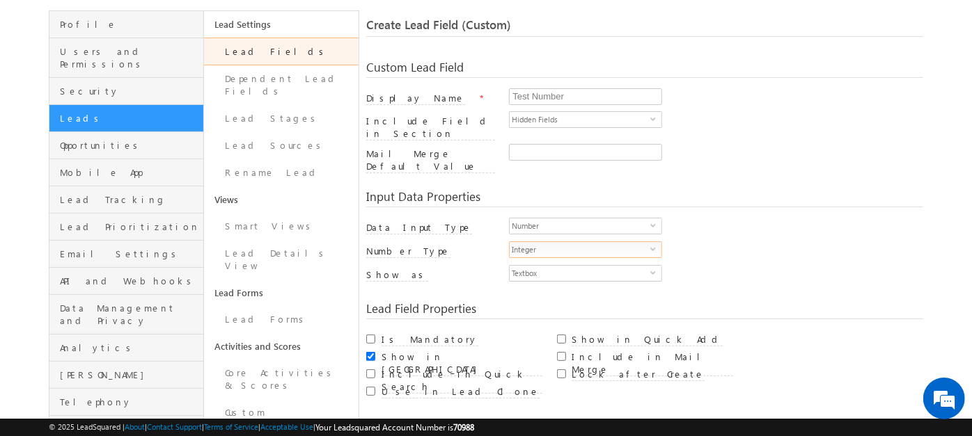
click at [562, 242] on span "Integer" at bounding box center [579, 249] width 141 height 15
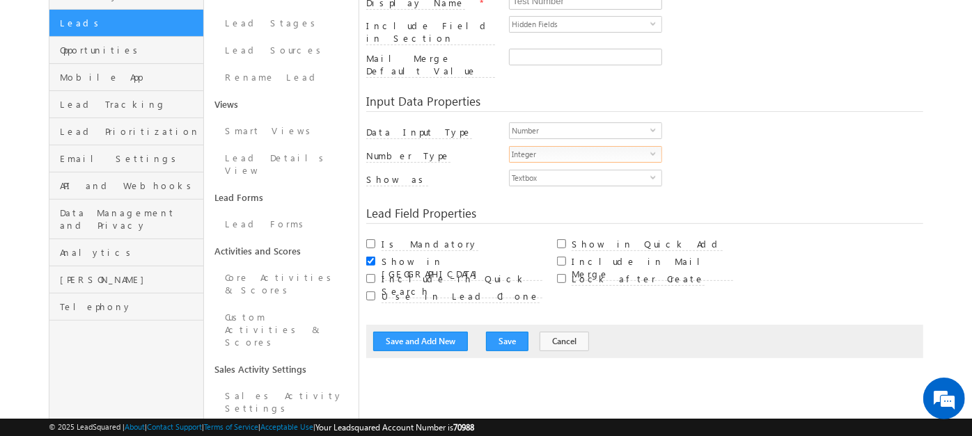
scroll to position [182, 0]
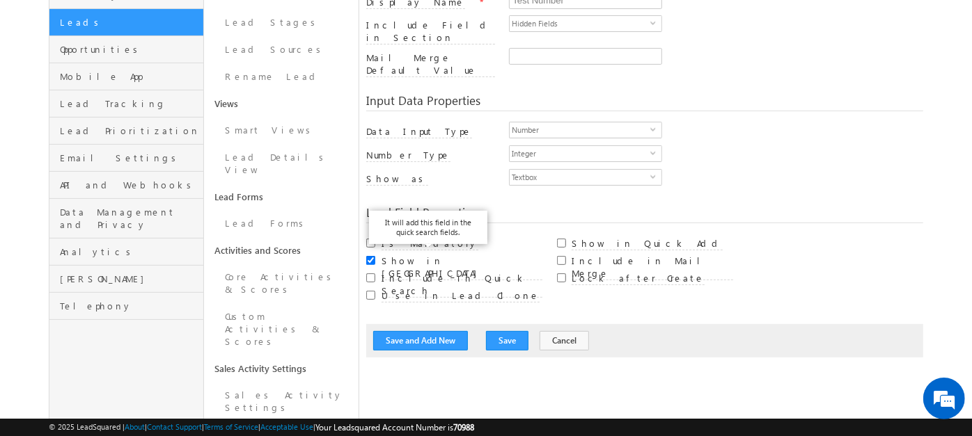
click at [408, 272] on label "Include in Quick Search" at bounding box center [461, 285] width 161 height 26
click at [375, 274] on input "Include in Quick Search" at bounding box center [370, 278] width 9 height 9
checkbox input "true"
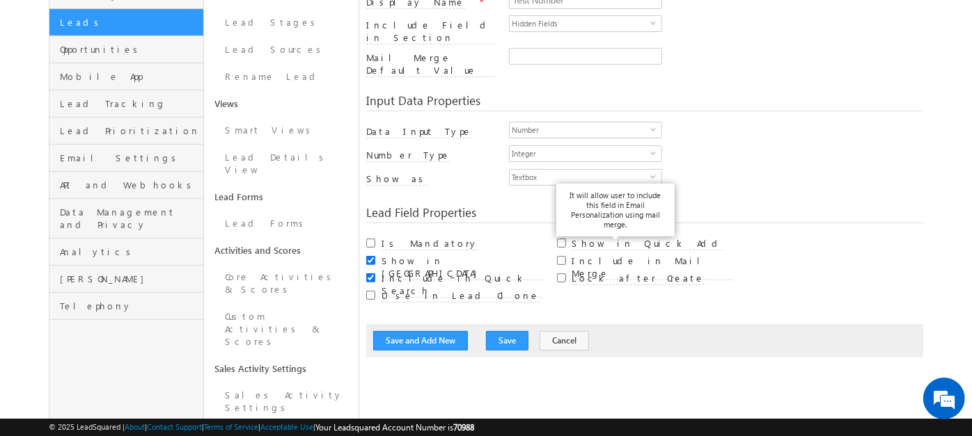
click at [620, 255] on label "Include in Mail Merge" at bounding box center [651, 268] width 161 height 26
click at [566, 256] on input "Include in Mail Merge" at bounding box center [561, 260] width 9 height 9
checkbox input "true"
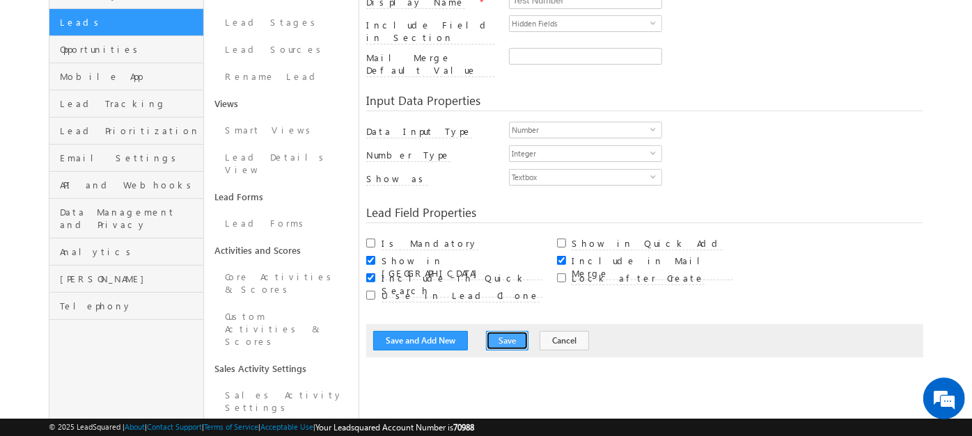
click at [499, 331] on button "Save" at bounding box center [507, 340] width 42 height 19
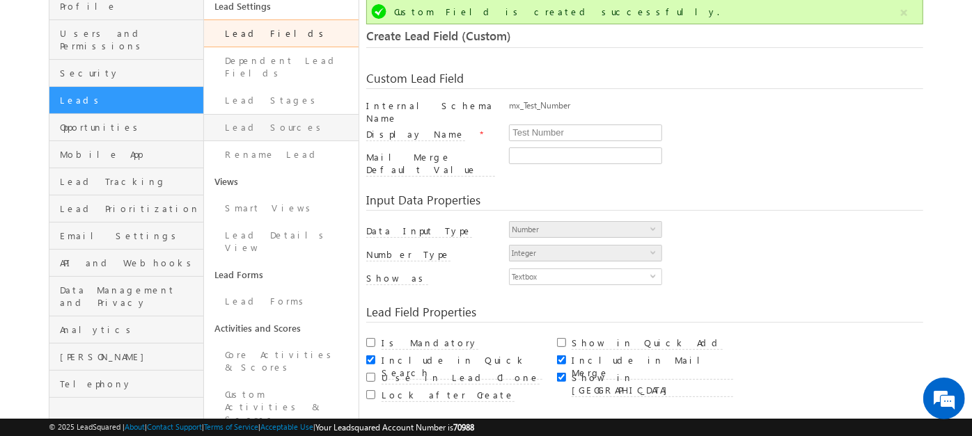
scroll to position [84, 0]
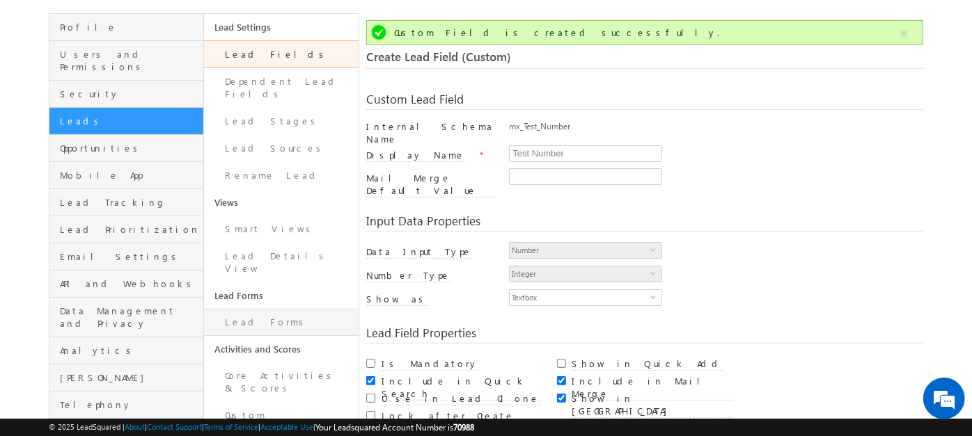
click at [270, 309] on link "Lead Forms" at bounding box center [281, 322] width 155 height 27
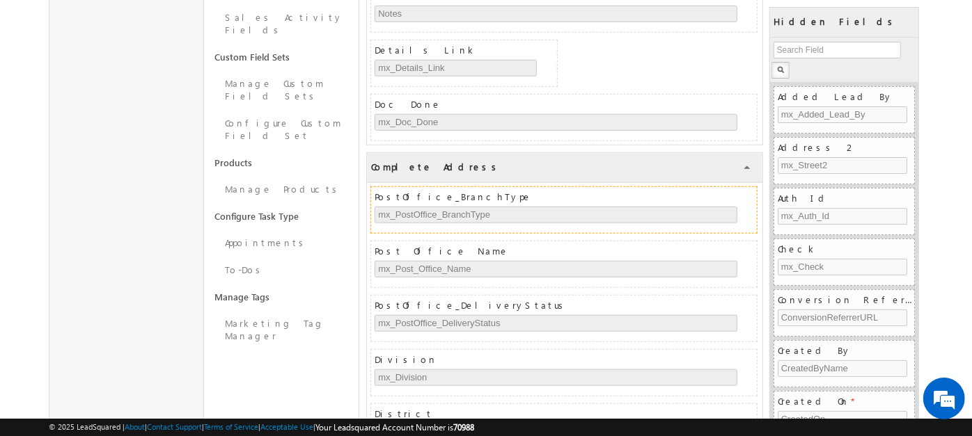
scroll to position [603, 0]
click at [821, 51] on input "text" at bounding box center [836, 50] width 127 height 17
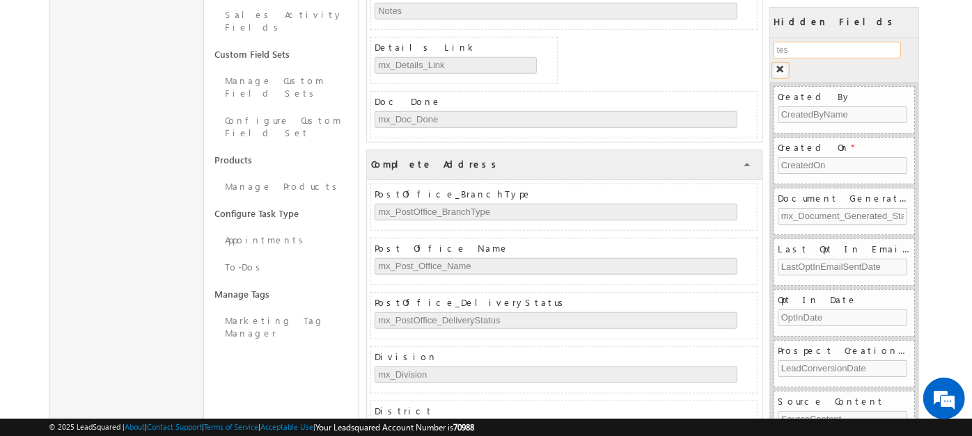
type input "test"
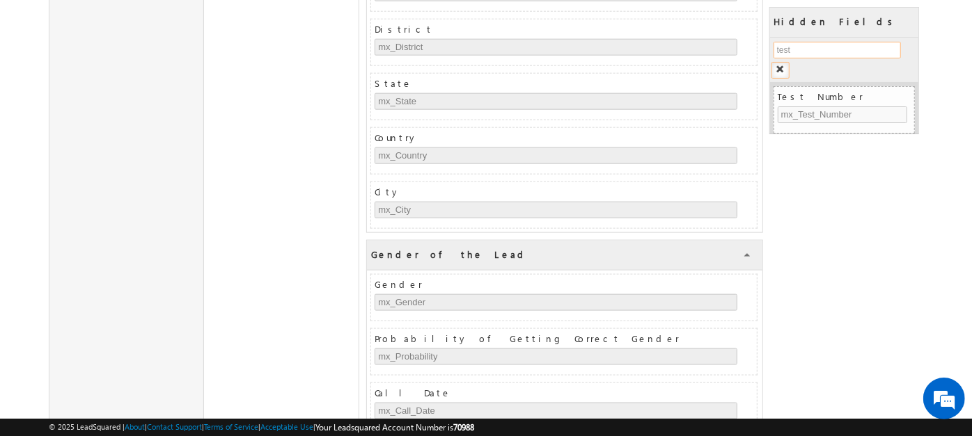
scroll to position [1060, 0]
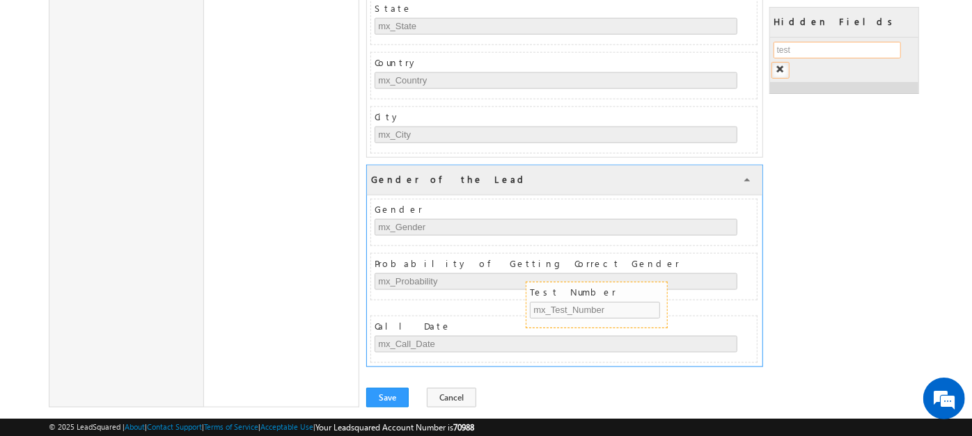
drag, startPoint x: 835, startPoint y: 91, endPoint x: 587, endPoint y: 287, distance: 315.7
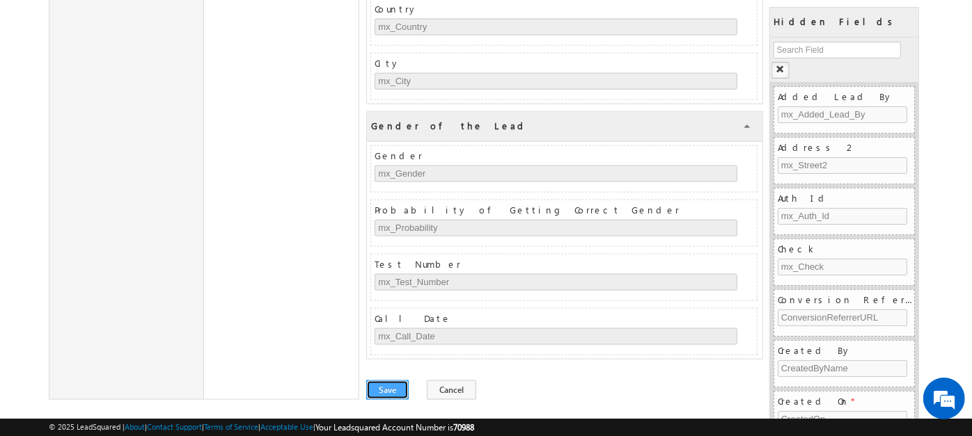
scroll to position [0, 0]
click at [388, 381] on button "Save" at bounding box center [387, 390] width 42 height 19
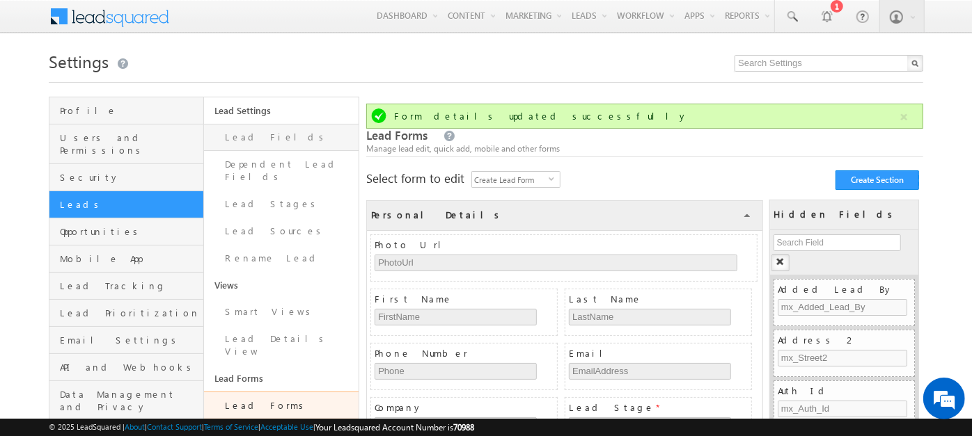
click at [285, 146] on link "Lead Fields" at bounding box center [281, 137] width 155 height 27
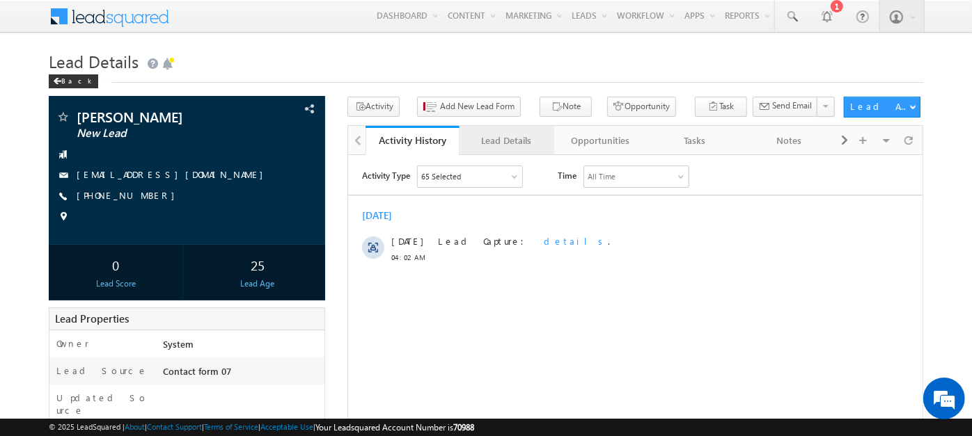
click at [507, 141] on div "Lead Details" at bounding box center [506, 140] width 70 height 17
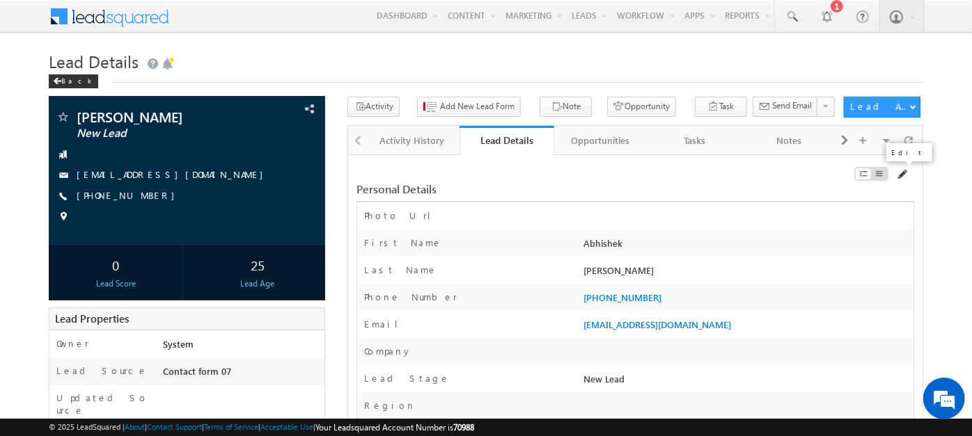
click at [898, 177] on span at bounding box center [901, 174] width 11 height 11
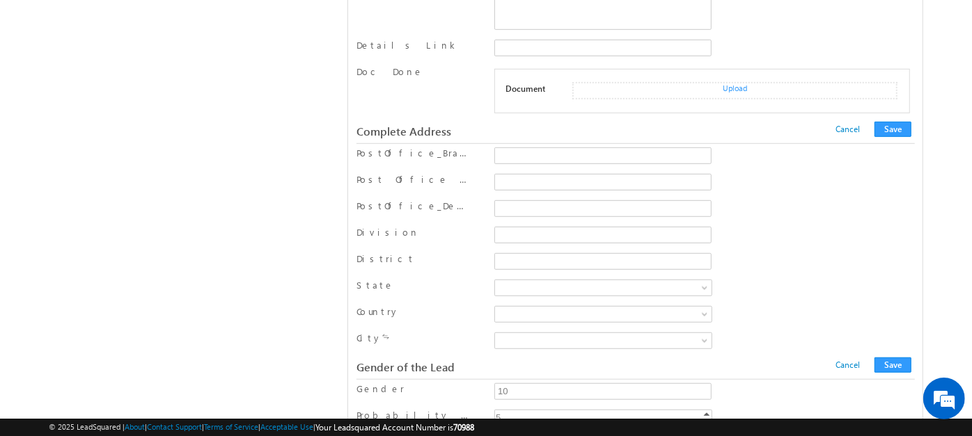
scroll to position [640, 0]
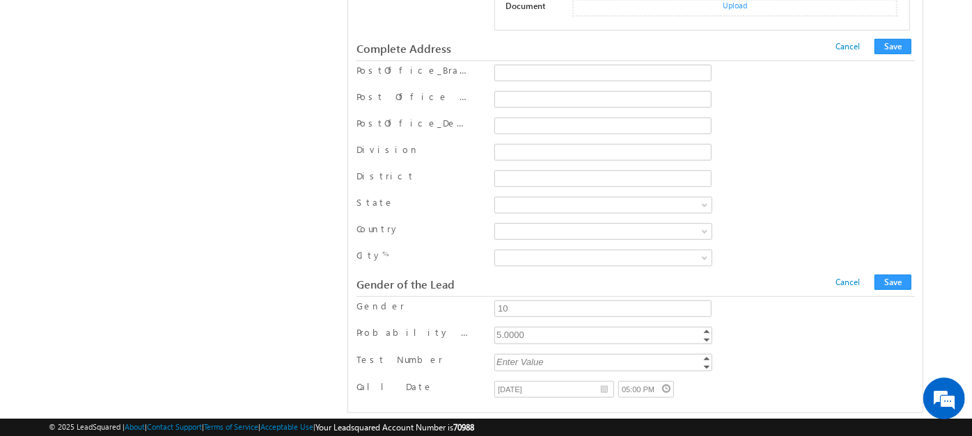
click at [535, 354] on div "Enter Value" at bounding box center [604, 362] width 220 height 16
type input "2"
click at [889, 275] on button "Save" at bounding box center [892, 282] width 37 height 15
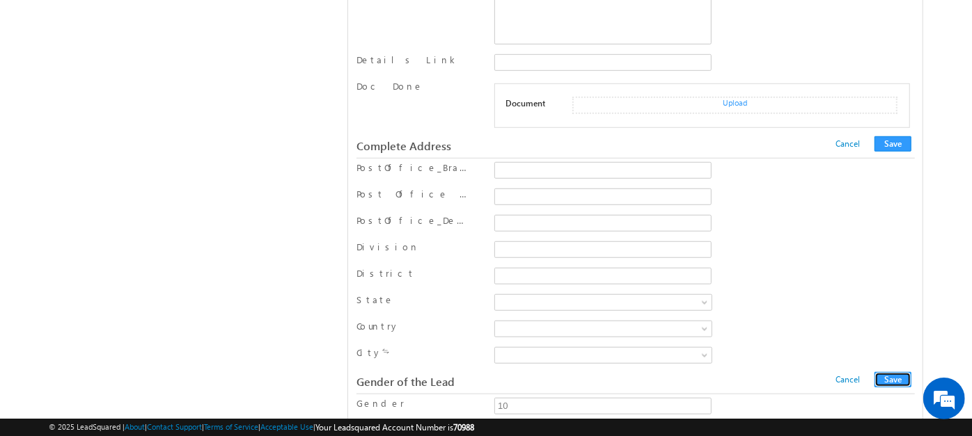
scroll to position [675, 0]
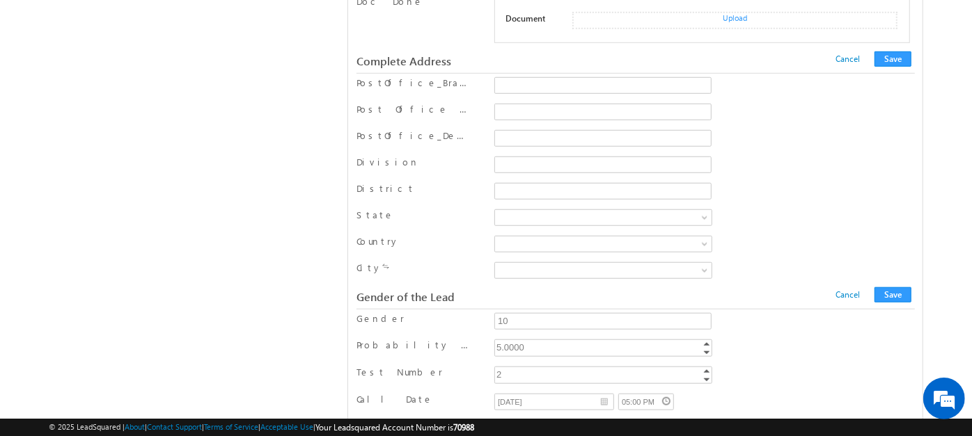
click at [527, 367] on div "2" at bounding box center [604, 375] width 220 height 16
type input "20"
click at [894, 287] on button "Save" at bounding box center [892, 294] width 37 height 15
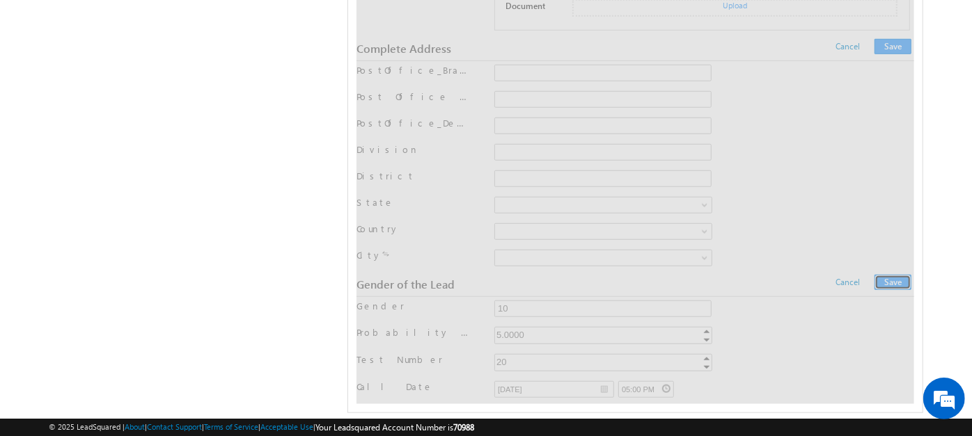
scroll to position [0, 0]
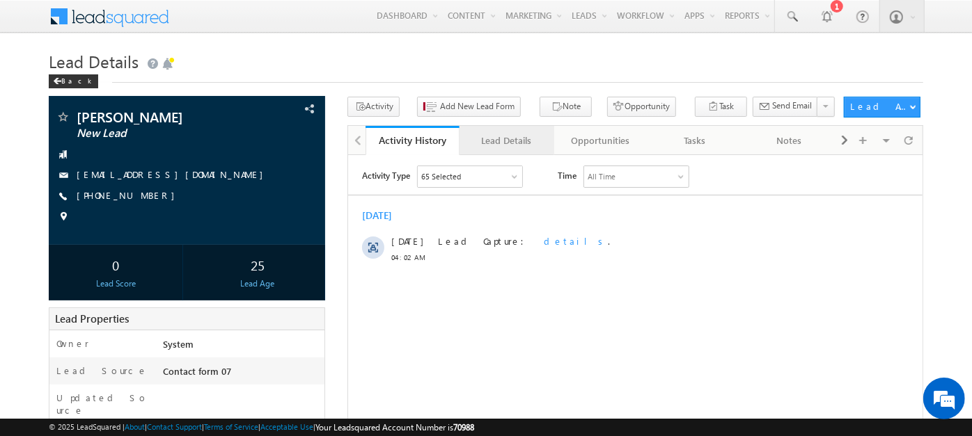
click at [516, 134] on div "Lead Details" at bounding box center [506, 140] width 70 height 17
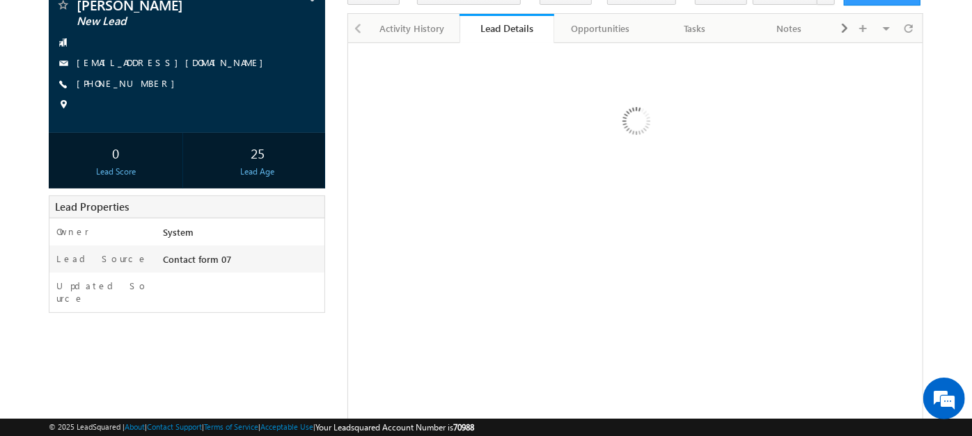
scroll to position [113, 0]
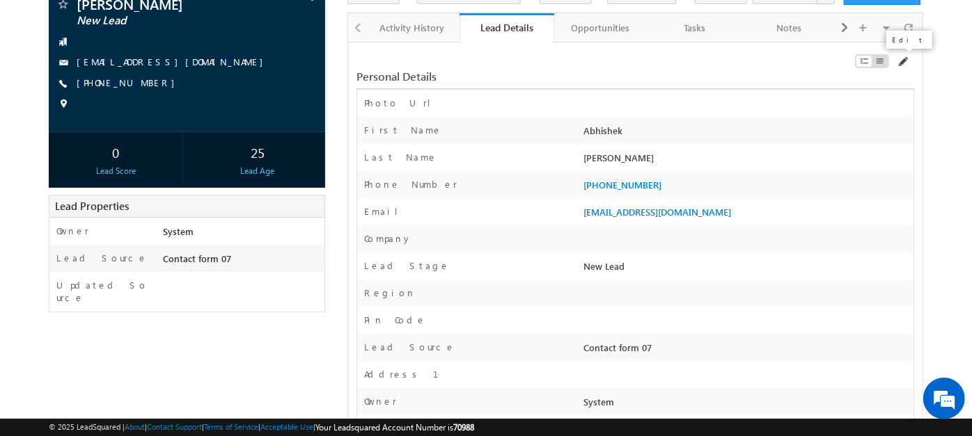
click at [905, 59] on span at bounding box center [901, 61] width 11 height 11
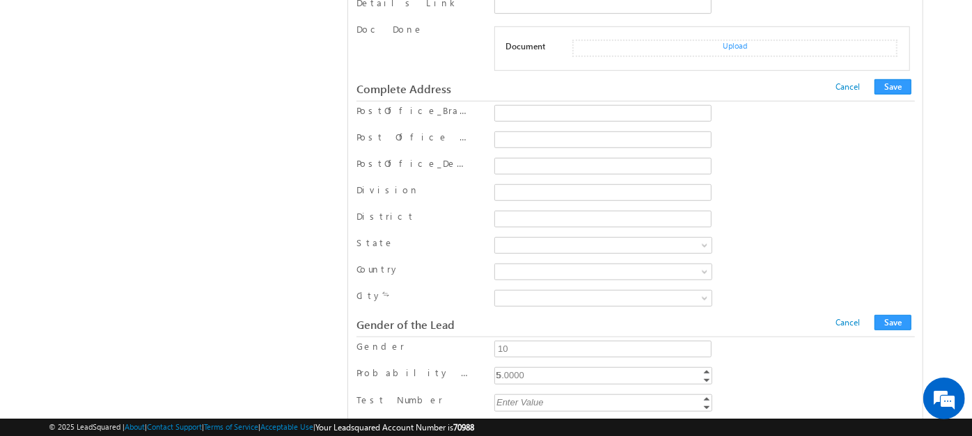
scroll to position [640, 0]
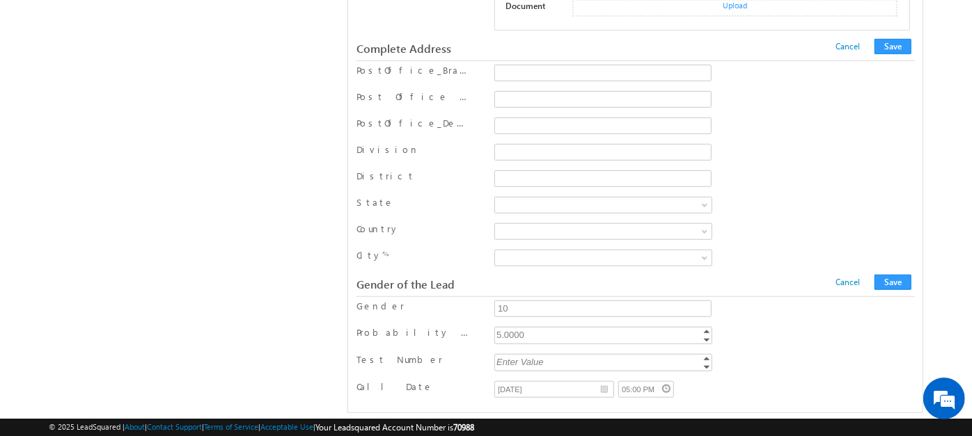
click at [521, 327] on div "5.0000" at bounding box center [604, 335] width 220 height 16
click at [531, 354] on div "Enter Value" at bounding box center [604, 362] width 220 height 16
type input "2"
click at [575, 381] on input "04/09/2025" at bounding box center [554, 389] width 120 height 17
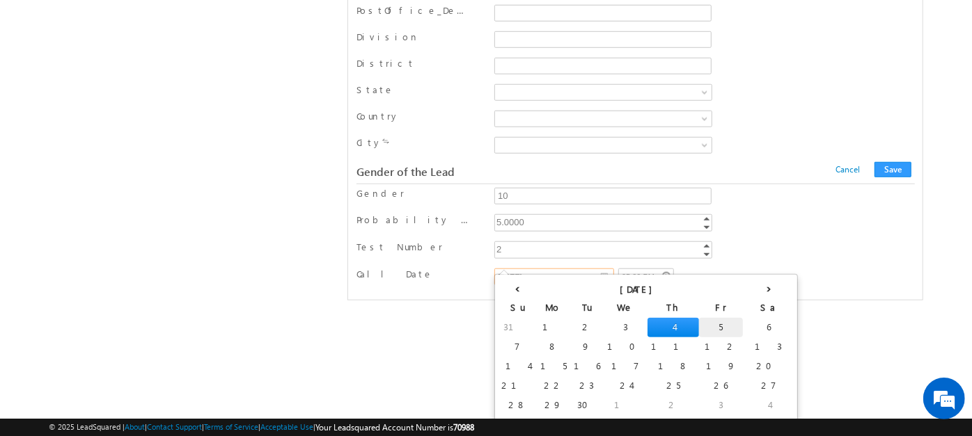
click at [699, 328] on td "5" at bounding box center [721, 327] width 44 height 19
type input "05/09/2025"
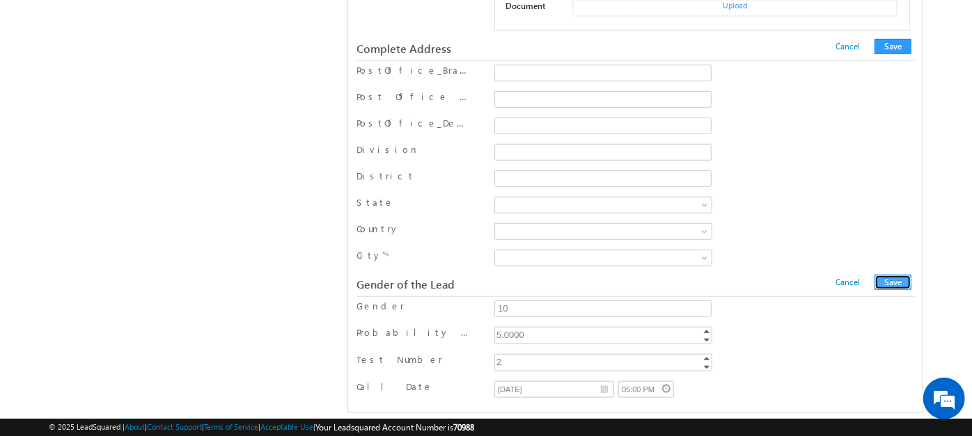
click at [901, 275] on button "Save" at bounding box center [892, 282] width 37 height 15
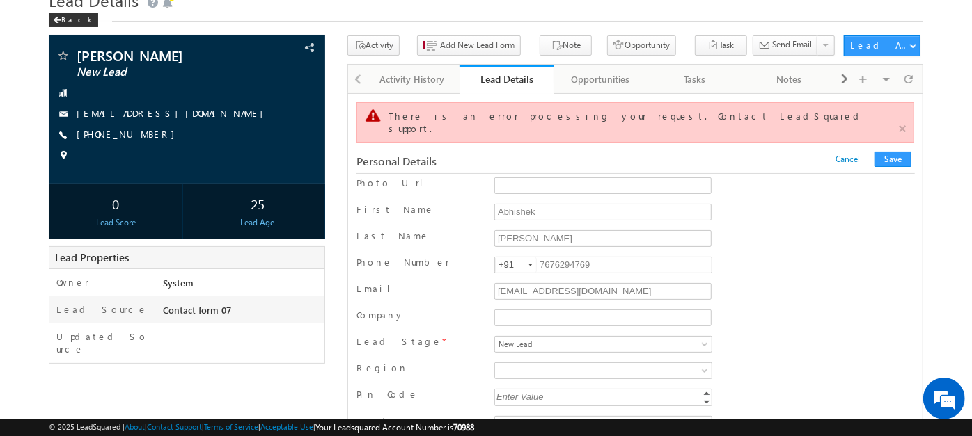
scroll to position [72, 0]
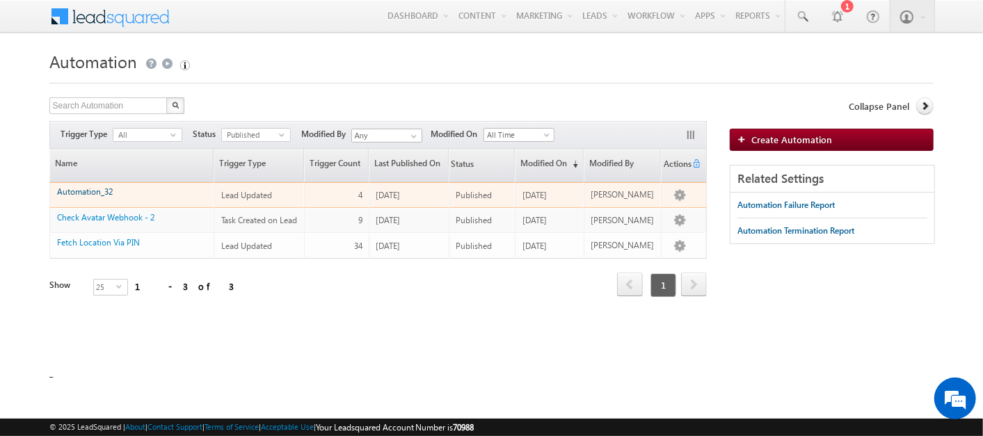
click at [85, 195] on link "Automation_32" at bounding box center [85, 192] width 56 height 10
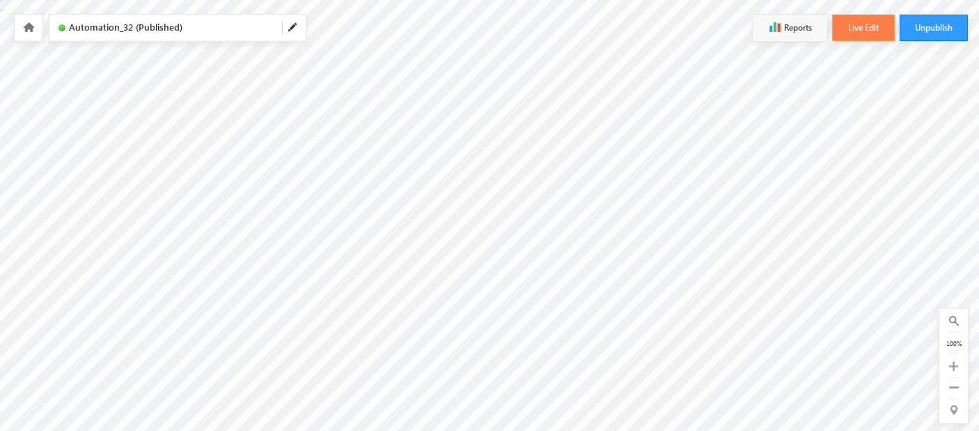
click at [862, 24] on button "Live Edit" at bounding box center [863, 28] width 63 height 26
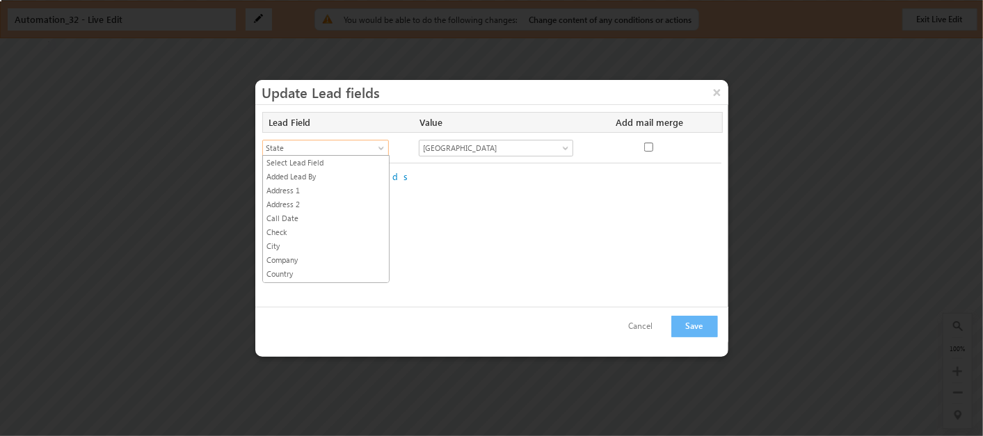
scroll to position [621, 0]
click at [339, 151] on span "State" at bounding box center [319, 148] width 113 height 13
type input "__/__/____"
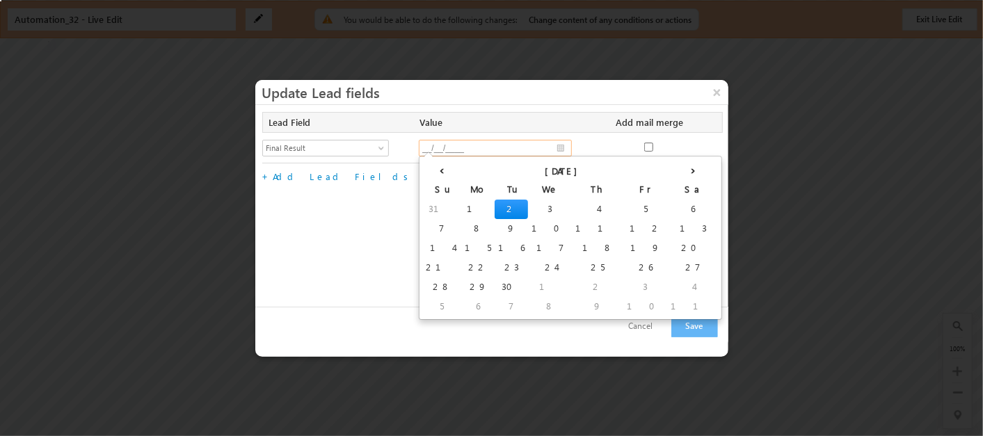
click at [467, 144] on input "__/__/____" at bounding box center [495, 148] width 153 height 17
click at [640, 149] on div at bounding box center [648, 149] width 67 height 19
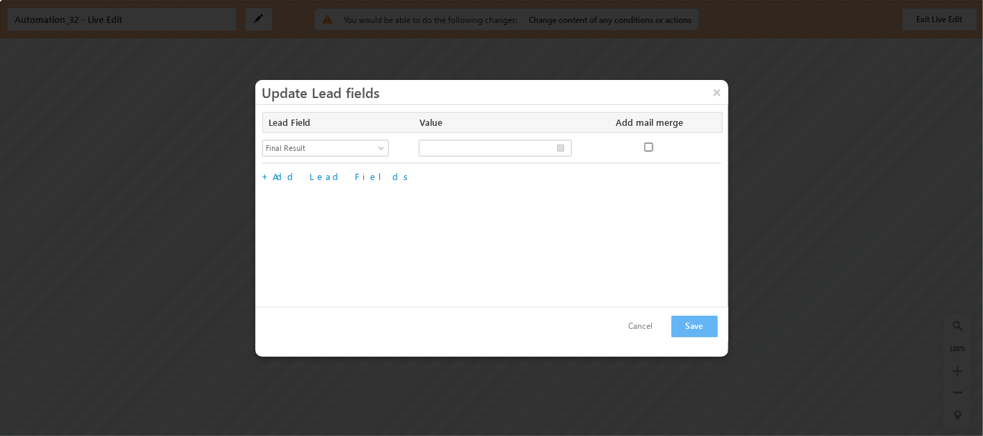
click at [648, 148] on input "checkbox" at bounding box center [649, 147] width 9 height 9
checkbox input "true"
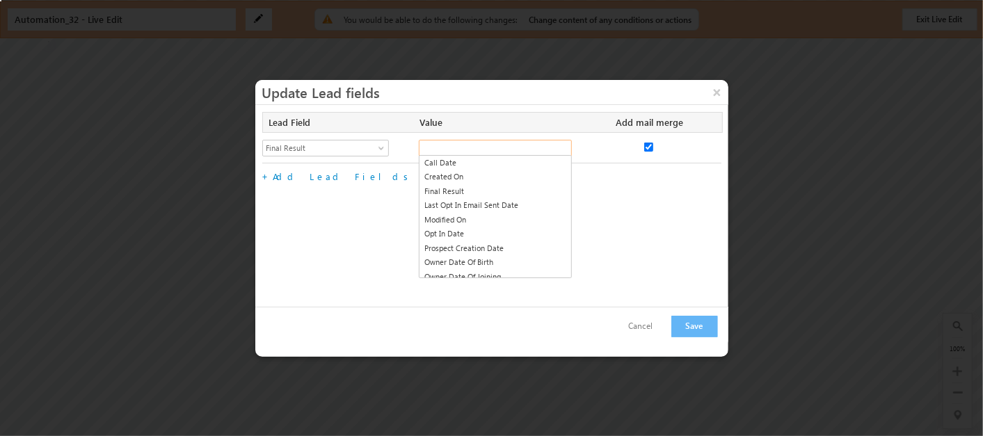
click at [473, 145] on input "text" at bounding box center [495, 148] width 153 height 17
type input "@"
click at [468, 162] on link "Call Date" at bounding box center [495, 163] width 153 height 16
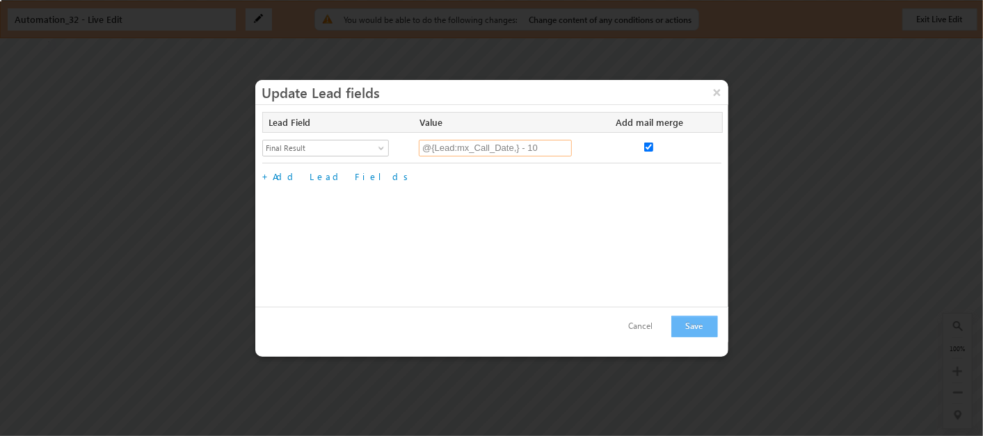
type input "@{Lead:mx_Call_Date,} - 10"
click at [682, 322] on button "Save" at bounding box center [695, 327] width 47 height 22
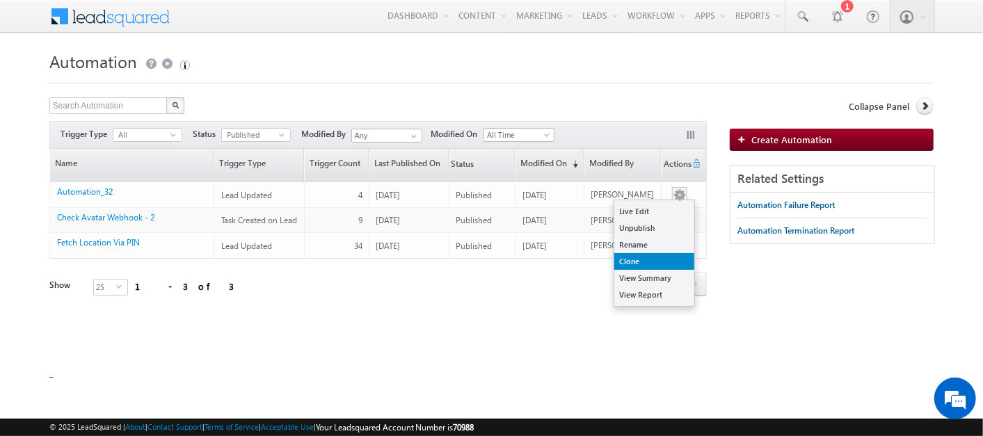
click at [661, 259] on link "Clone" at bounding box center [655, 261] width 80 height 17
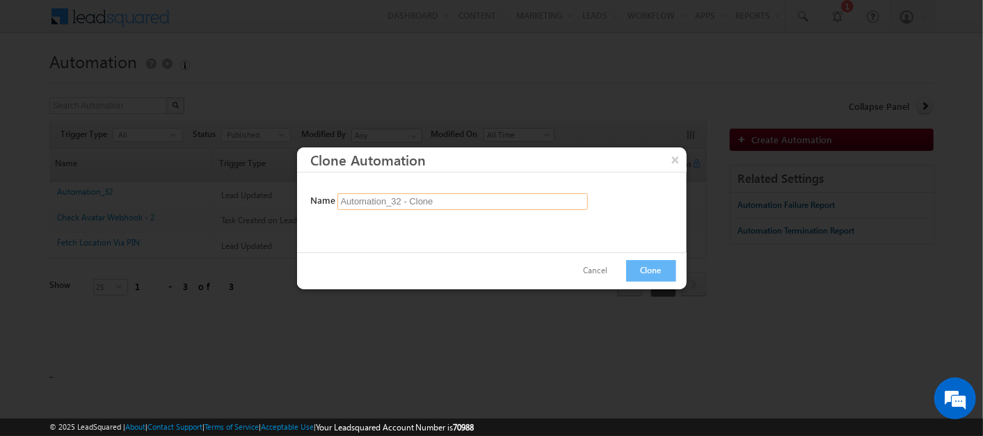
drag, startPoint x: 396, startPoint y: 201, endPoint x: 546, endPoint y: 203, distance: 149.6
click at [546, 203] on input "Automation_32 - Clone" at bounding box center [463, 201] width 251 height 17
type input "Automation_33"
click at [656, 267] on button "Clone" at bounding box center [651, 271] width 50 height 22
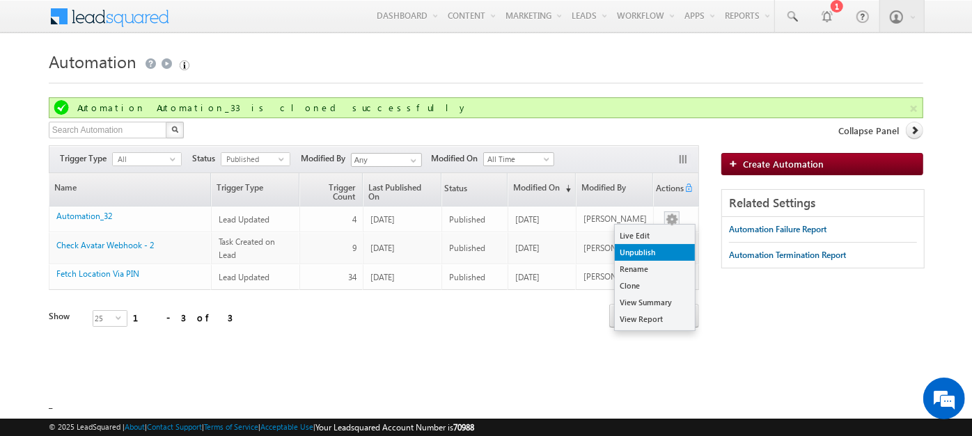
click at [666, 253] on link "Unpublish" at bounding box center [655, 252] width 80 height 17
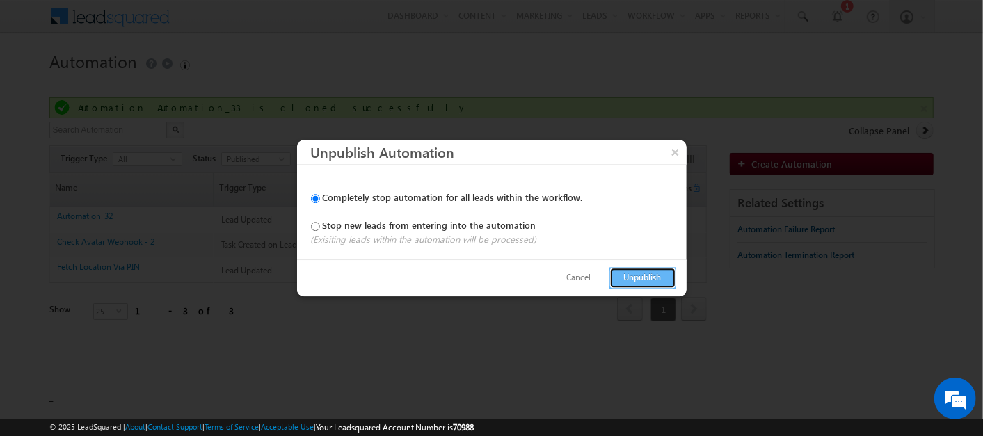
click at [650, 273] on button "Unpublish" at bounding box center [643, 278] width 67 height 22
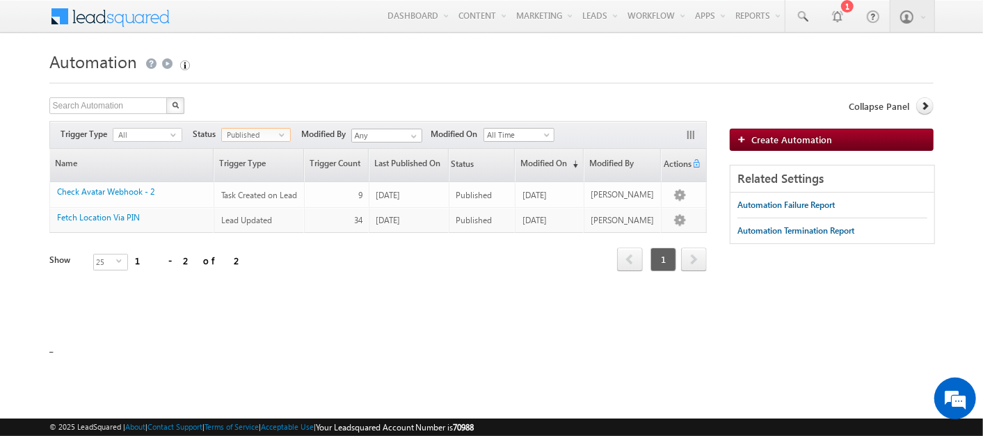
click at [237, 135] on span "Published" at bounding box center [250, 135] width 57 height 13
click at [253, 161] on li "Draft" at bounding box center [256, 162] width 68 height 14
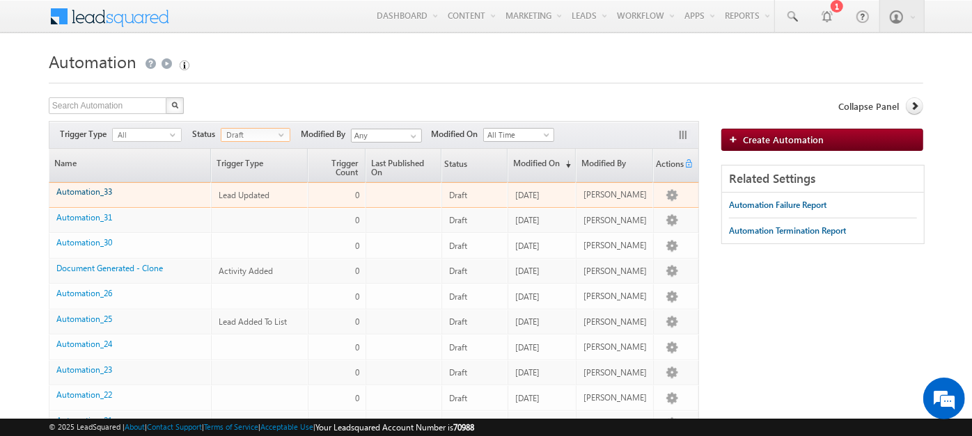
click at [106, 189] on link "Automation_33" at bounding box center [84, 192] width 56 height 10
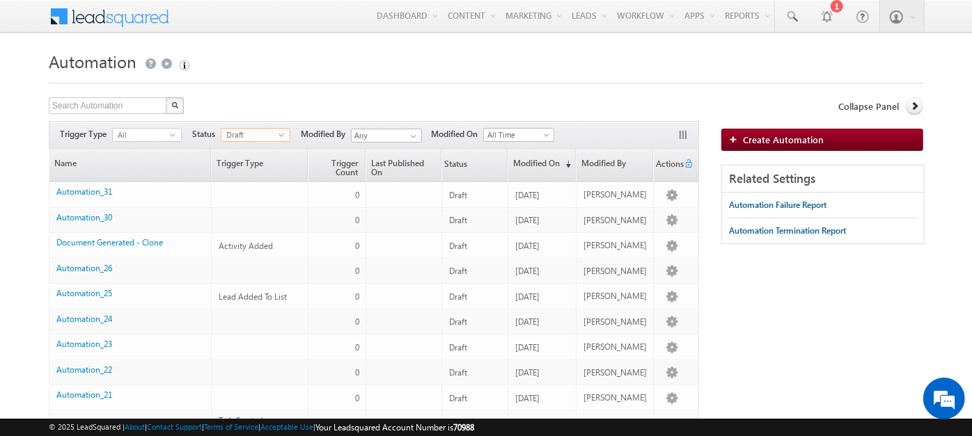
click at [256, 135] on span "Draft" at bounding box center [249, 135] width 57 height 13
click at [261, 179] on li "Published" at bounding box center [255, 176] width 68 height 14
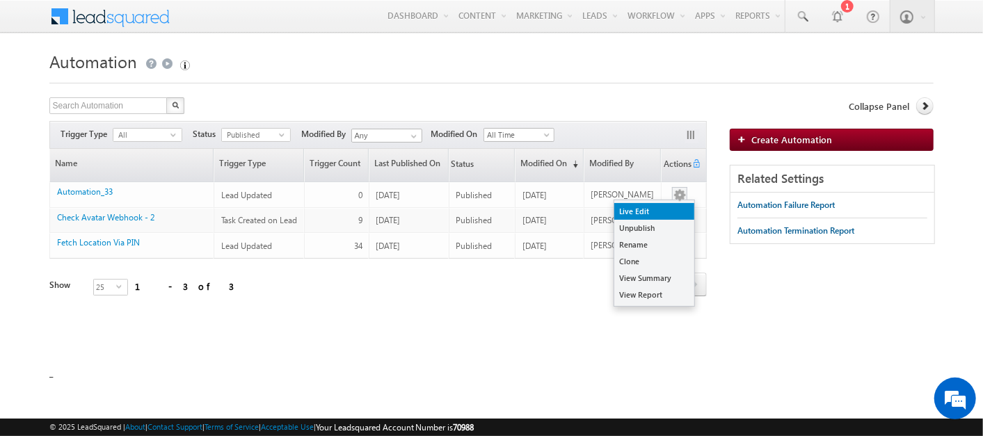
click at [678, 207] on link "Live Edit" at bounding box center [655, 211] width 80 height 17
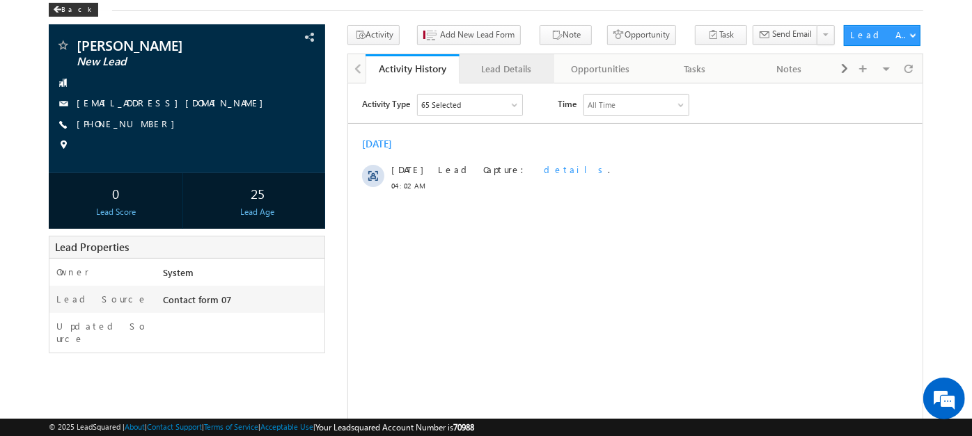
click at [493, 71] on div "Lead Details" at bounding box center [506, 69] width 70 height 17
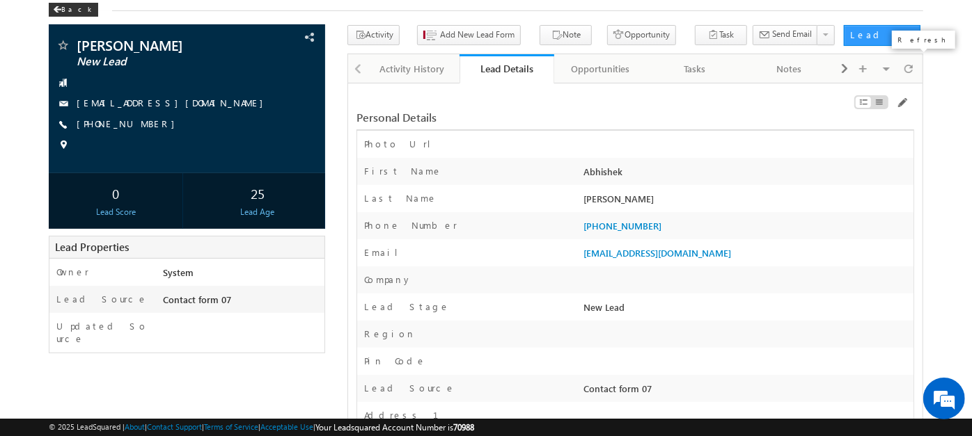
click at [910, 74] on span at bounding box center [908, 68] width 8 height 24
drag, startPoint x: 908, startPoint y: 77, endPoint x: 900, endPoint y: 86, distance: 11.8
click at [900, 104] on span at bounding box center [901, 102] width 11 height 11
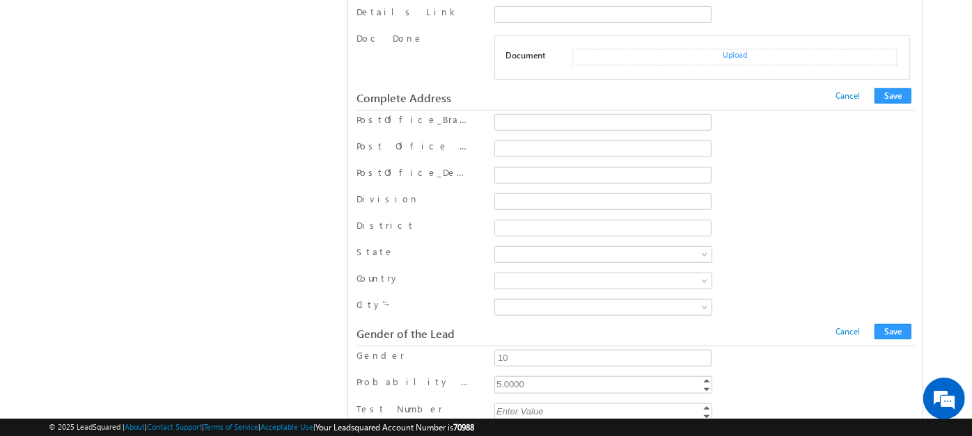
scroll to position [640, 0]
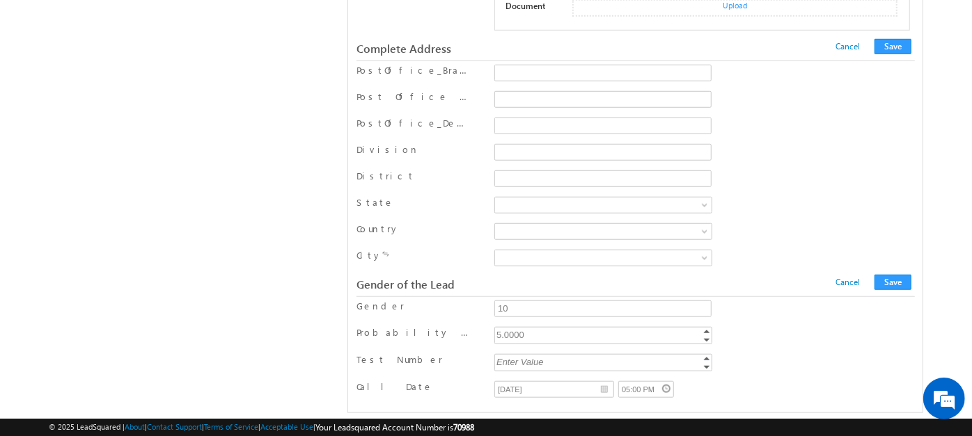
click at [532, 354] on div "Enter Value" at bounding box center [604, 362] width 220 height 16
type input "2"
click at [896, 275] on button "Save" at bounding box center [892, 282] width 37 height 15
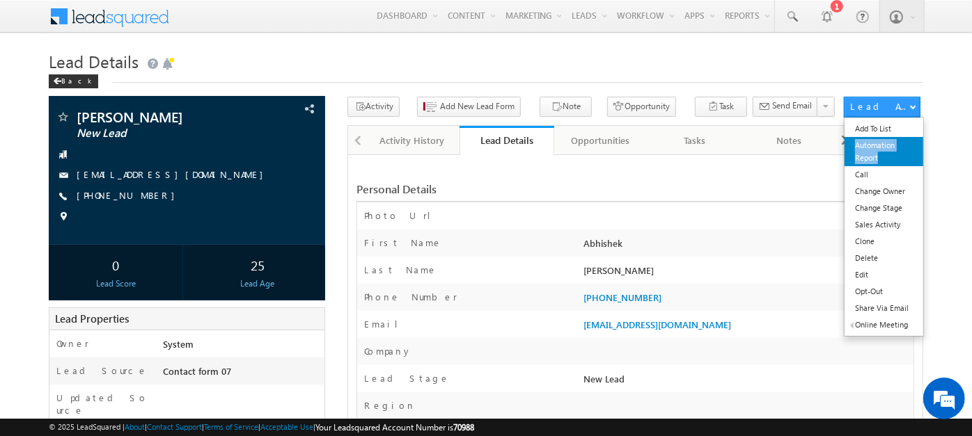
click at [903, 151] on link "Automation Report" at bounding box center [883, 151] width 79 height 29
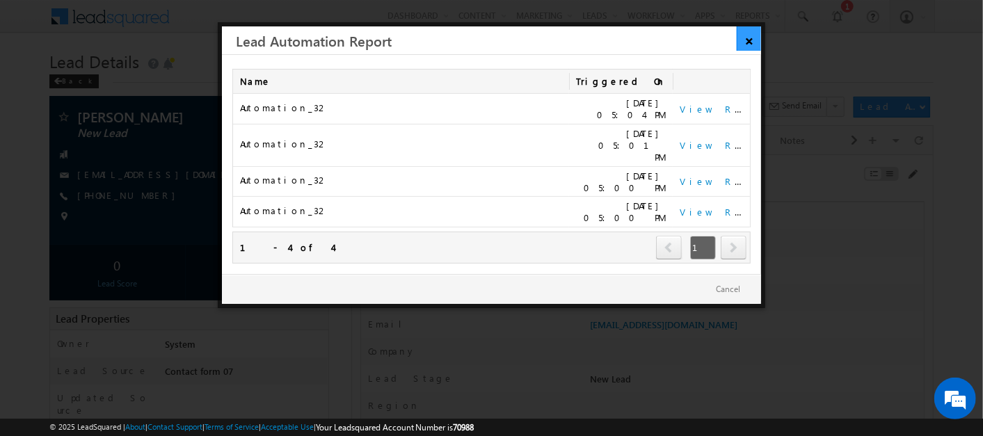
click at [751, 37] on link "×" at bounding box center [749, 38] width 24 height 24
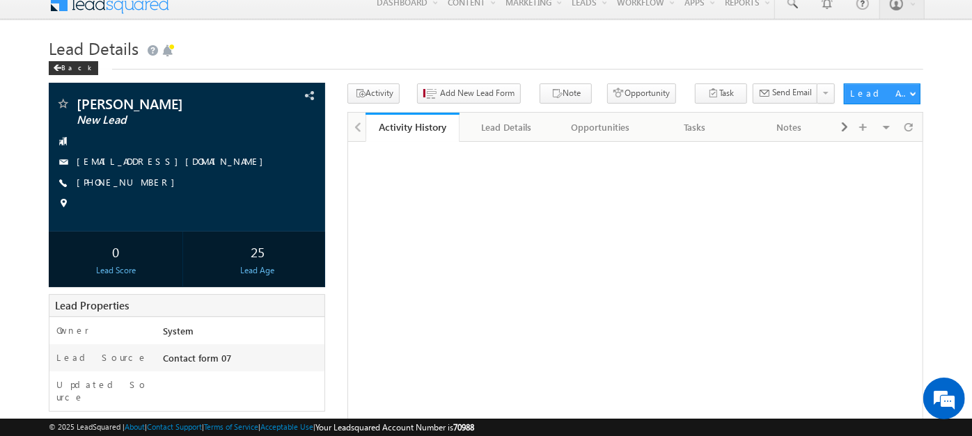
scroll to position [14, 0]
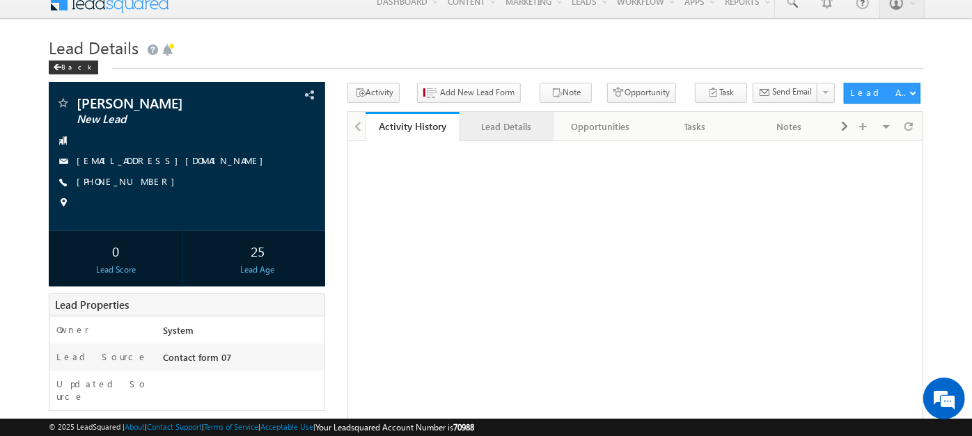
click at [508, 131] on div "Lead Details" at bounding box center [506, 126] width 70 height 17
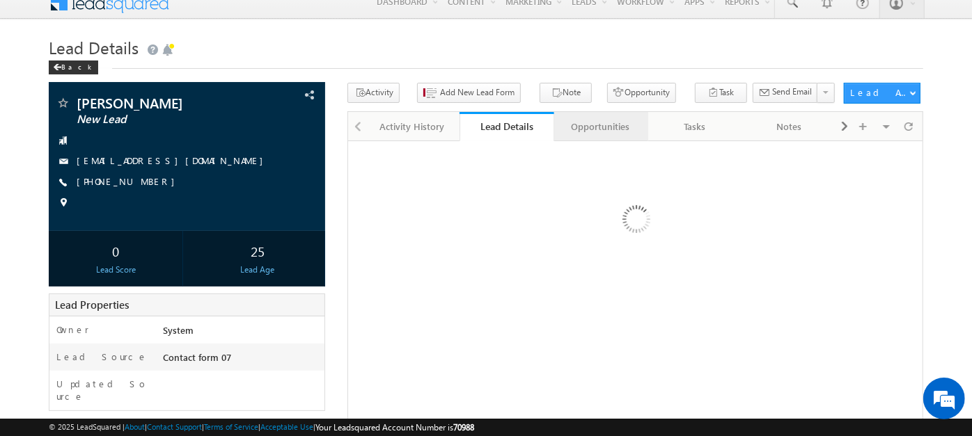
click at [601, 123] on div "Opportunities" at bounding box center [600, 126] width 70 height 17
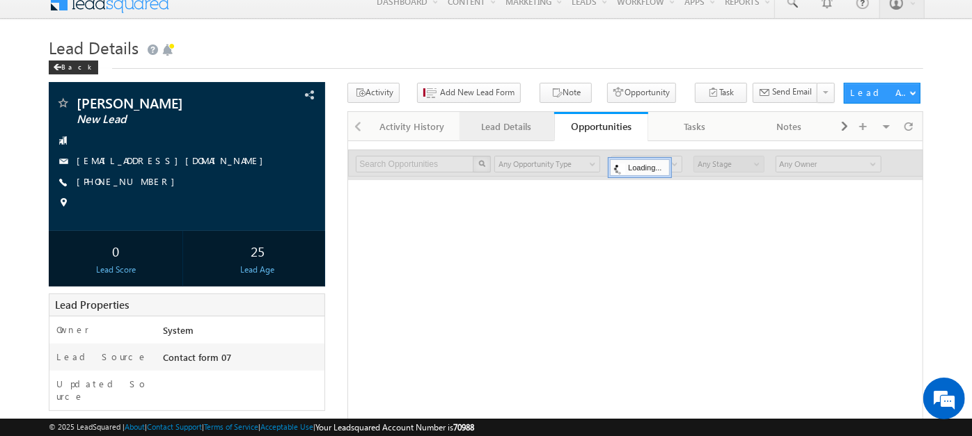
scroll to position [0, 0]
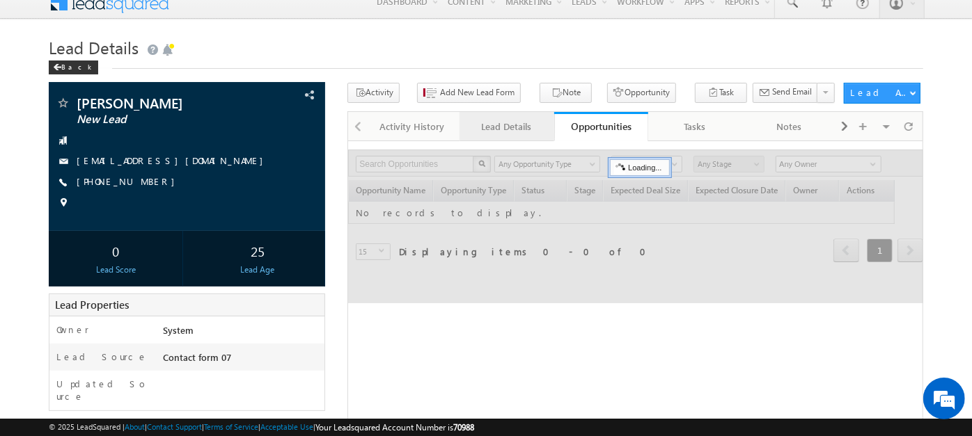
click at [471, 129] on div "Lead Details" at bounding box center [506, 126] width 70 height 17
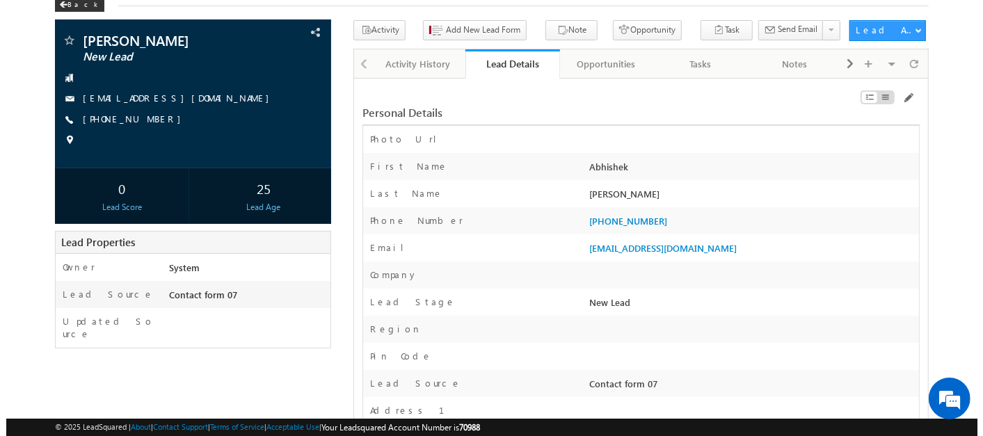
scroll to position [42, 0]
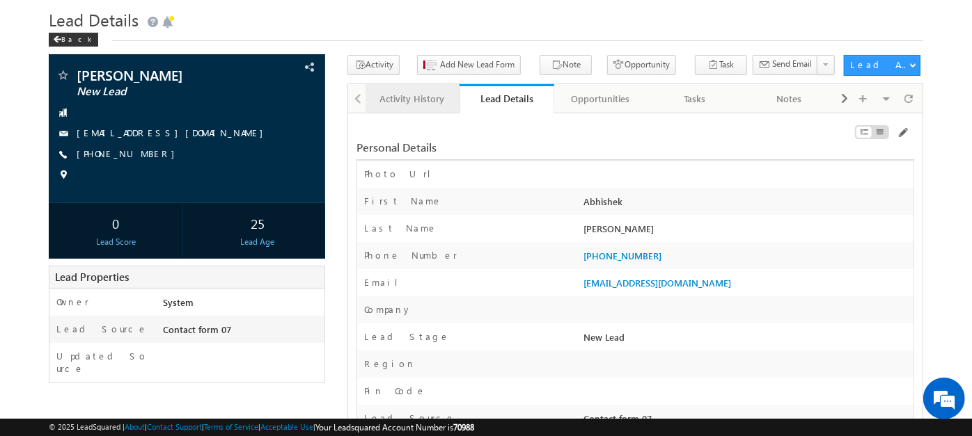
click at [407, 100] on div "Activity History" at bounding box center [412, 98] width 70 height 17
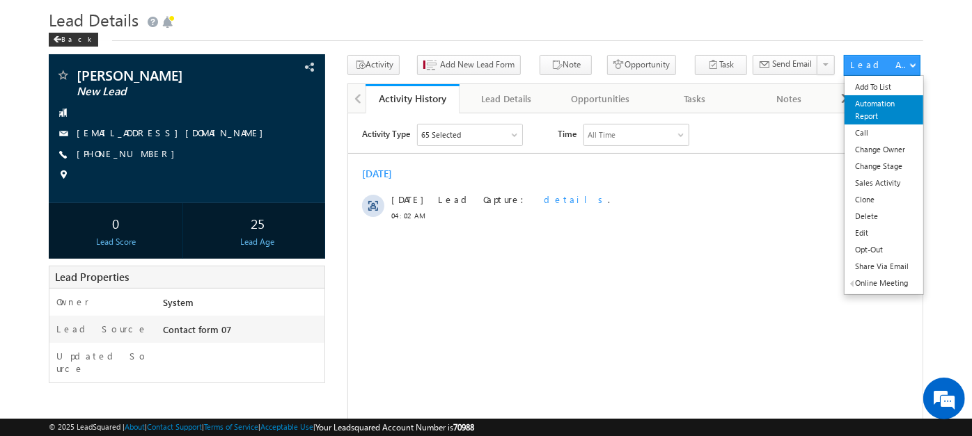
click at [878, 104] on link "Automation Report" at bounding box center [883, 109] width 79 height 29
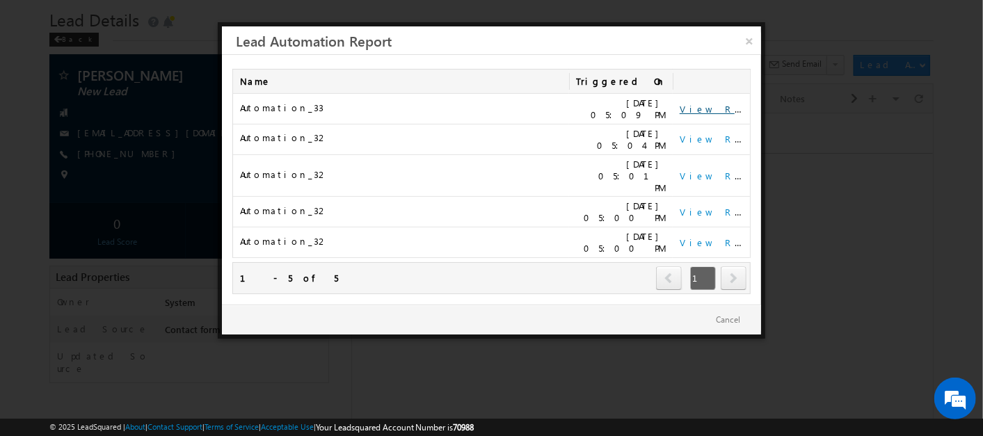
click at [711, 108] on link "View Report" at bounding box center [723, 109] width 86 height 12
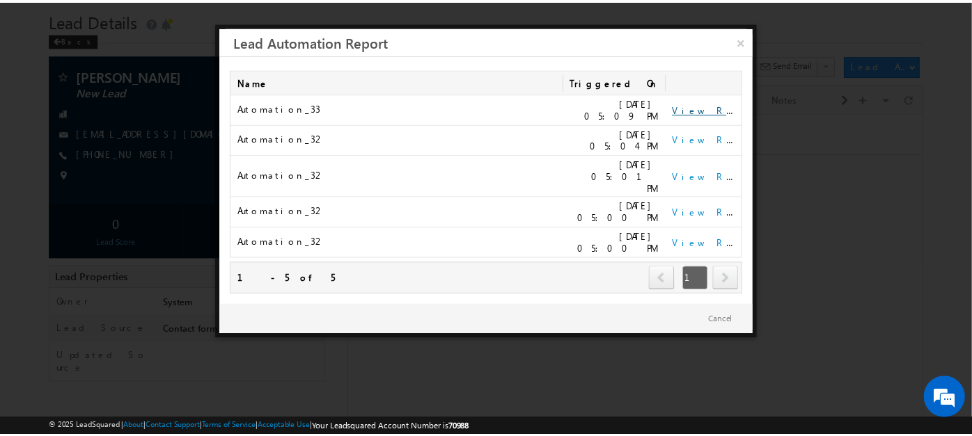
scroll to position [0, 0]
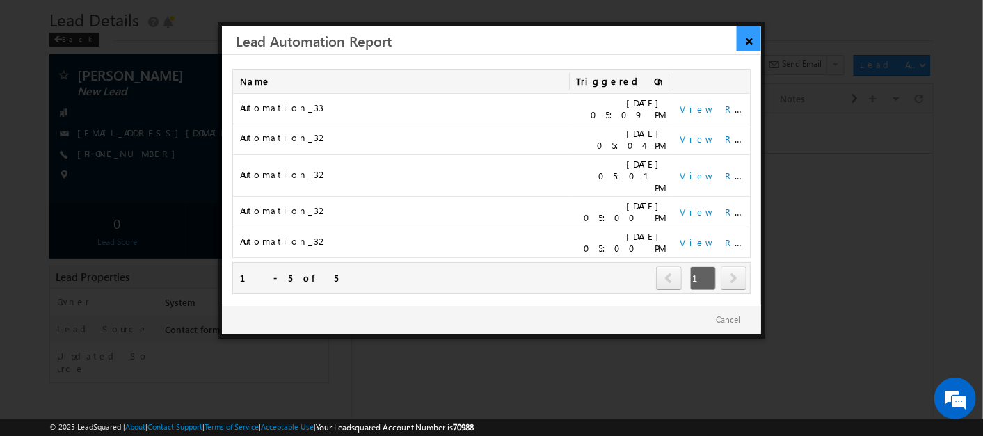
click at [756, 31] on link "×" at bounding box center [749, 38] width 24 height 24
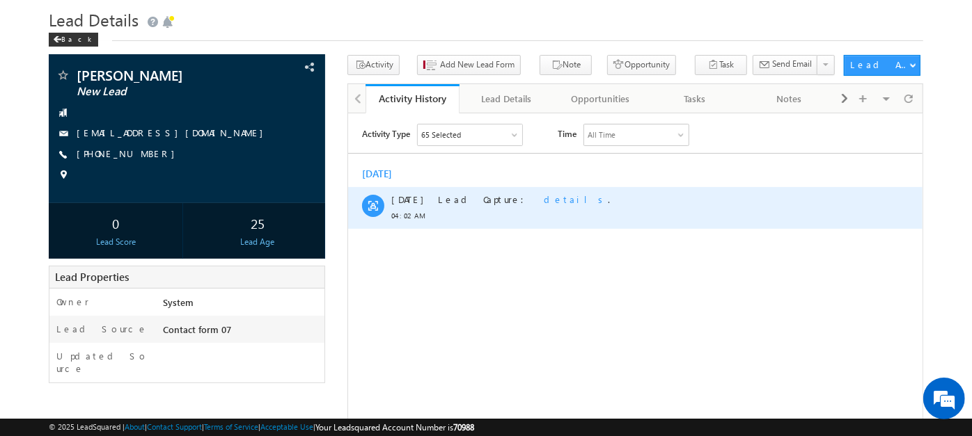
scroll to position [47, 0]
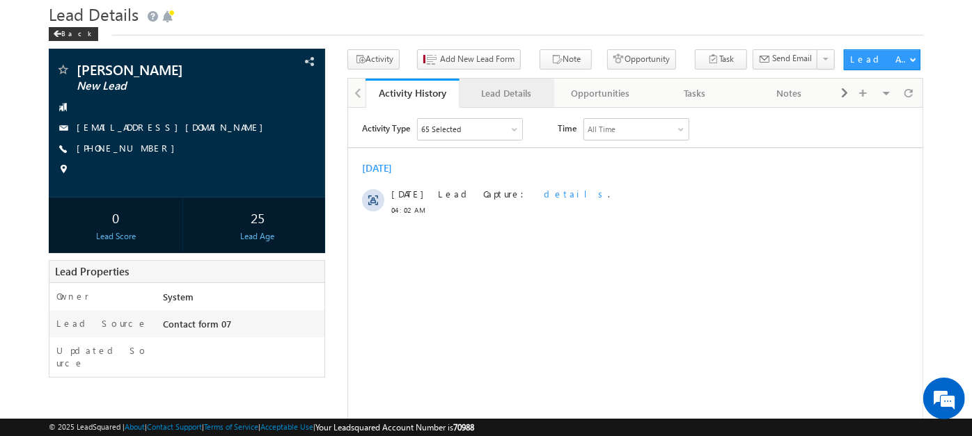
click at [502, 92] on div "Lead Details" at bounding box center [506, 93] width 70 height 17
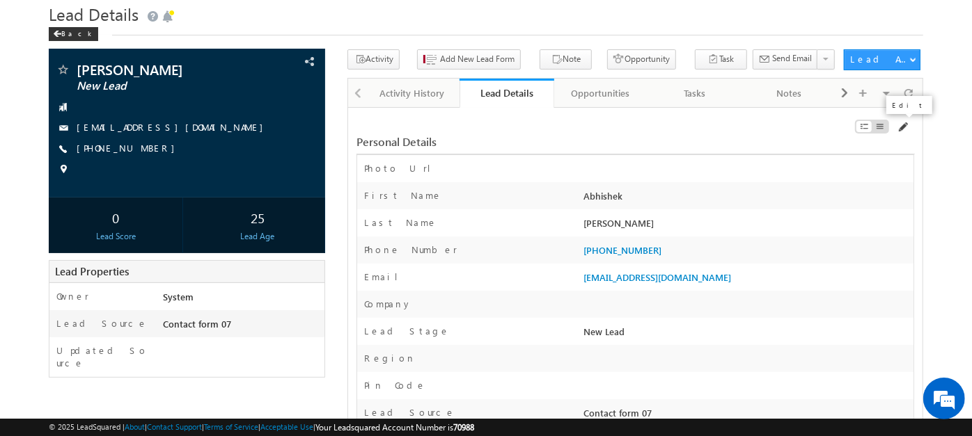
click at [903, 123] on span at bounding box center [901, 127] width 11 height 11
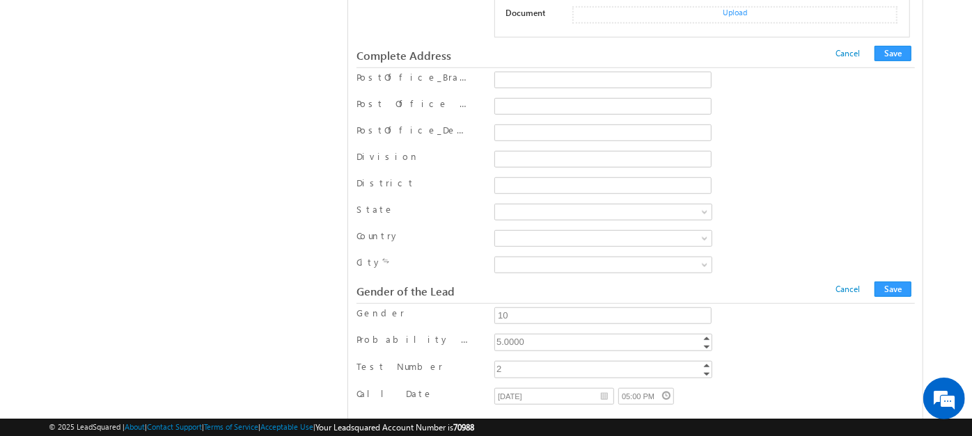
scroll to position [640, 0]
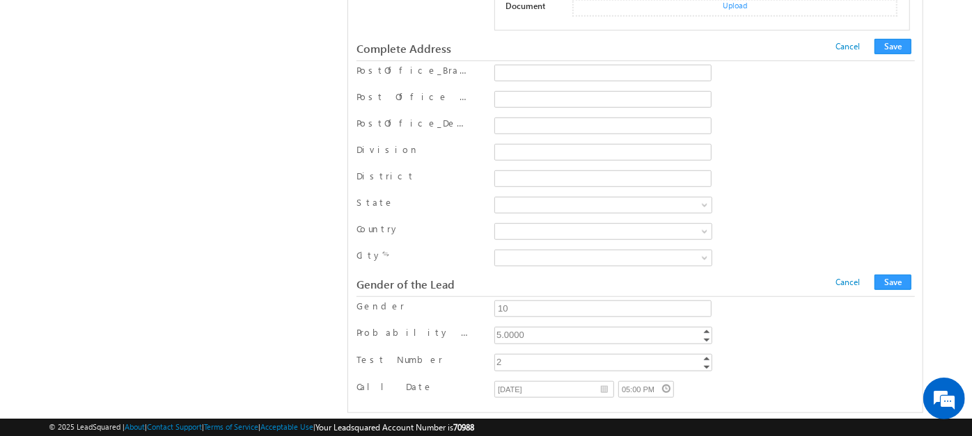
click at [501, 354] on div "2" at bounding box center [604, 362] width 220 height 16
type input "4"
click at [898, 275] on button "Save" at bounding box center [892, 282] width 37 height 15
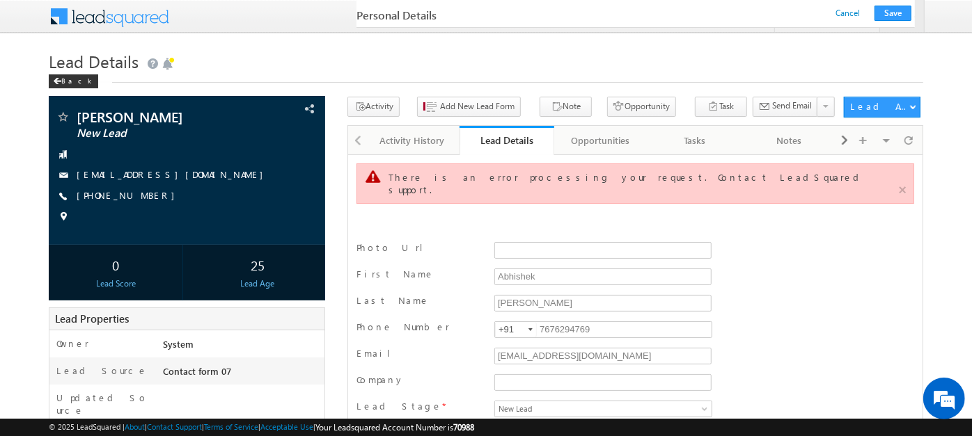
scroll to position [675, 0]
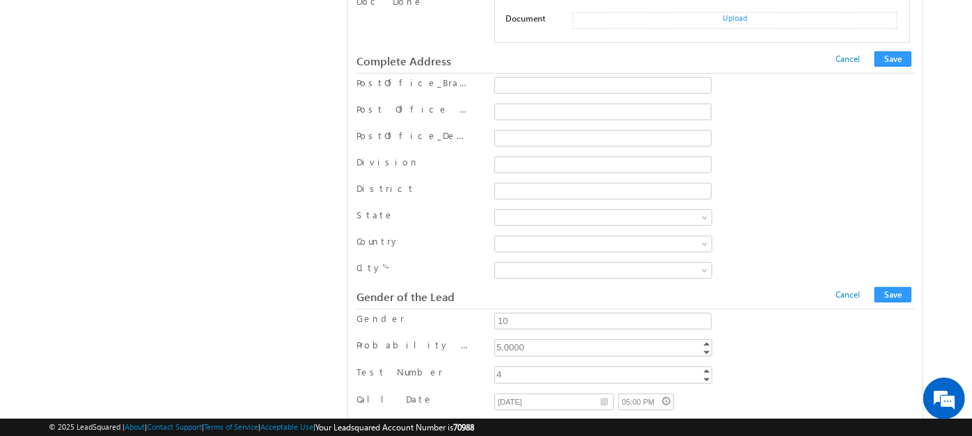
click at [521, 338] on div "Probability of Getting Correct Gender 5.0000 5 Increment Decrement" at bounding box center [635, 349] width 558 height 27
click at [514, 367] on div "4" at bounding box center [604, 375] width 220 height 16
type input "9"
click at [889, 285] on div "Gender of the Lead Cancel Save Cancel Save" at bounding box center [635, 297] width 558 height 24
click at [894, 287] on button "Save" at bounding box center [892, 294] width 37 height 15
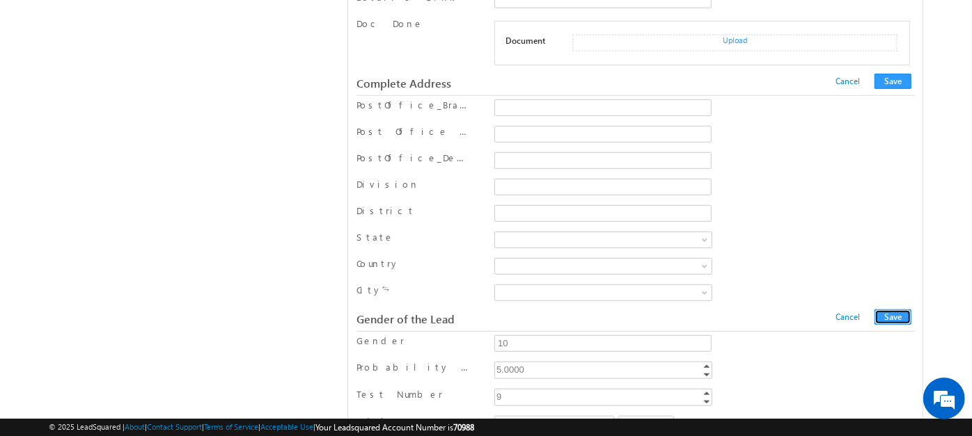
scroll to position [0, 0]
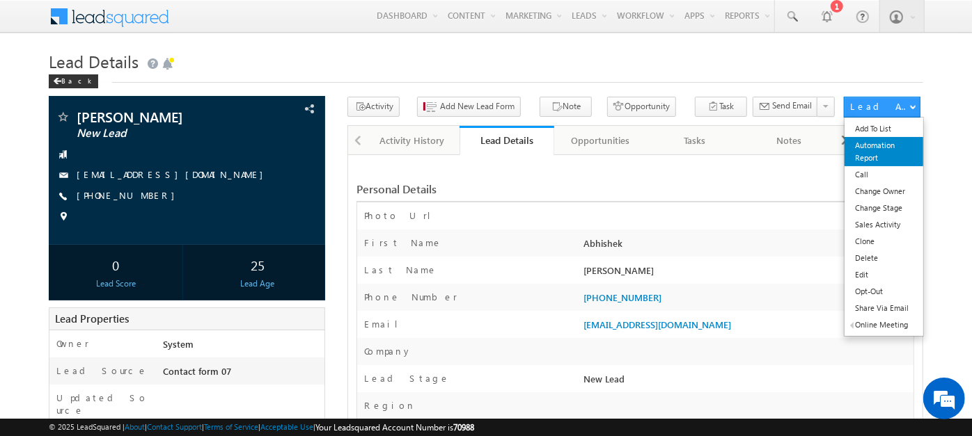
click at [878, 146] on link "Automation Report" at bounding box center [883, 151] width 79 height 29
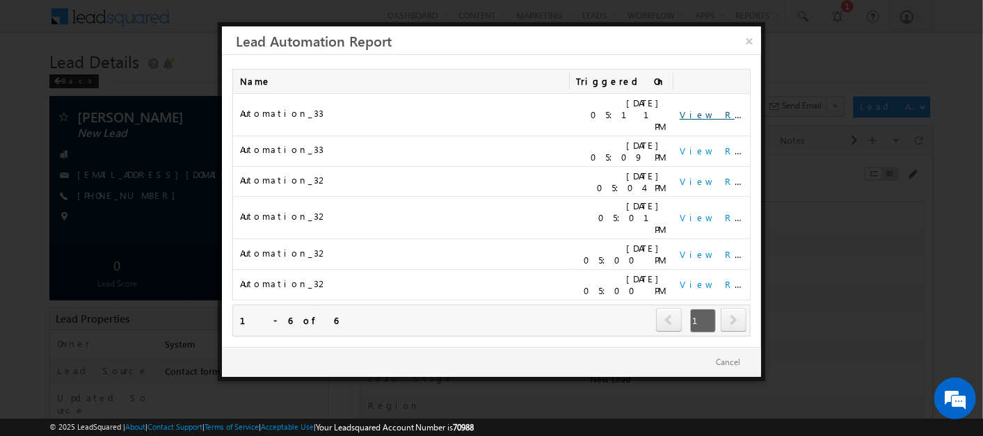
click at [716, 109] on link "View Report" at bounding box center [723, 115] width 86 height 12
click at [748, 45] on link "×" at bounding box center [749, 38] width 24 height 24
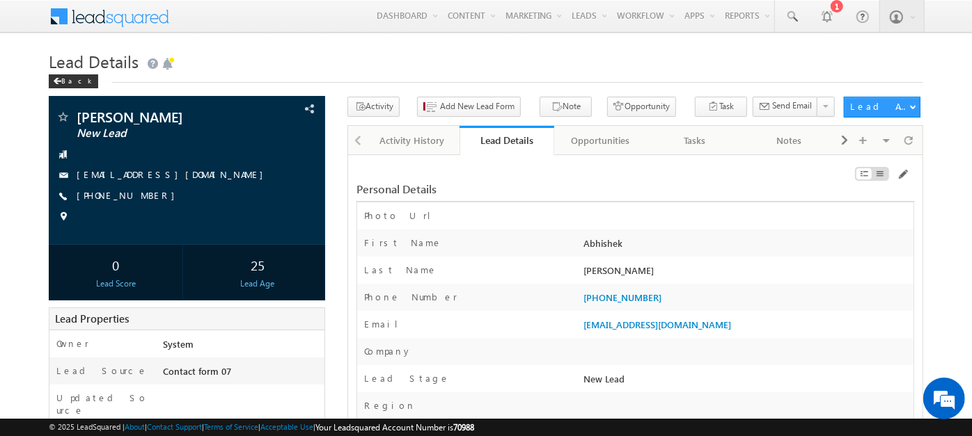
scroll to position [651, 0]
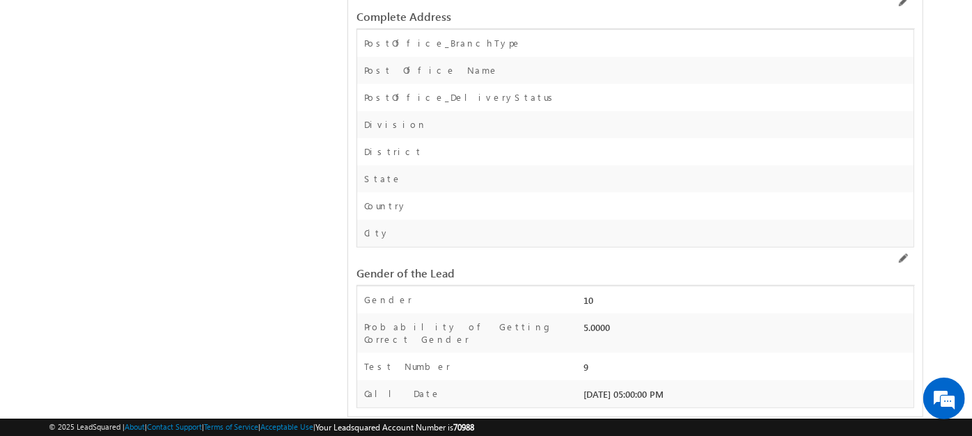
click at [583, 361] on div "9" at bounding box center [746, 370] width 333 height 19
drag, startPoint x: 583, startPoint y: 351, endPoint x: 667, endPoint y: 379, distance: 89.4
click at [667, 388] on div "04/09/2025 05:00:00 PM" at bounding box center [746, 397] width 333 height 19
drag, startPoint x: 667, startPoint y: 379, endPoint x: 588, endPoint y: 354, distance: 83.4
click at [588, 361] on div "9" at bounding box center [746, 370] width 333 height 19
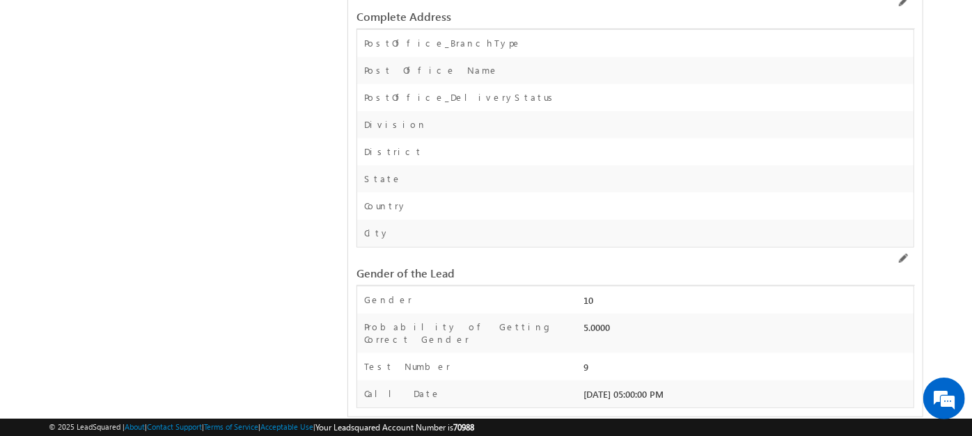
drag, startPoint x: 368, startPoint y: 351, endPoint x: 630, endPoint y: 361, distance: 261.9
click at [630, 361] on div "Test Number 9" at bounding box center [635, 367] width 556 height 27
drag, startPoint x: 630, startPoint y: 361, endPoint x: 715, endPoint y: 382, distance: 87.6
click at [715, 382] on div "Call Date 04/09/2025 05:00:00 PM" at bounding box center [635, 394] width 556 height 27
drag, startPoint x: 587, startPoint y: 354, endPoint x: 577, endPoint y: 352, distance: 9.8
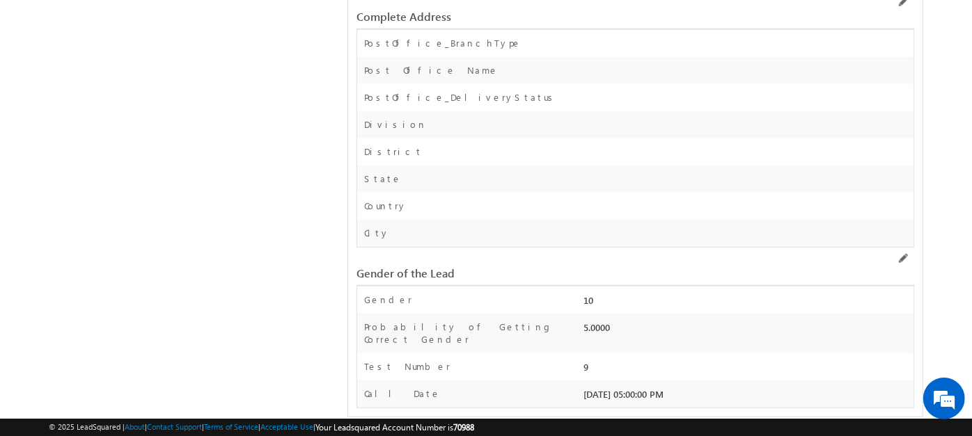
click at [577, 354] on div "Test Number 9" at bounding box center [635, 367] width 556 height 27
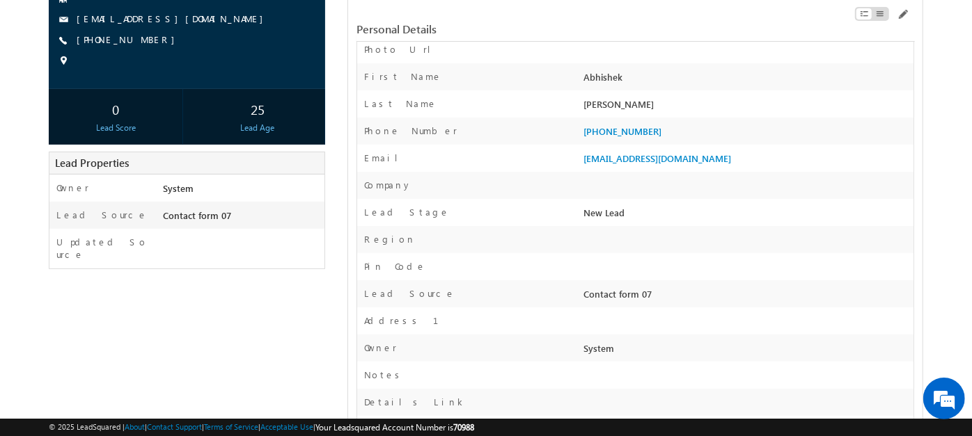
scroll to position [119, 0]
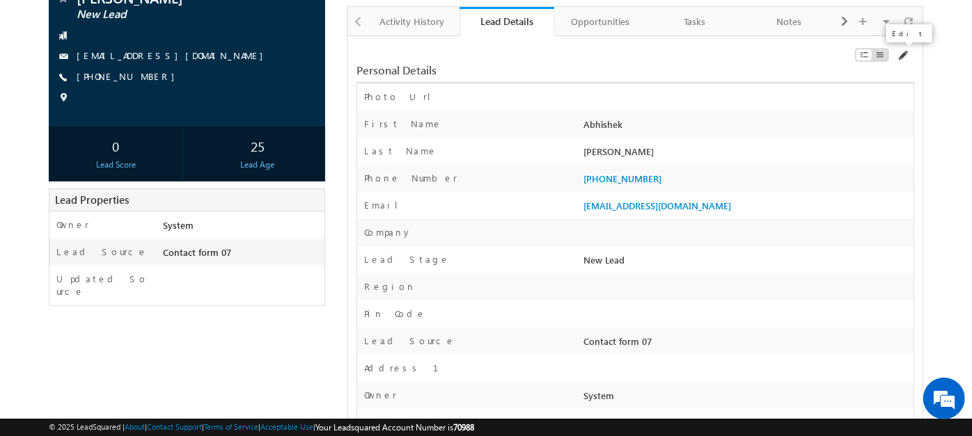
click at [905, 56] on span at bounding box center [901, 55] width 11 height 11
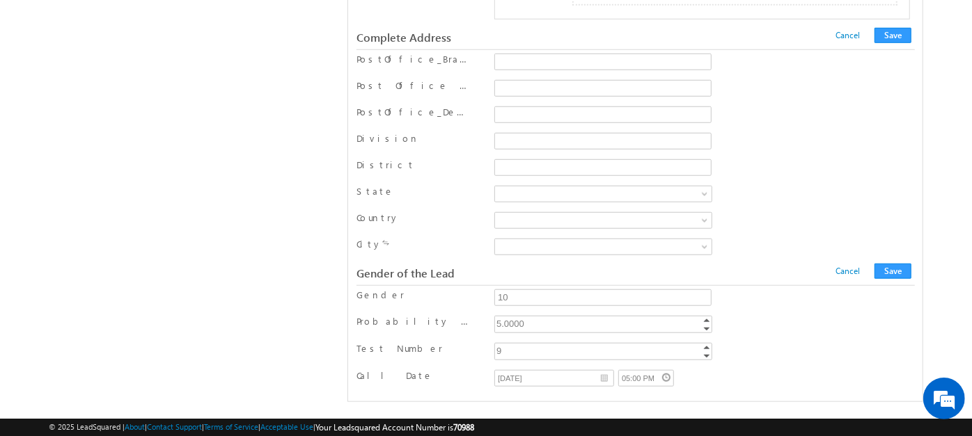
scroll to position [640, 0]
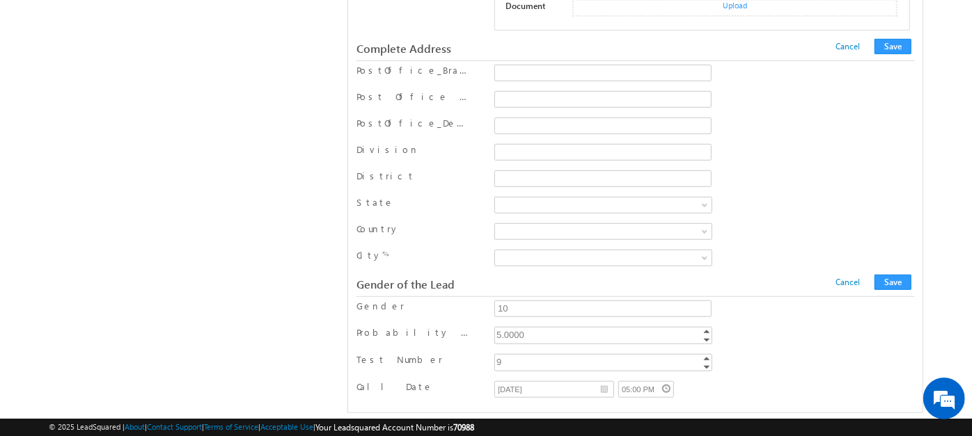
click at [524, 355] on div "9" at bounding box center [604, 362] width 220 height 16
type input "100"
click at [903, 275] on button "Save" at bounding box center [892, 282] width 37 height 15
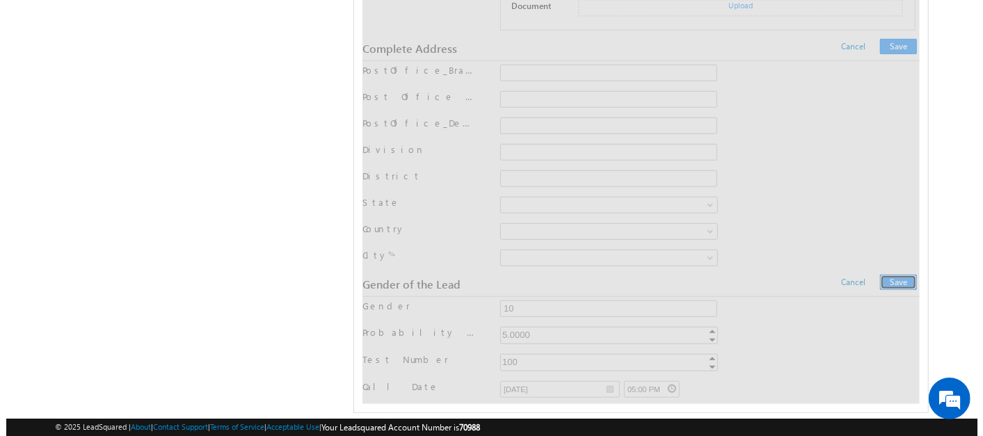
scroll to position [0, 0]
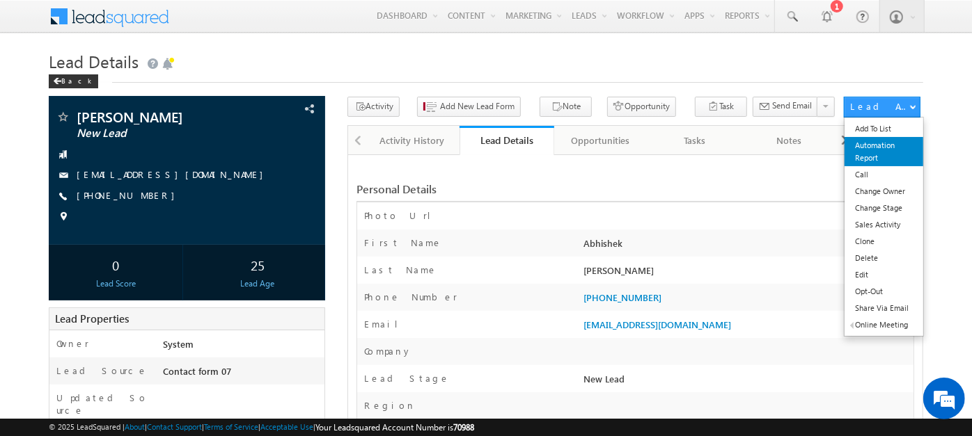
click at [887, 148] on link "Automation Report" at bounding box center [883, 151] width 79 height 29
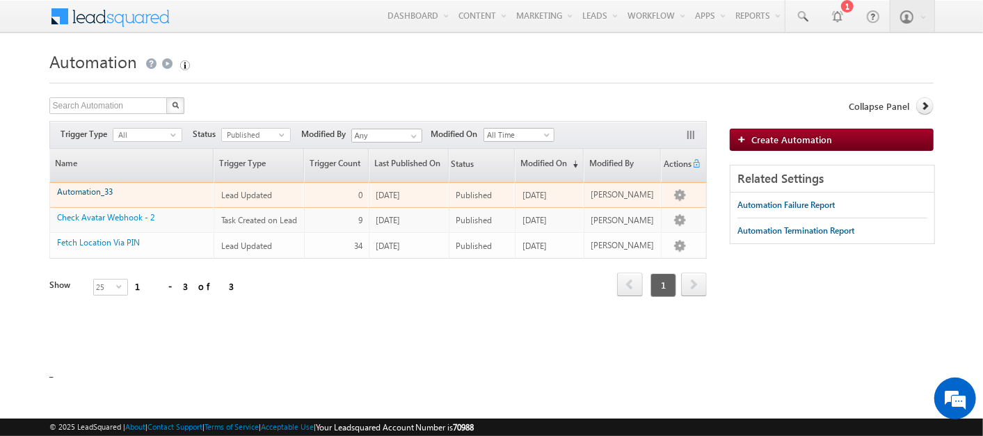
click at [106, 194] on link "Automation_33" at bounding box center [85, 192] width 56 height 10
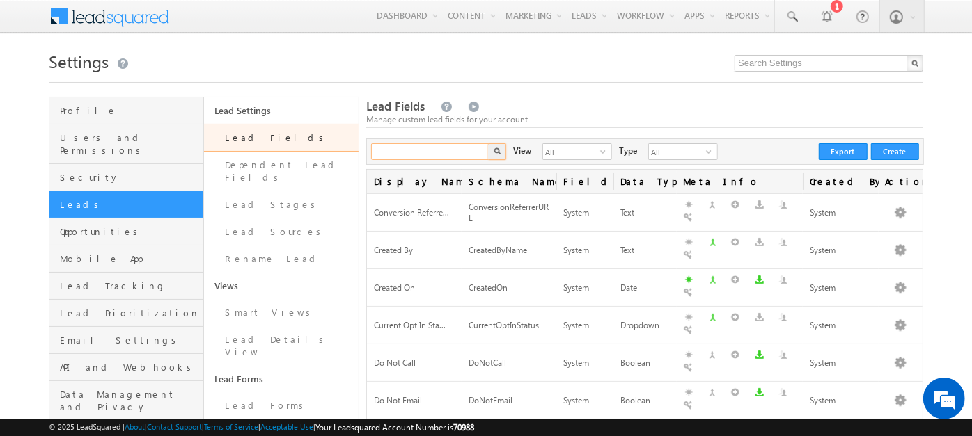
click at [457, 151] on input "text" at bounding box center [430, 151] width 119 height 17
type input "test"
click at [488, 143] on button "button" at bounding box center [497, 151] width 18 height 17
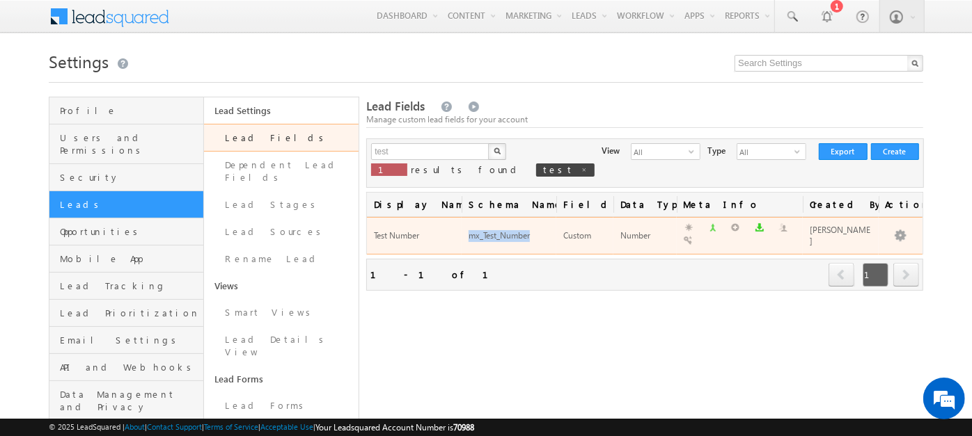
drag, startPoint x: 468, startPoint y: 235, endPoint x: 534, endPoint y: 237, distance: 65.5
click at [534, 237] on div "mx_Test_Number" at bounding box center [508, 236] width 81 height 15
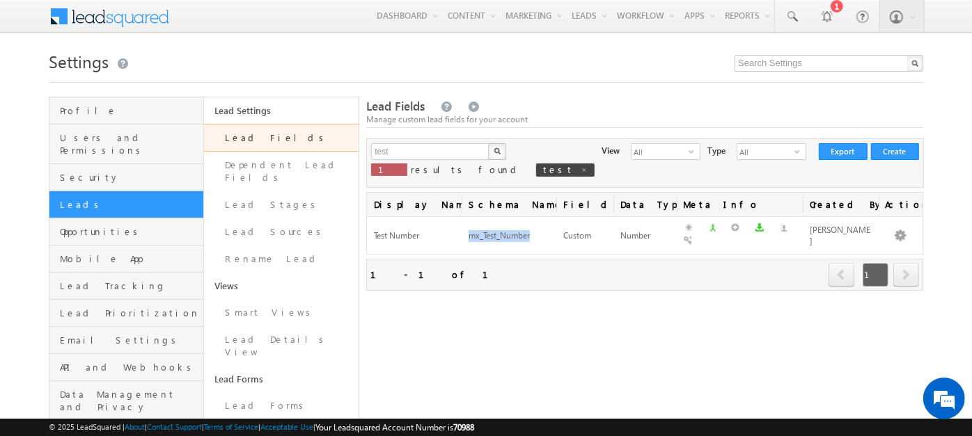
copy div "mx_Test_Number"
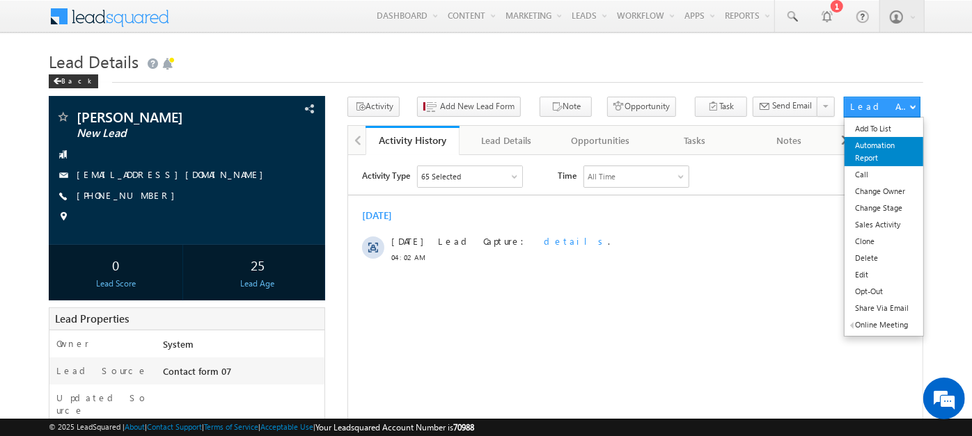
click at [887, 155] on link "Automation Report" at bounding box center [883, 151] width 79 height 29
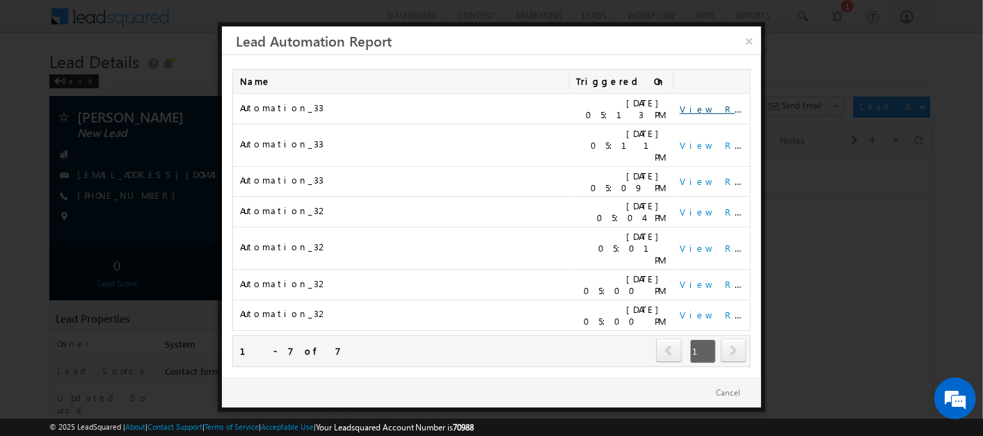
click at [697, 106] on link "View Report" at bounding box center [723, 109] width 86 height 12
click at [741, 29] on link "×" at bounding box center [749, 38] width 24 height 24
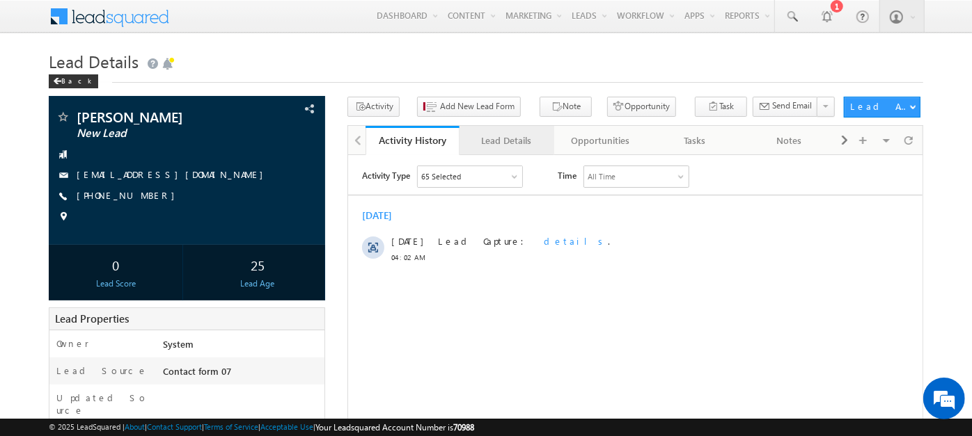
click at [490, 131] on link "Lead Details" at bounding box center [506, 140] width 94 height 29
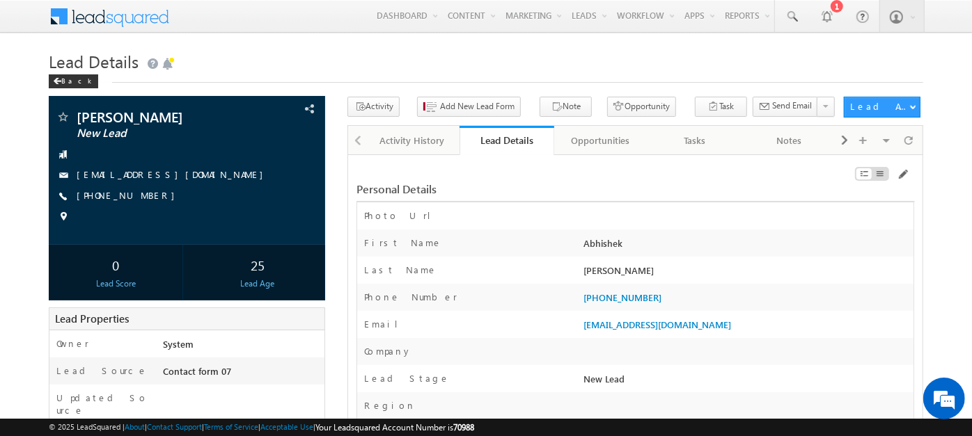
scroll to position [149, 0]
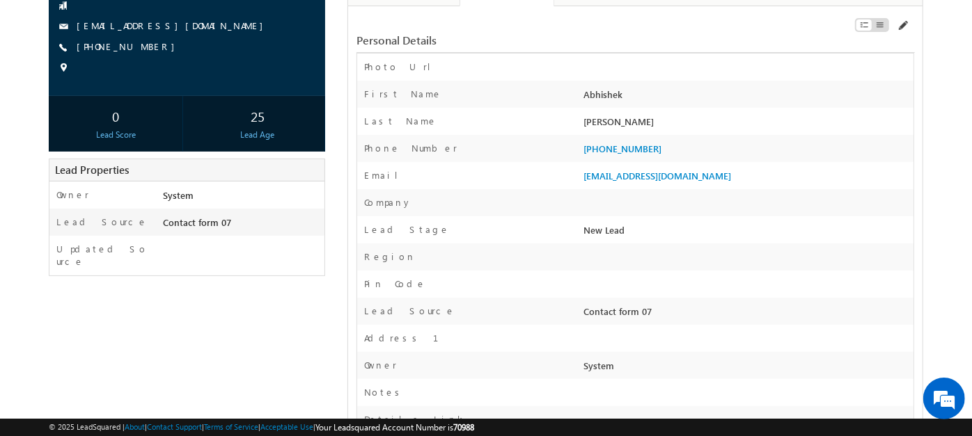
click at [903, 24] on span at bounding box center [901, 25] width 11 height 11
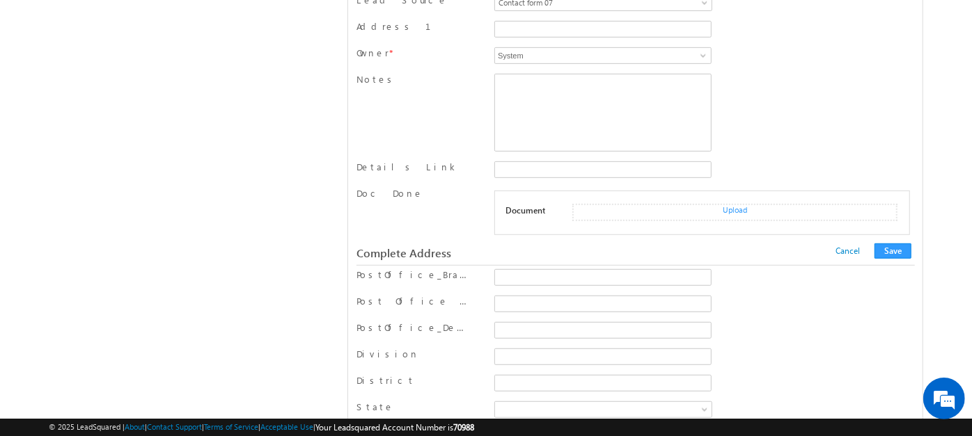
scroll to position [640, 0]
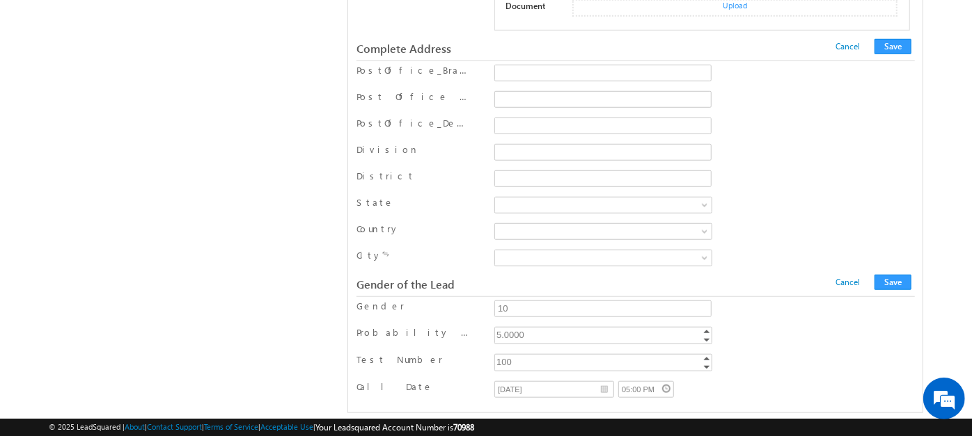
click at [564, 354] on div "100" at bounding box center [604, 362] width 220 height 16
type input "99"
click at [892, 275] on button "Save" at bounding box center [892, 282] width 37 height 15
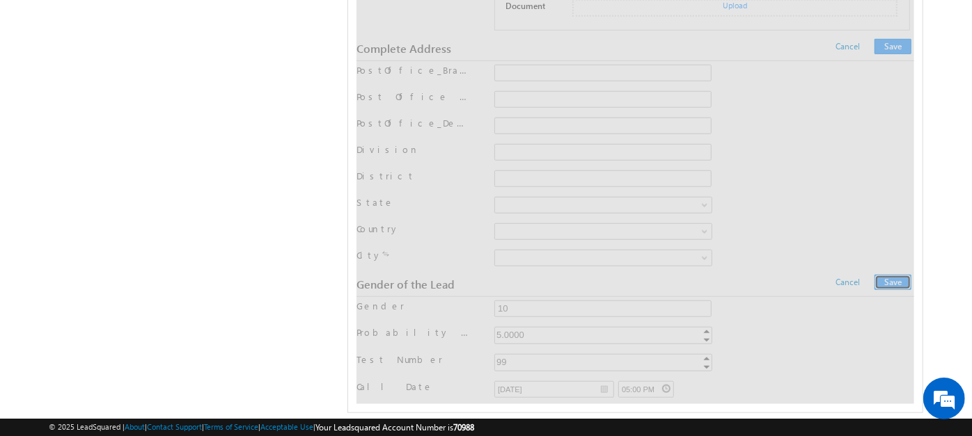
scroll to position [0, 0]
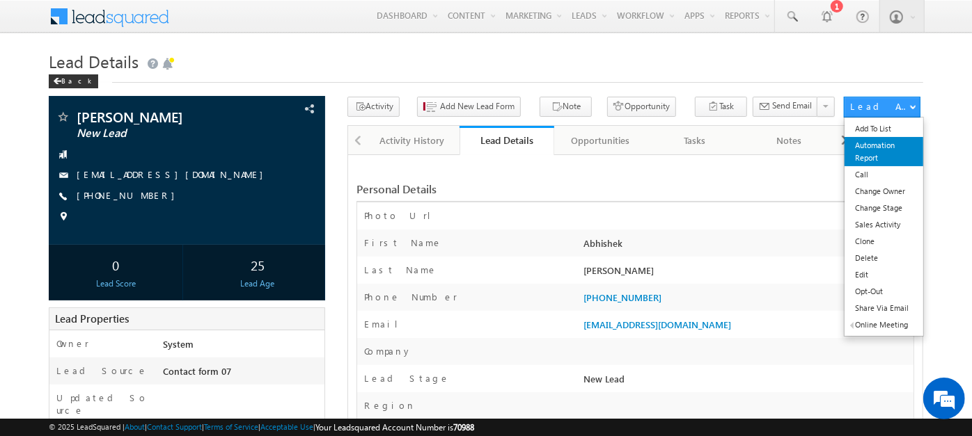
click at [875, 146] on link "Automation Report" at bounding box center [883, 151] width 79 height 29
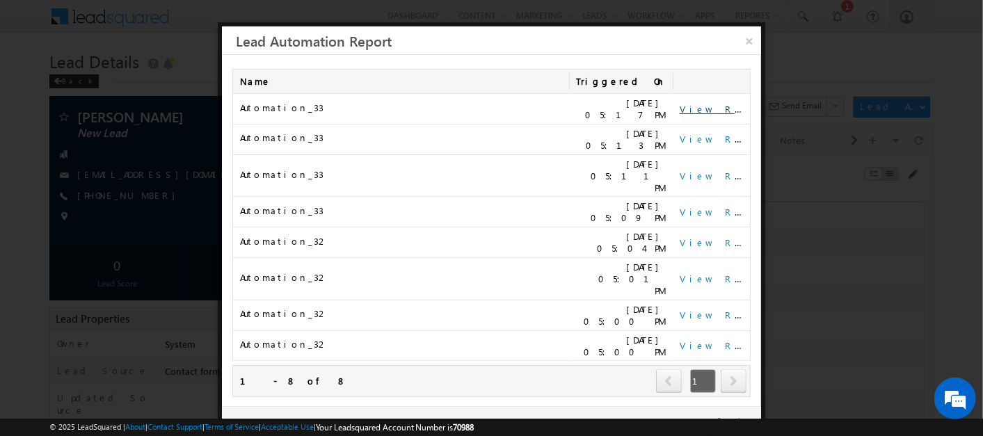
click at [711, 103] on link "View Report" at bounding box center [723, 109] width 86 height 12
click at [754, 38] on link "×" at bounding box center [749, 38] width 24 height 24
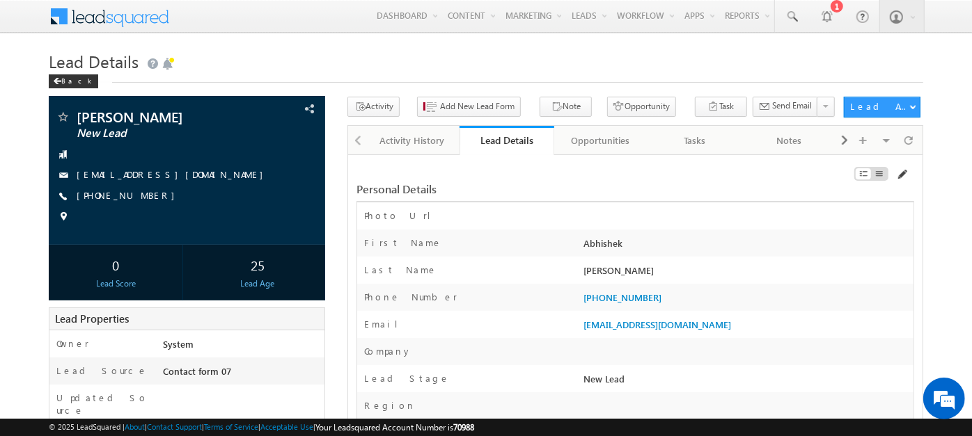
click at [897, 169] on span at bounding box center [901, 174] width 11 height 11
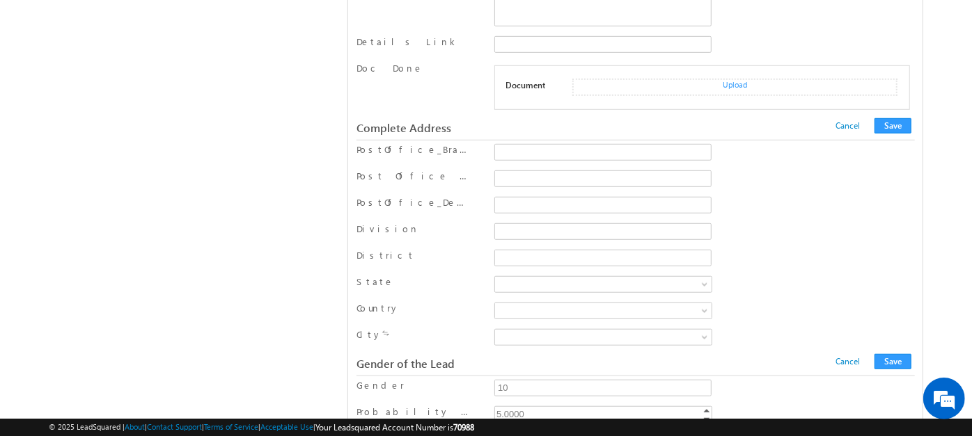
scroll to position [640, 0]
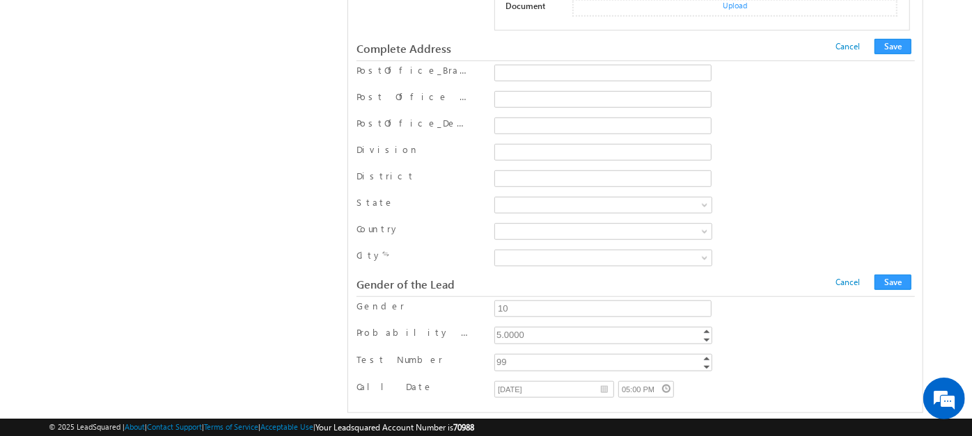
click at [562, 354] on div "99" at bounding box center [604, 362] width 220 height 16
type input "9"
click at [904, 273] on div "Gender of the Lead Cancel Save Cancel Save" at bounding box center [635, 285] width 558 height 24
click at [898, 275] on button "Save" at bounding box center [892, 282] width 37 height 15
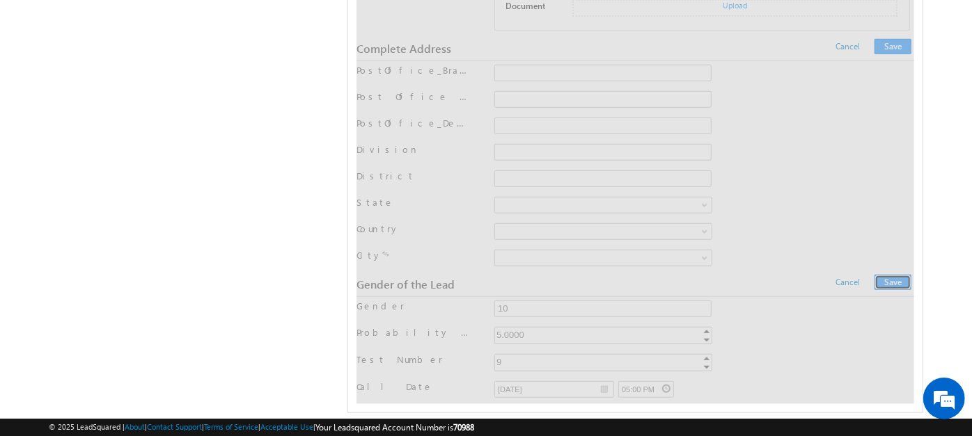
scroll to position [0, 0]
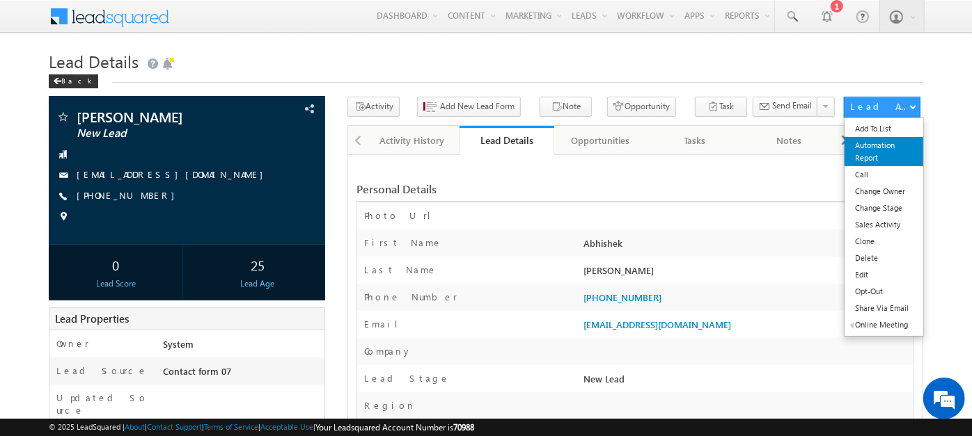
click at [880, 145] on link "Automation Report" at bounding box center [883, 151] width 79 height 29
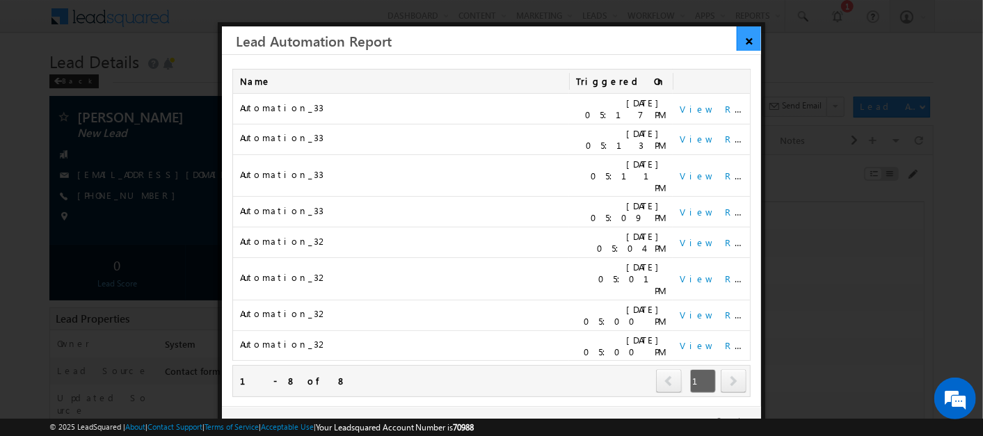
click at [738, 34] on link "×" at bounding box center [749, 38] width 24 height 24
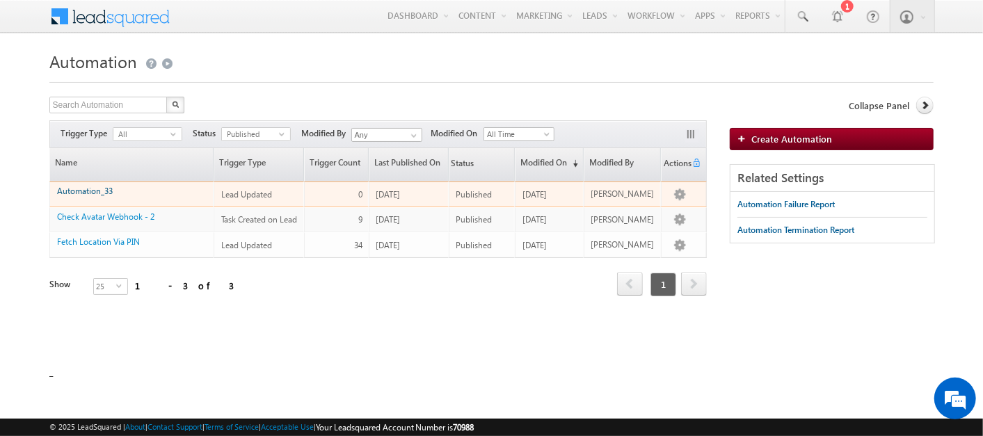
click at [104, 193] on link "Automation_33" at bounding box center [85, 191] width 56 height 10
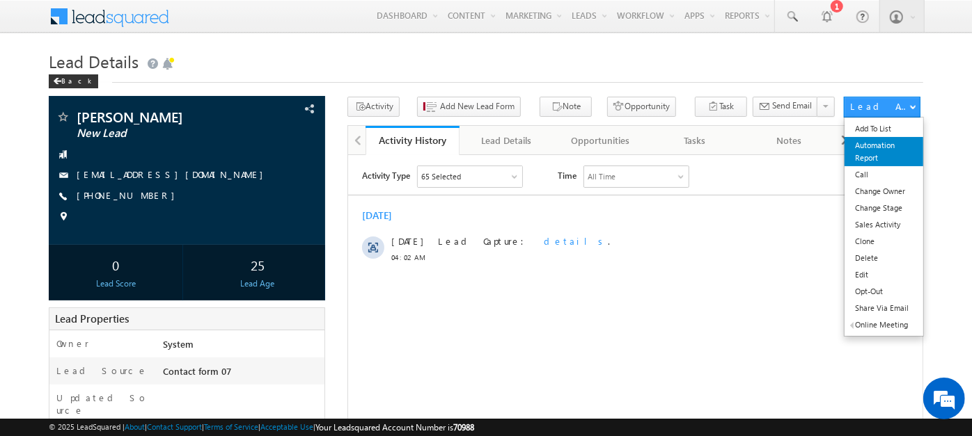
click at [871, 141] on link "Automation Report" at bounding box center [883, 151] width 79 height 29
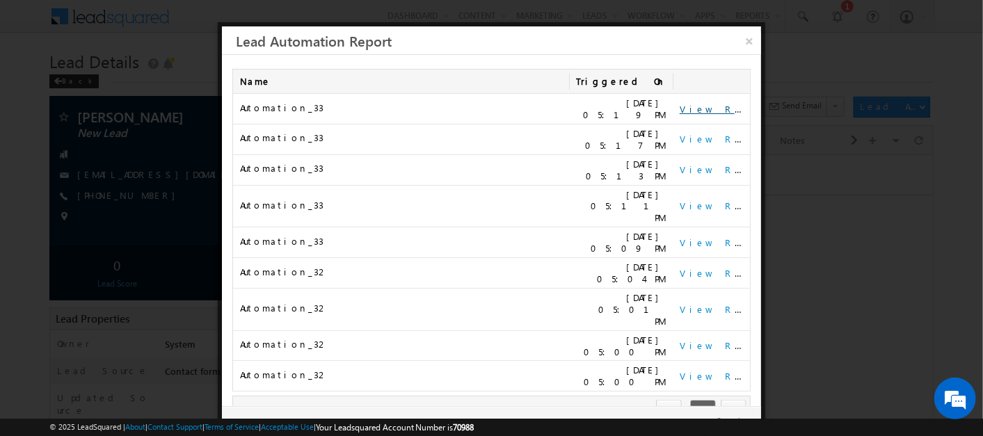
click at [708, 108] on link "View Report" at bounding box center [723, 109] width 86 height 12
click at [756, 41] on link "×" at bounding box center [749, 38] width 24 height 24
